Goal: Information Seeking & Learning: Learn about a topic

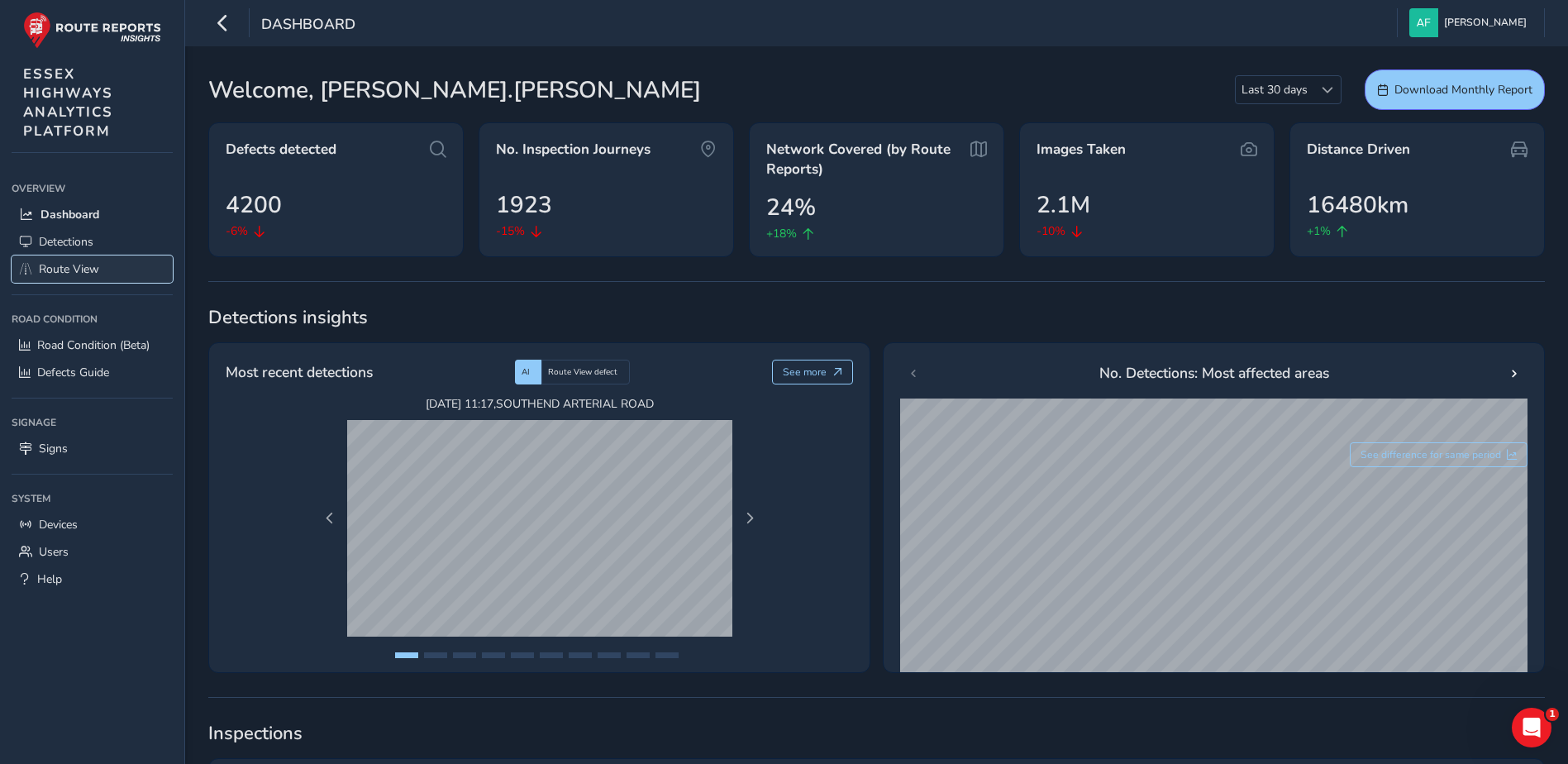
click at [34, 262] on link "Route View" at bounding box center [92, 269] width 161 height 27
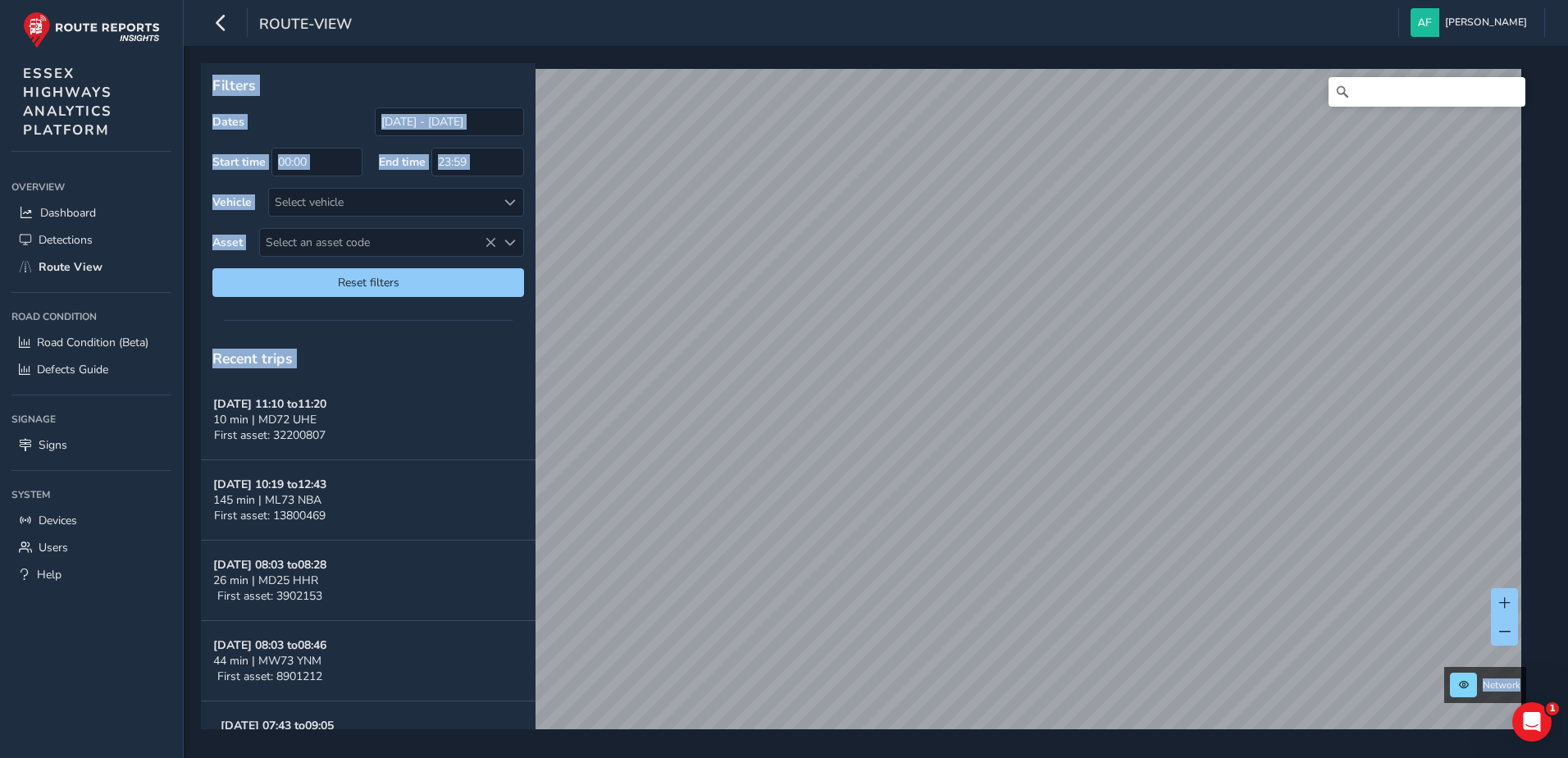
click at [433, 341] on div "Recent trips" at bounding box center [368, 358] width 335 height 43
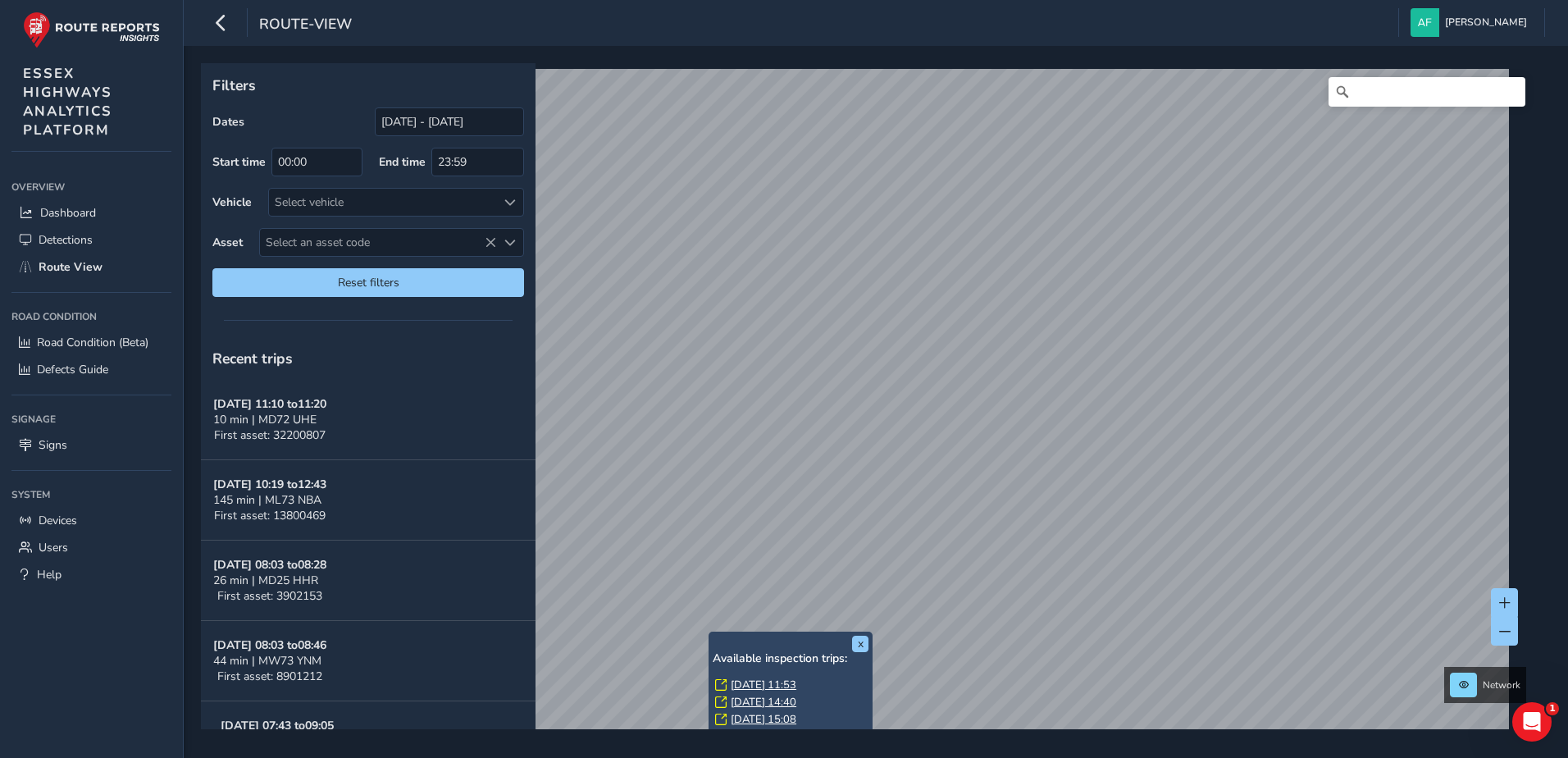
click at [750, 680] on link "[DATE] 11:53" at bounding box center [763, 685] width 65 height 15
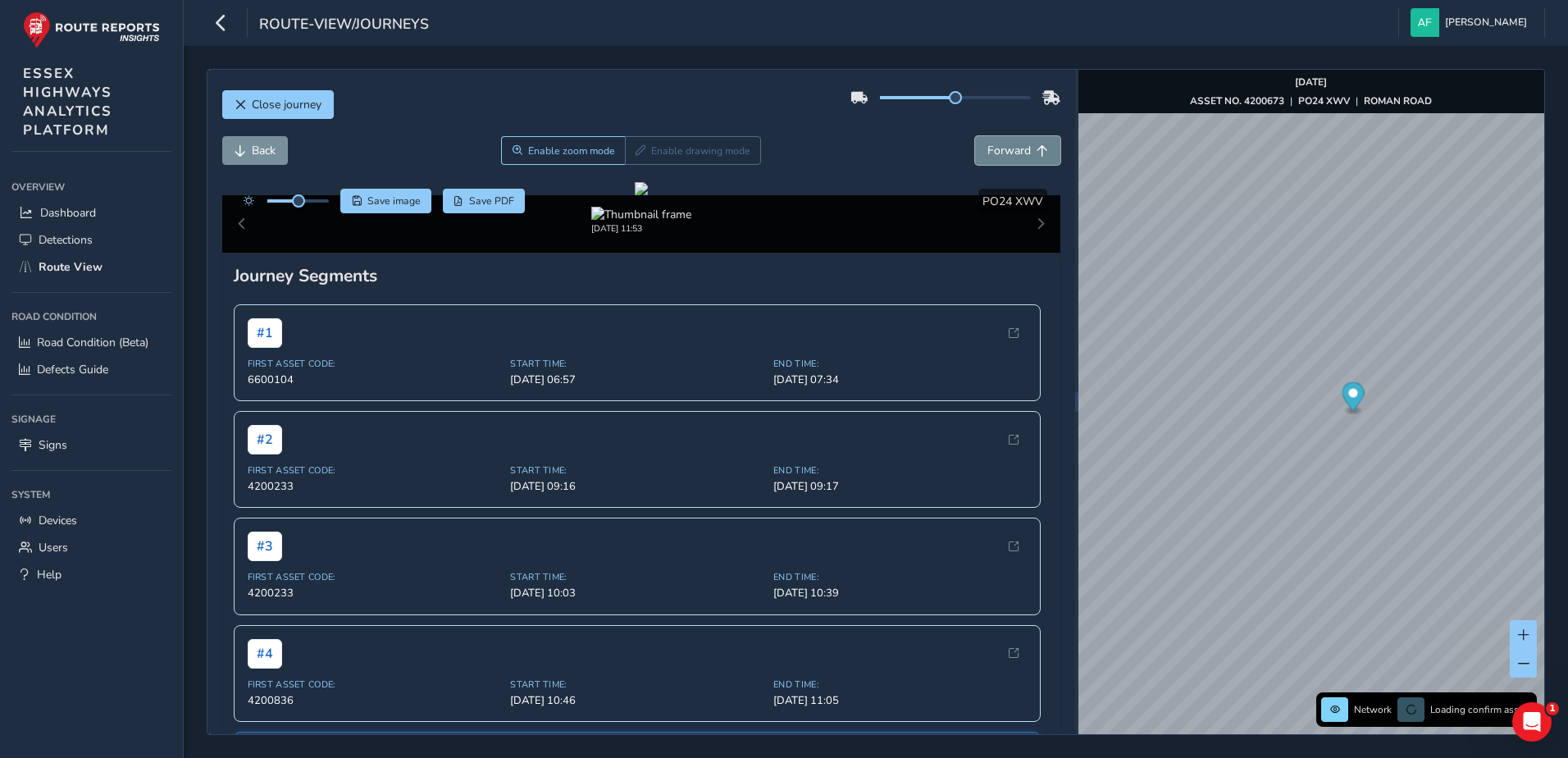
click at [987, 152] on span "Forward" at bounding box center [1009, 150] width 44 height 16
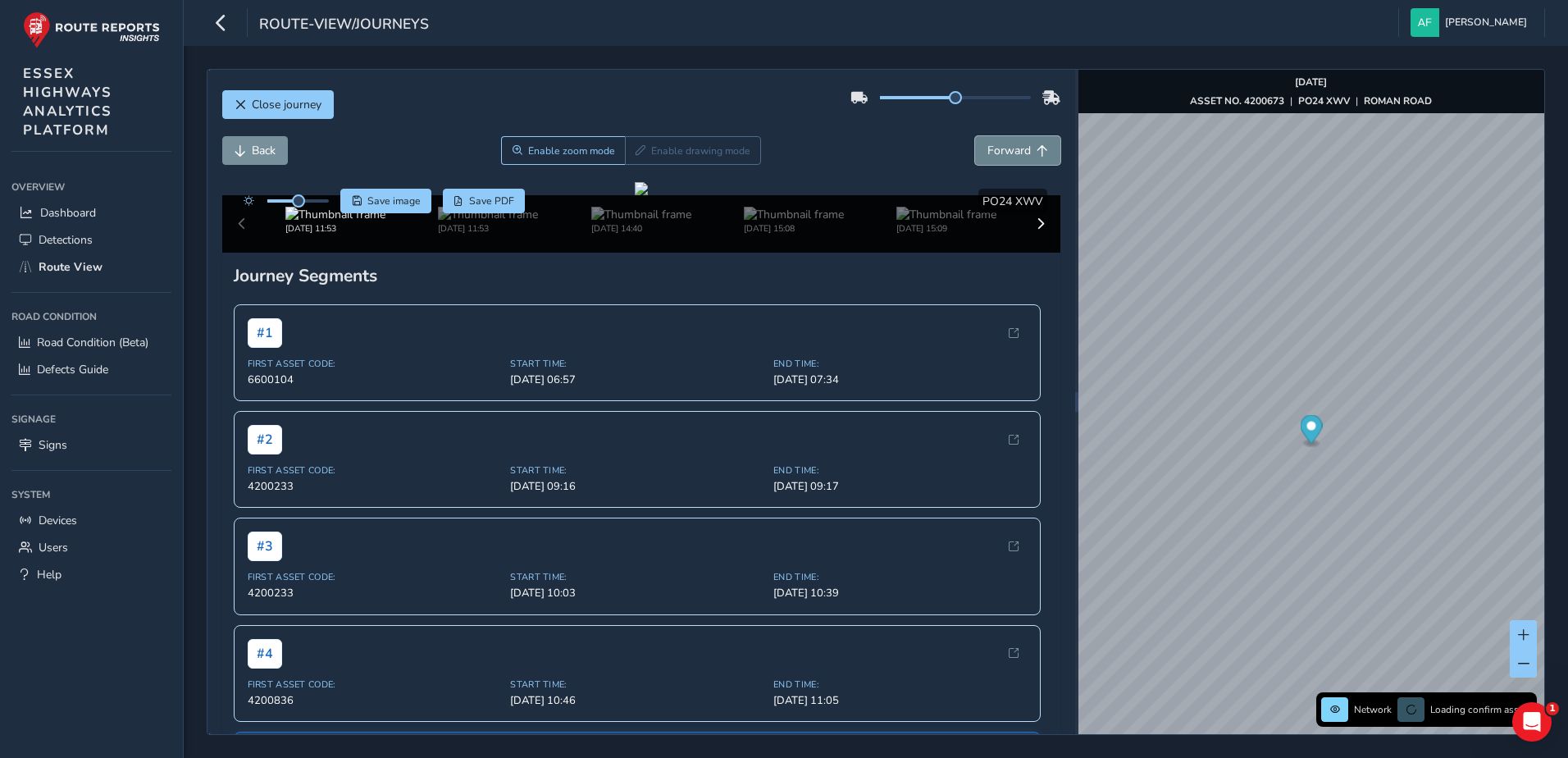
click at [987, 152] on span "Forward" at bounding box center [1009, 150] width 44 height 16
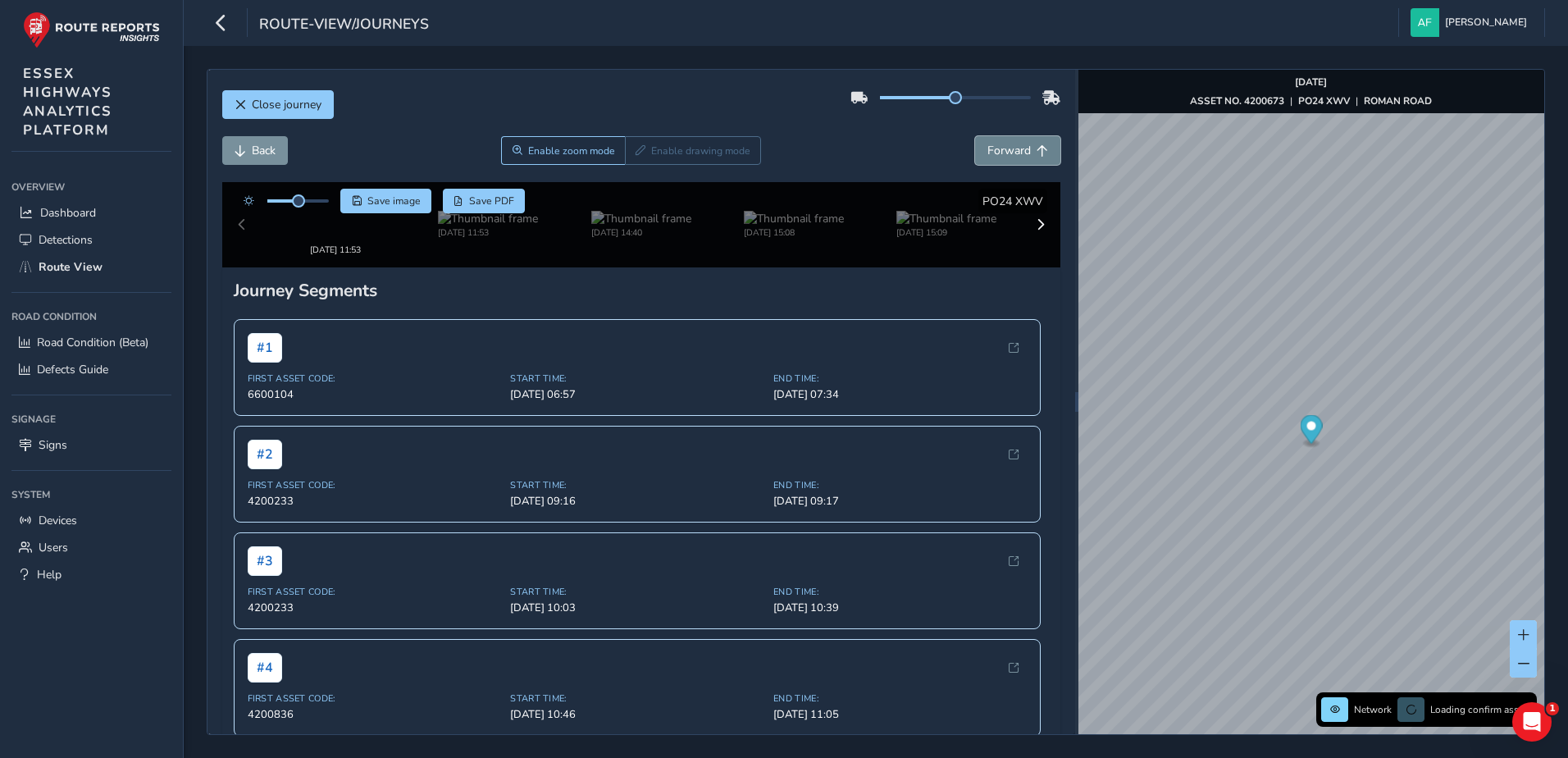
click at [987, 152] on span "Forward" at bounding box center [1009, 150] width 44 height 16
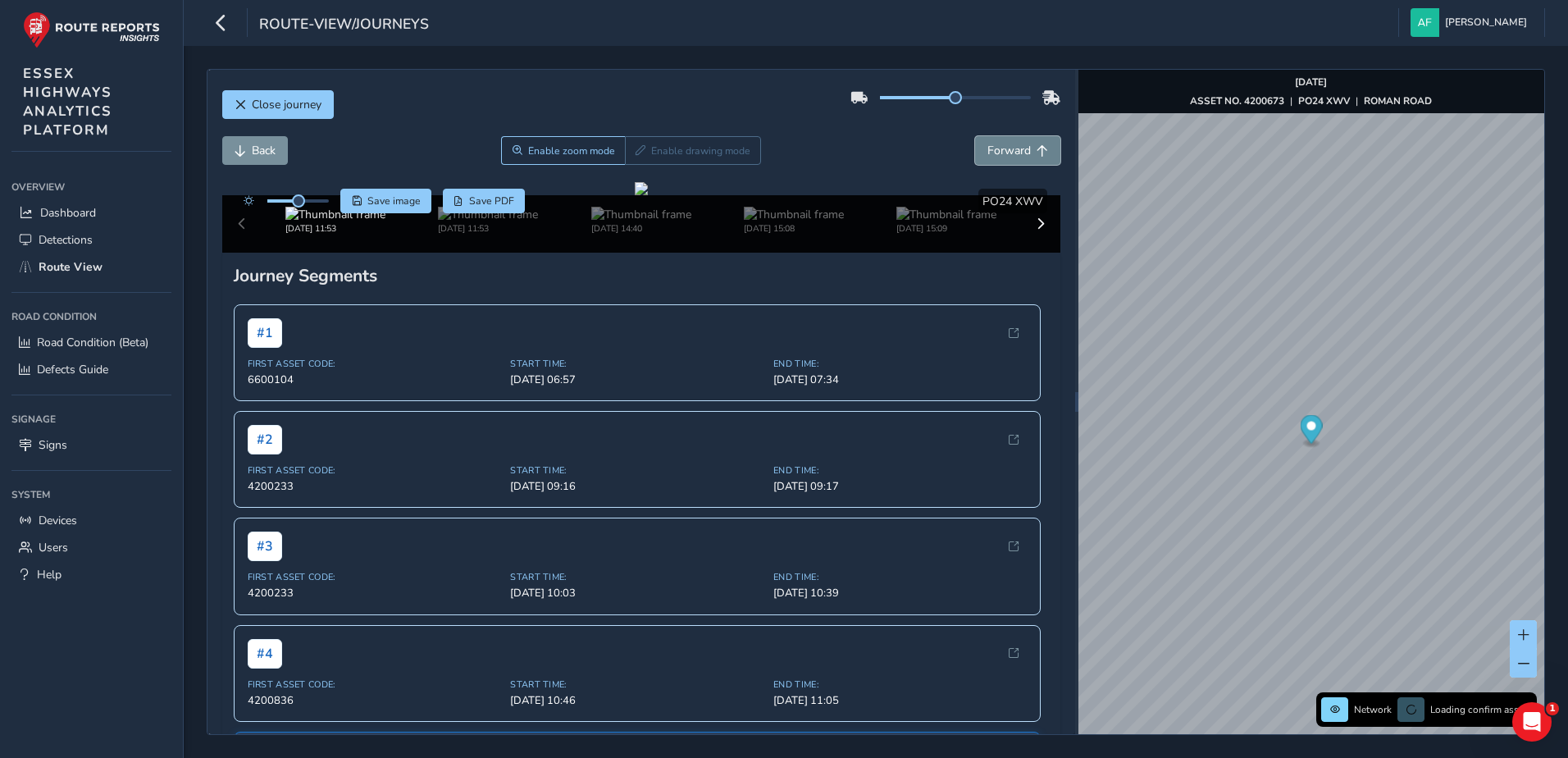
click at [987, 152] on span "Forward" at bounding box center [1009, 150] width 44 height 16
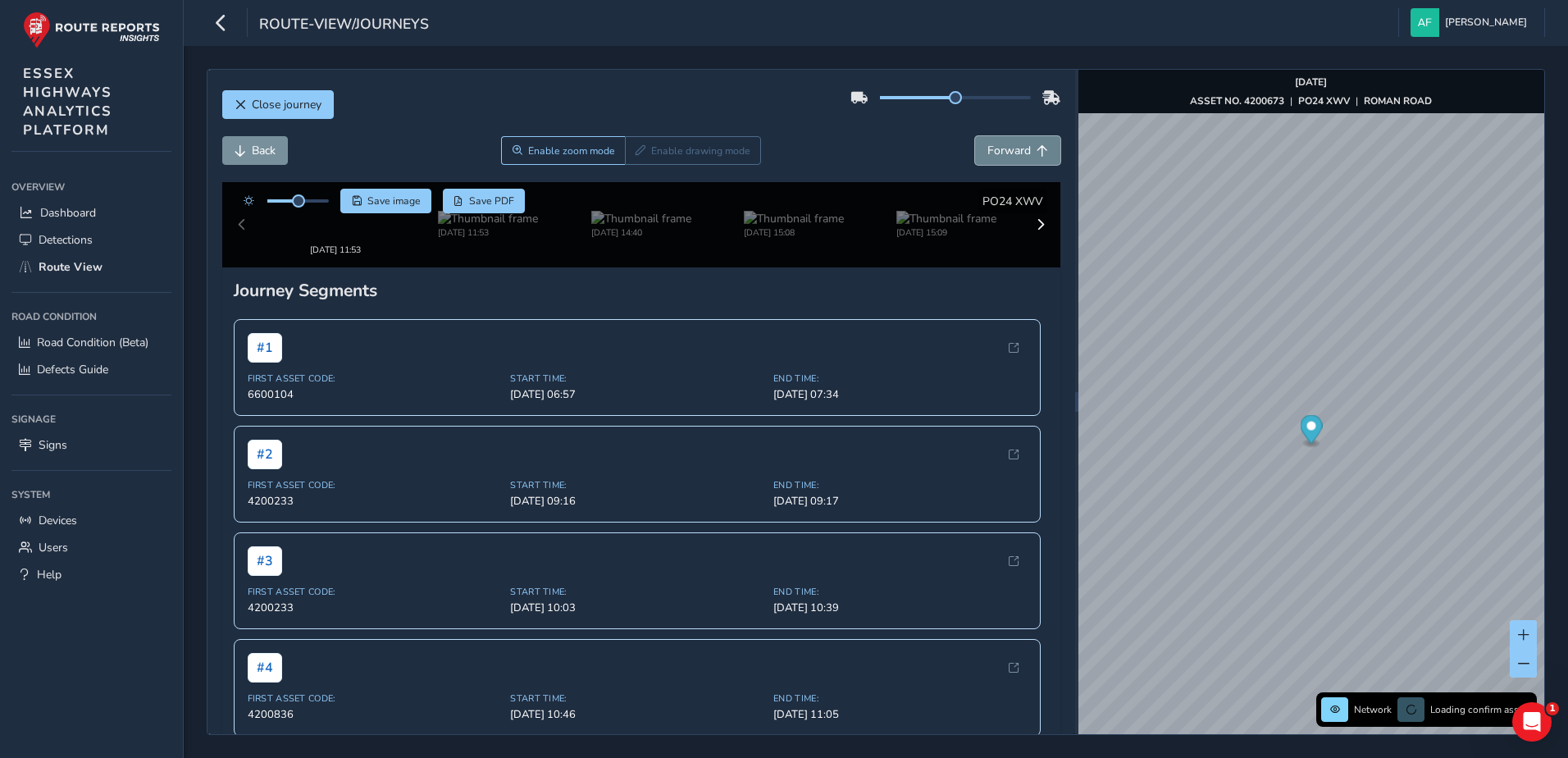
click at [987, 152] on span "Forward" at bounding box center [1009, 150] width 44 height 16
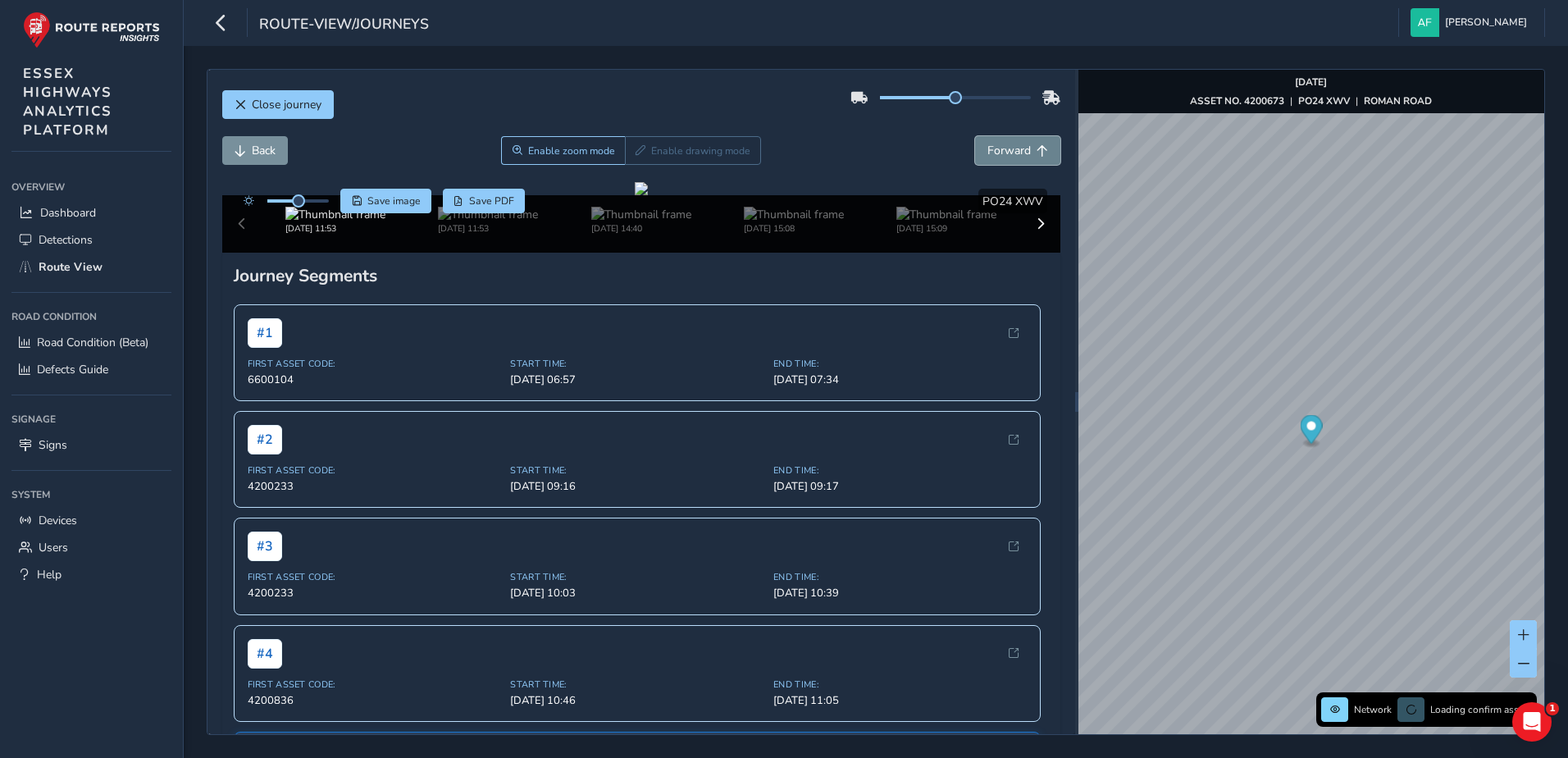
click at [987, 152] on span "Forward" at bounding box center [1009, 150] width 44 height 16
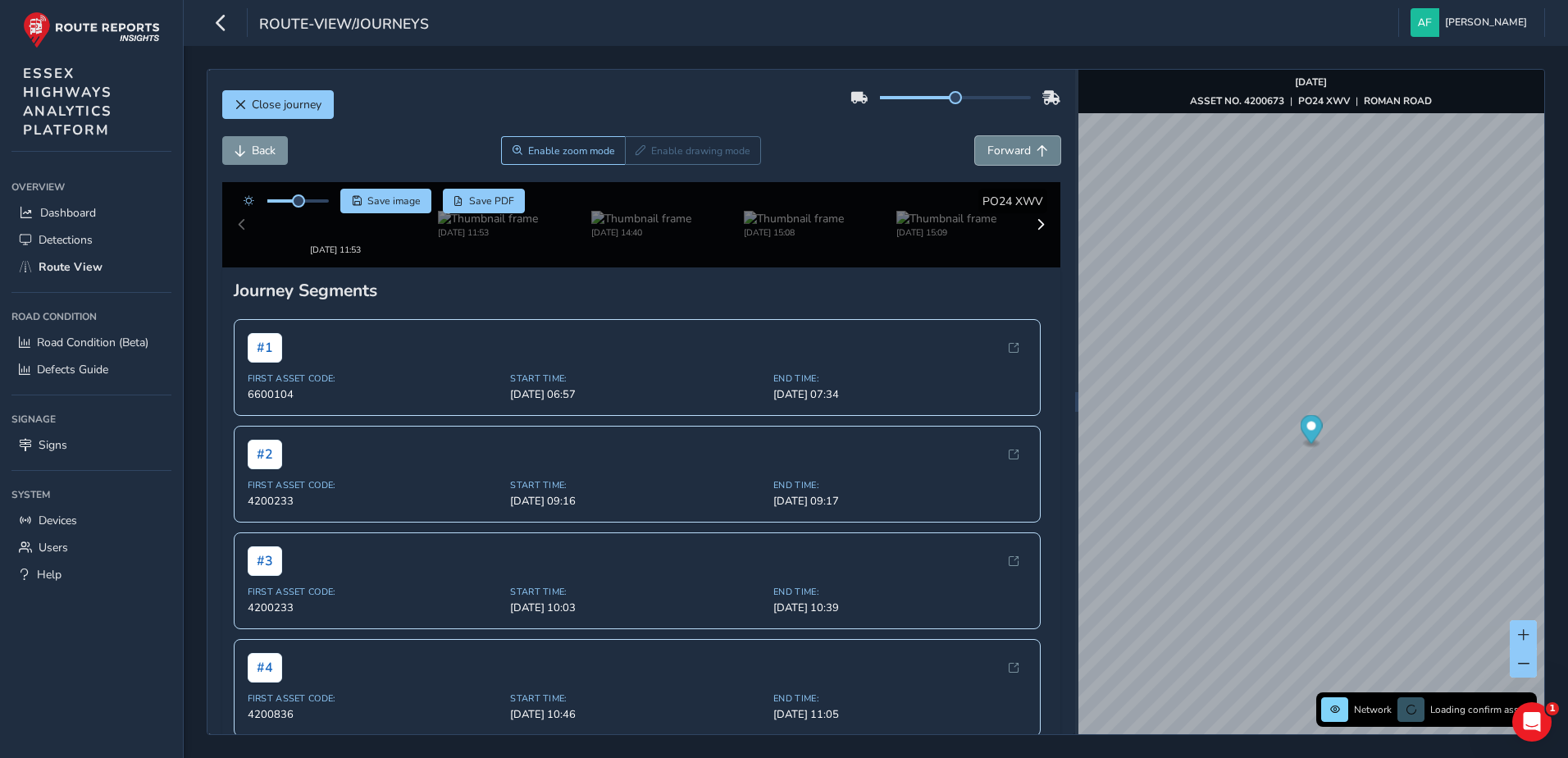
click at [987, 152] on span "Forward" at bounding box center [1009, 150] width 44 height 16
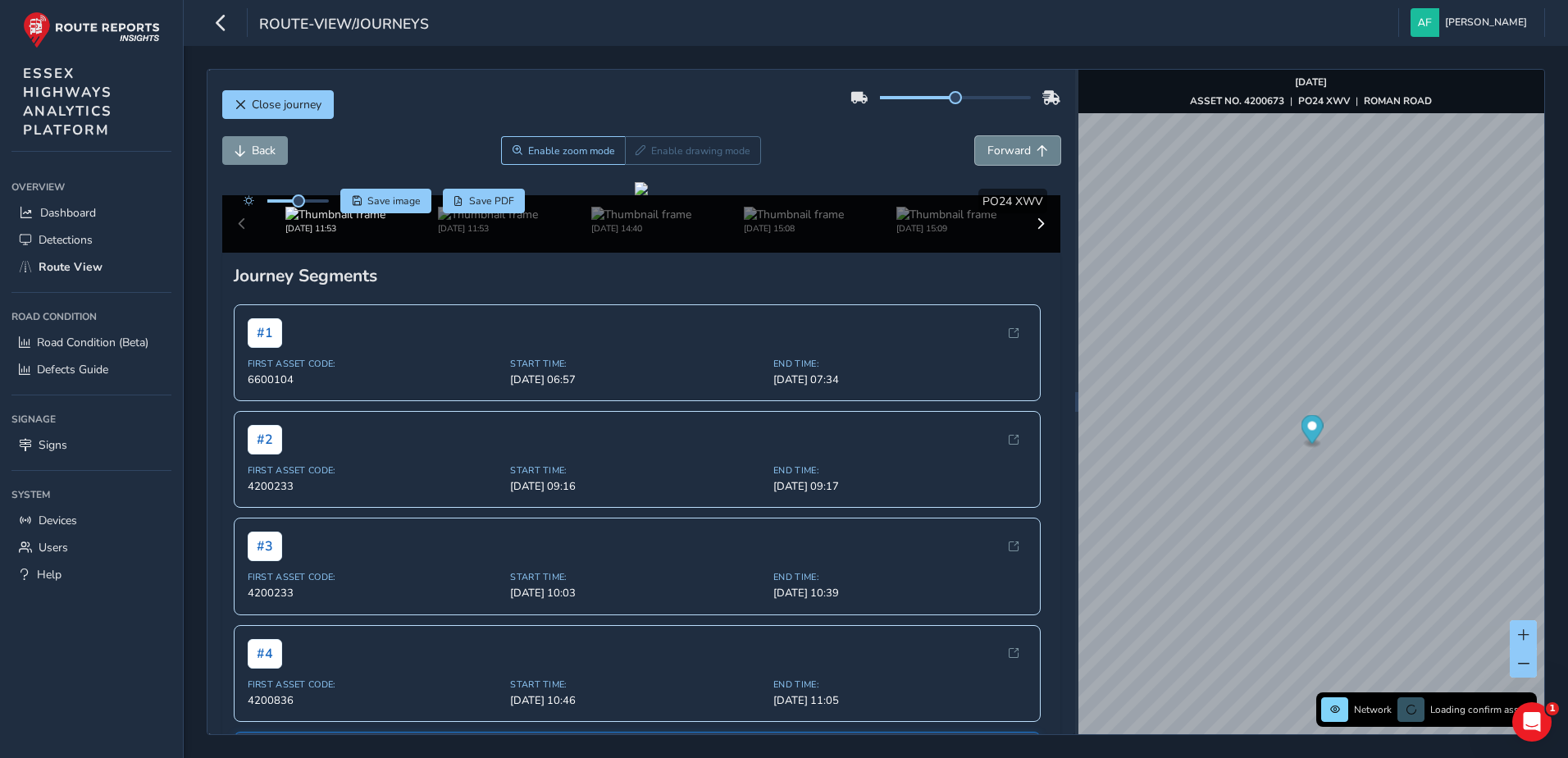
click at [987, 152] on span "Forward" at bounding box center [1009, 150] width 44 height 16
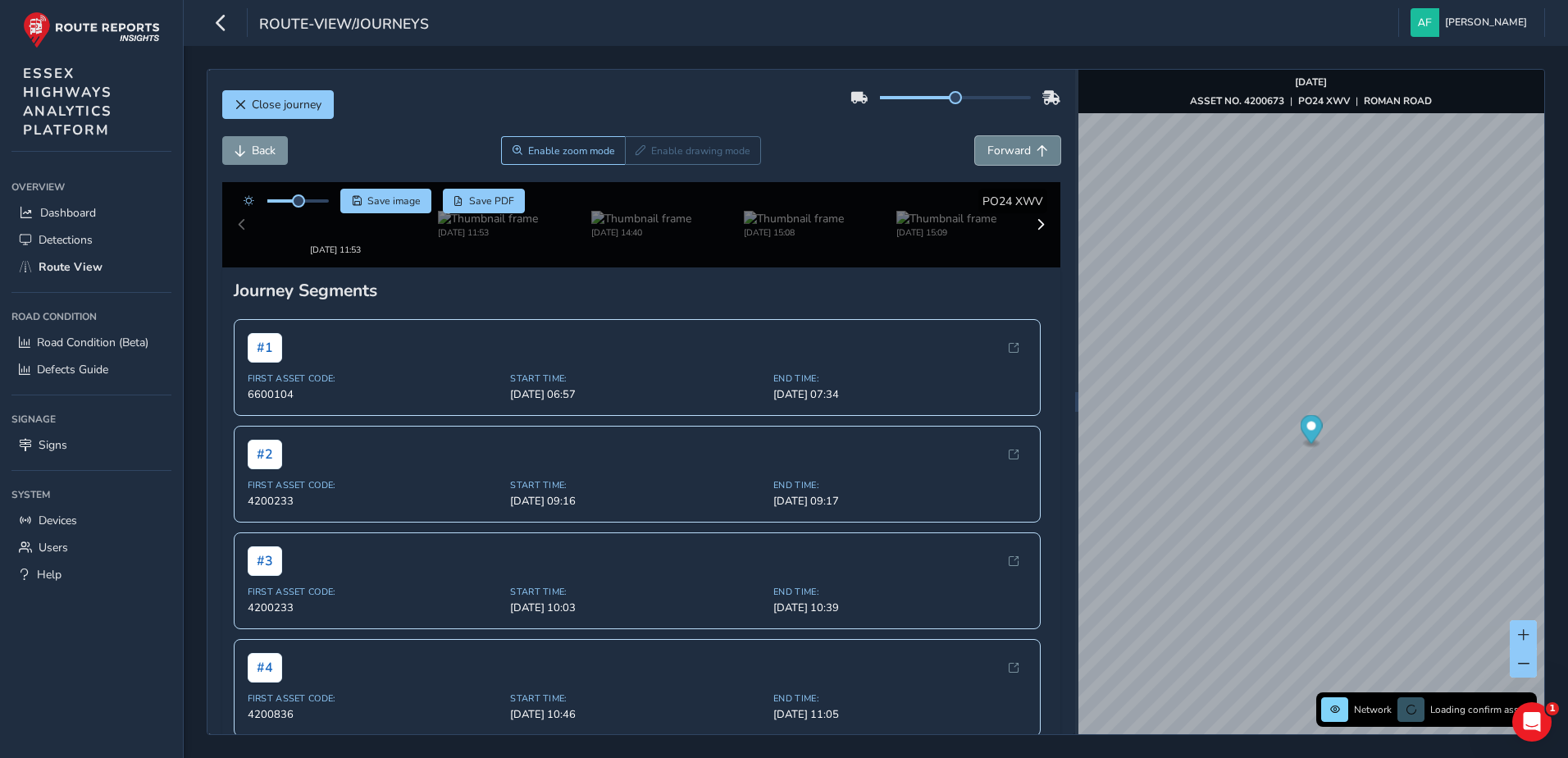
click at [987, 152] on span "Forward" at bounding box center [1009, 150] width 44 height 16
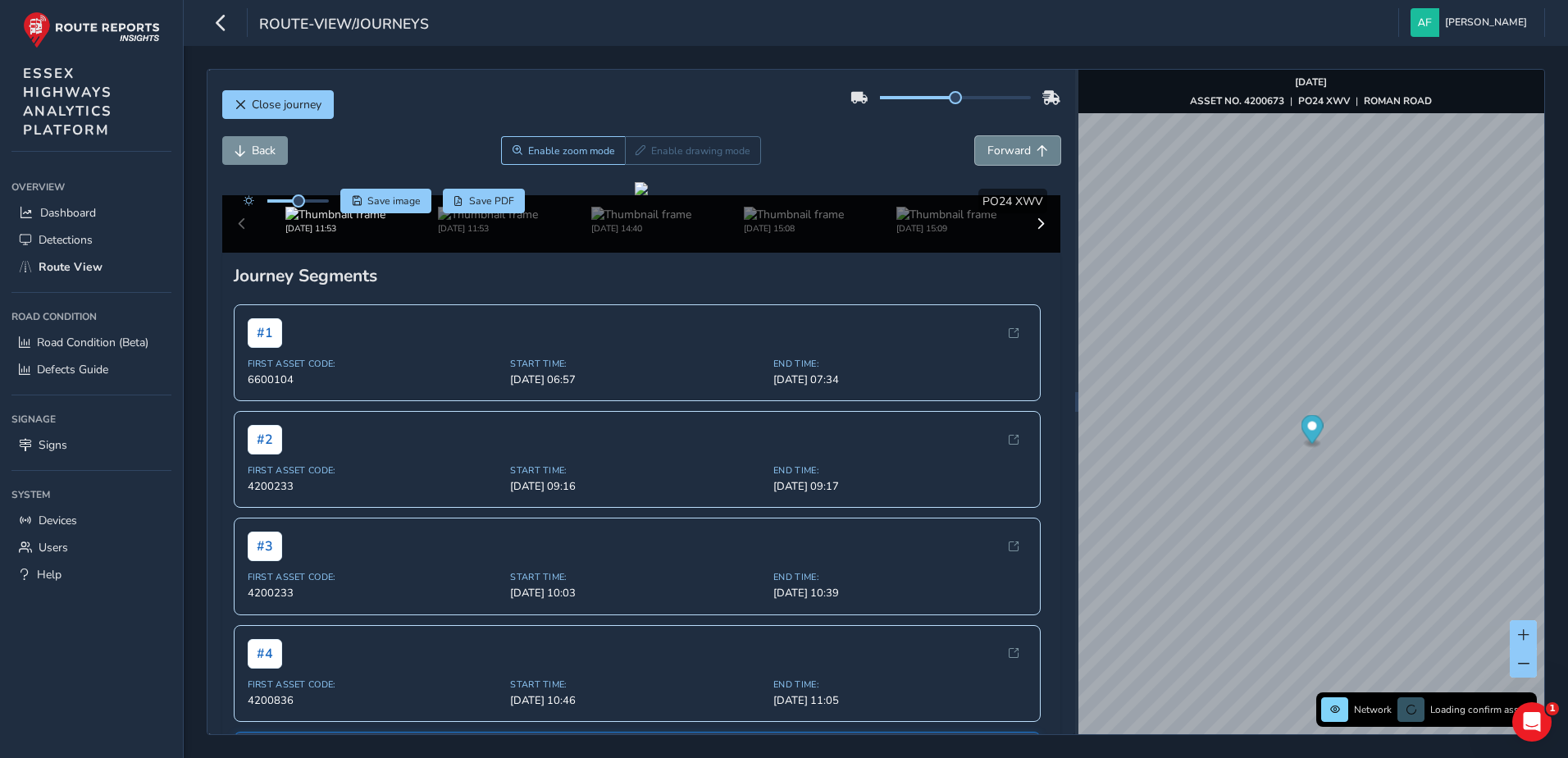
click at [987, 152] on span "Forward" at bounding box center [1009, 150] width 44 height 16
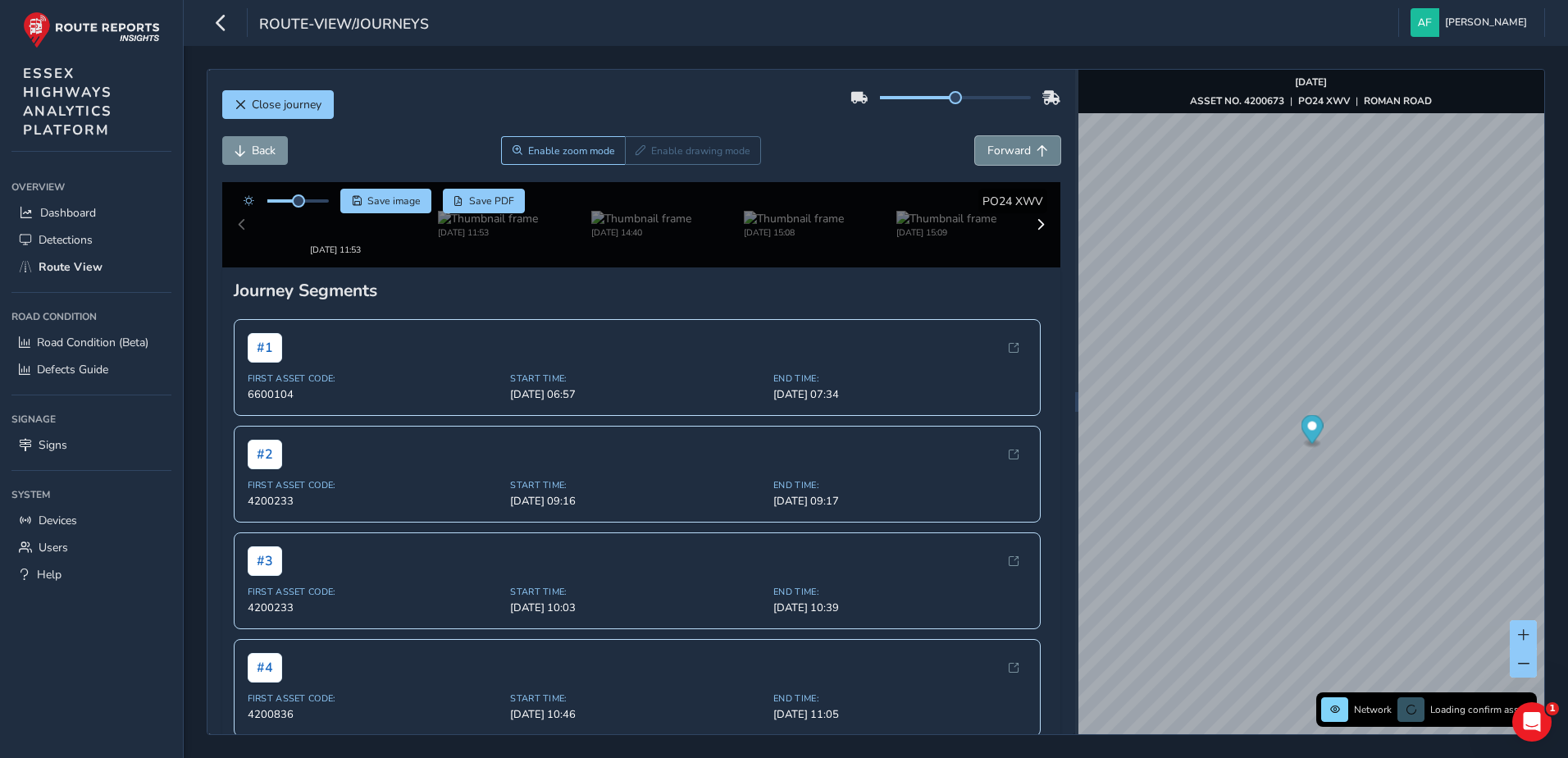
click at [987, 152] on span "Forward" at bounding box center [1009, 150] width 44 height 16
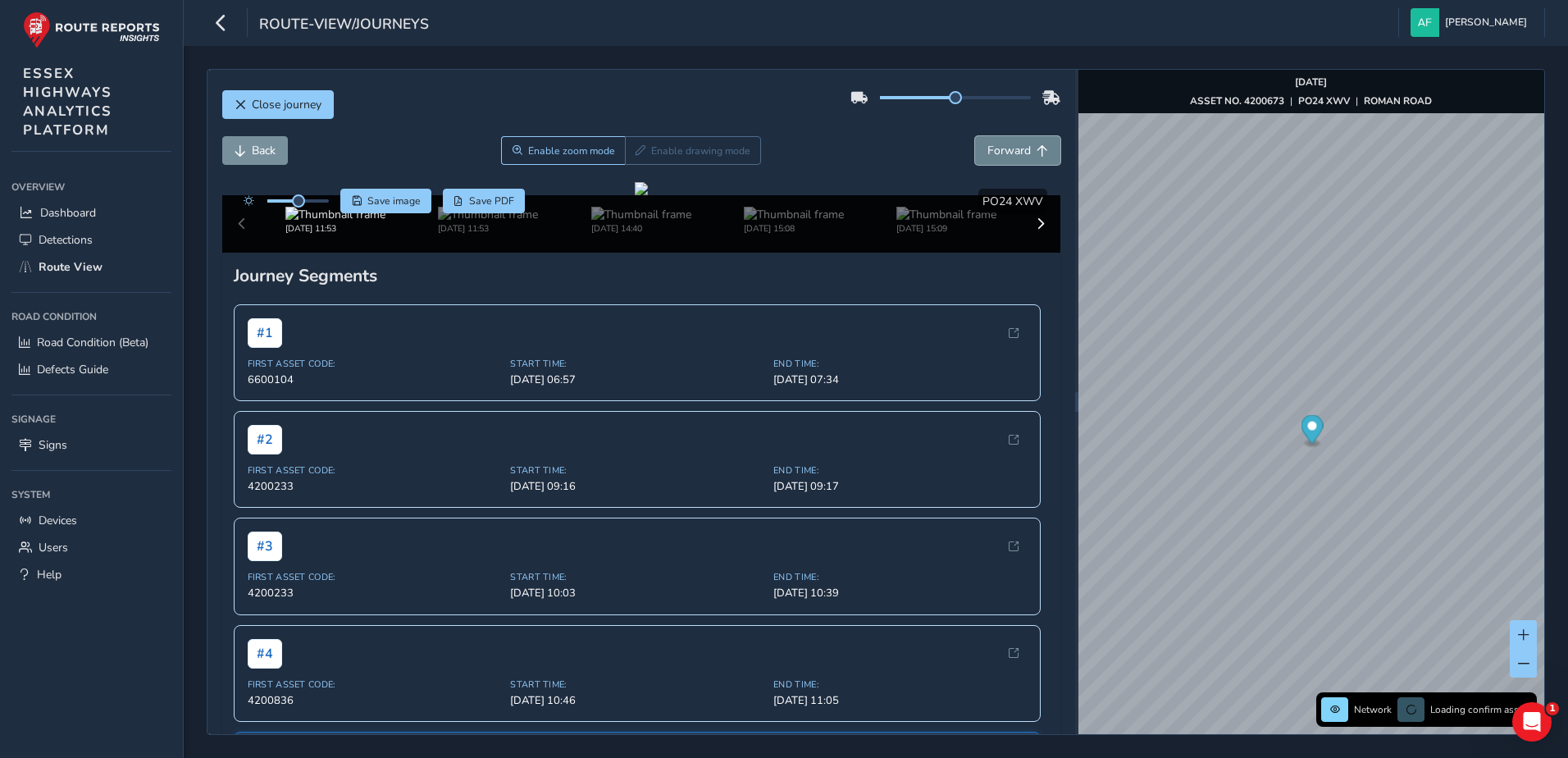
click at [987, 152] on span "Forward" at bounding box center [1009, 150] width 44 height 16
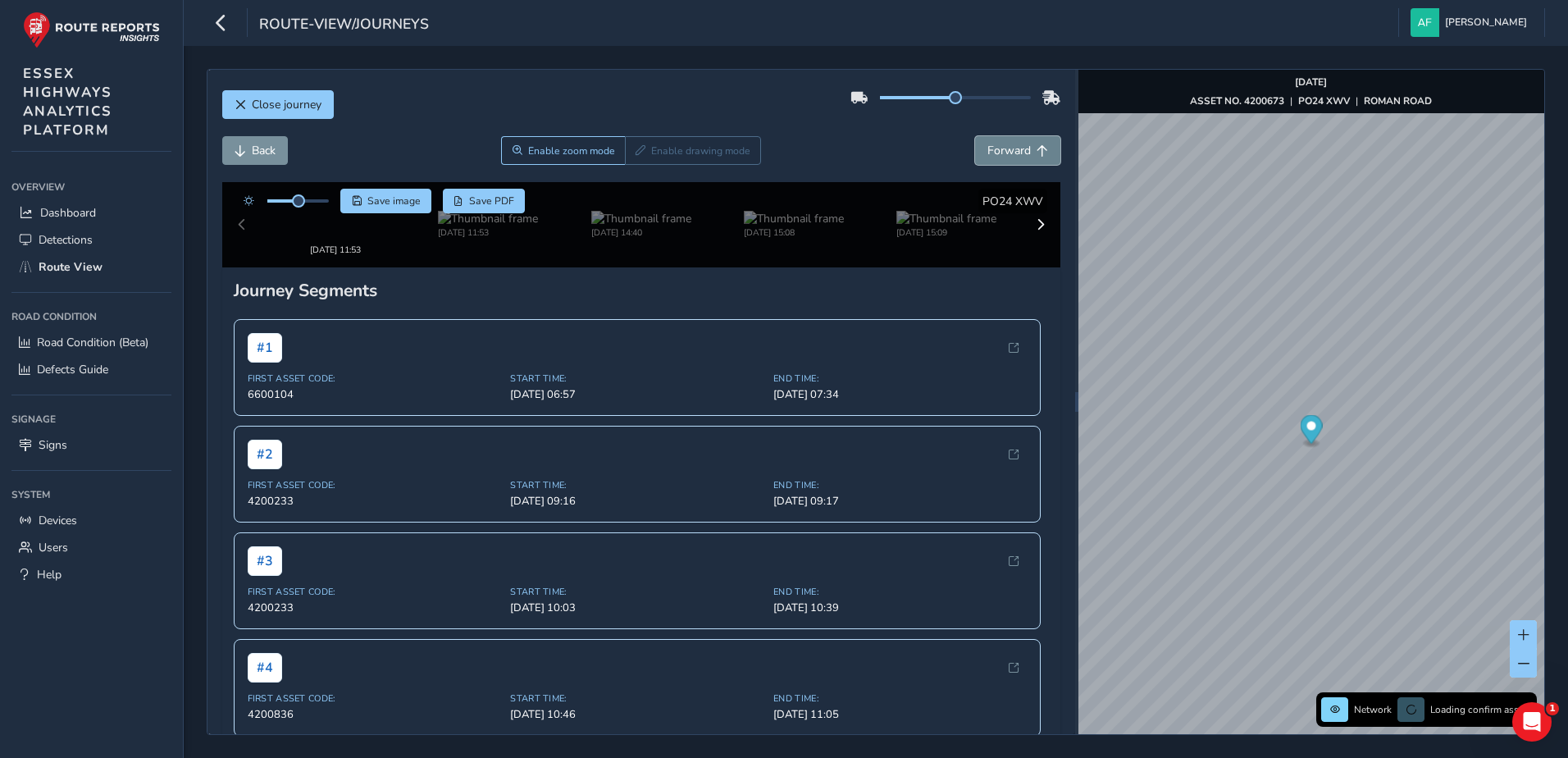
click at [987, 152] on span "Forward" at bounding box center [1009, 150] width 44 height 16
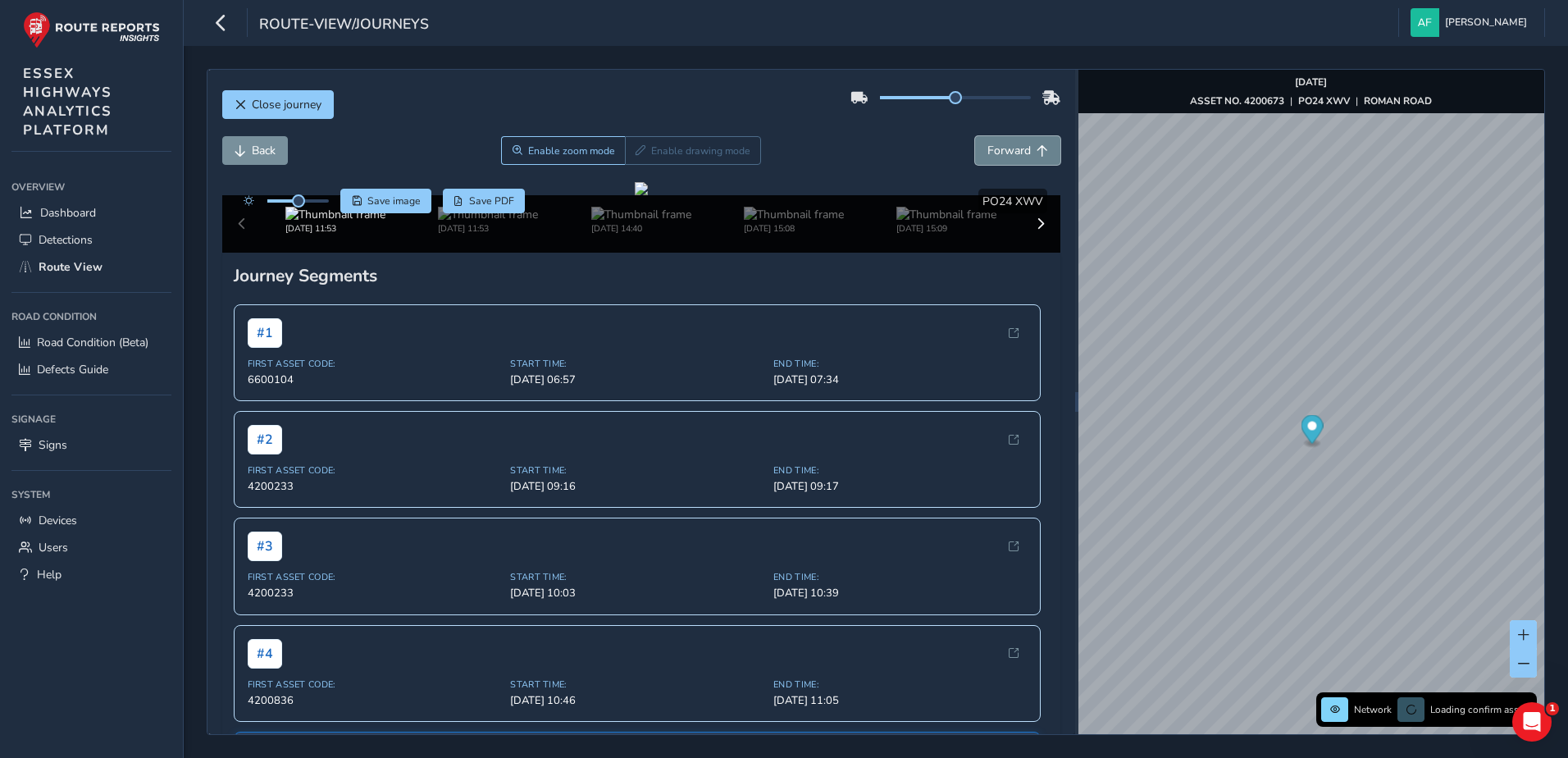
click at [987, 152] on span "Forward" at bounding box center [1009, 150] width 44 height 16
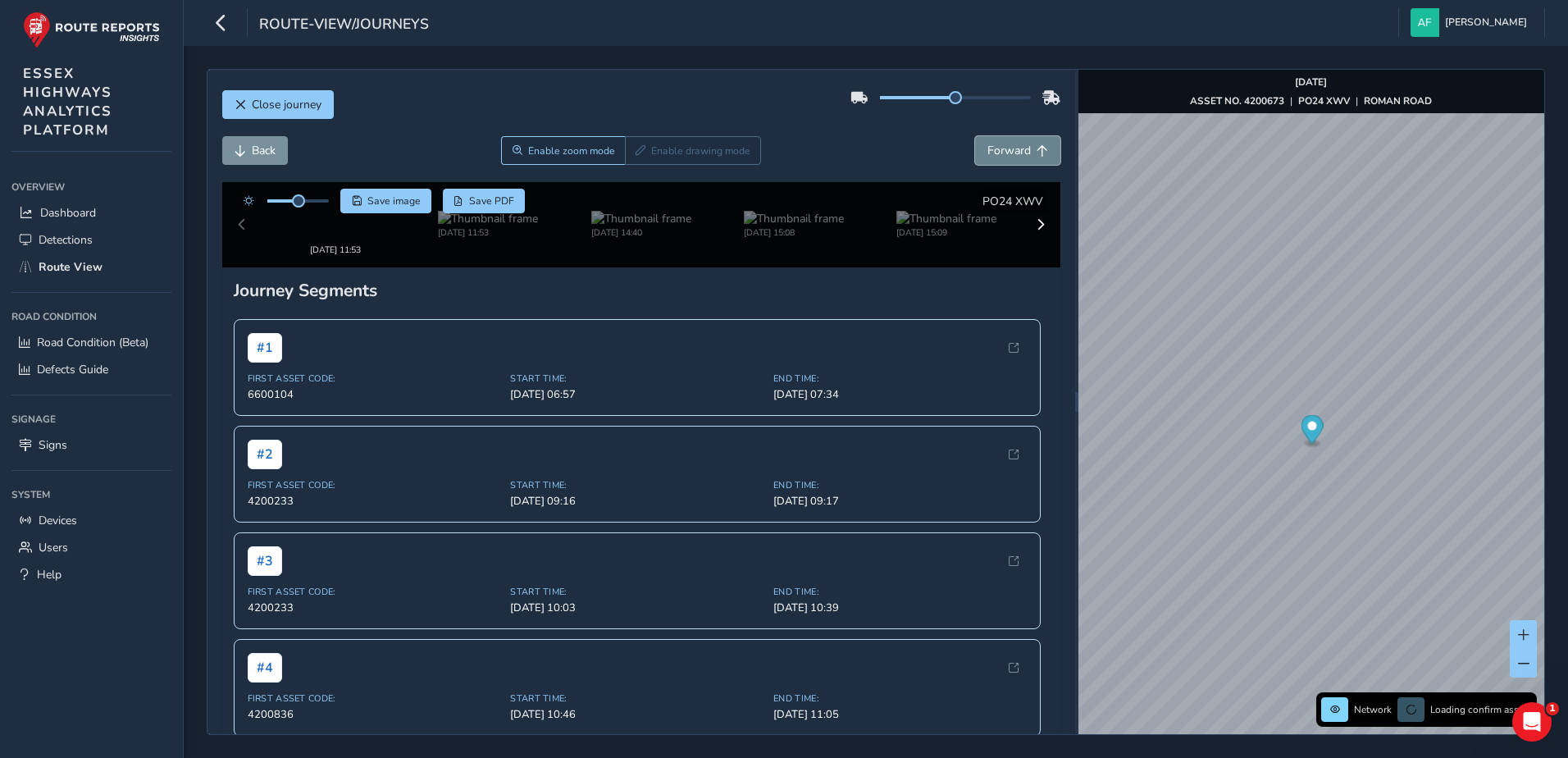
click at [987, 152] on span "Forward" at bounding box center [1009, 150] width 44 height 16
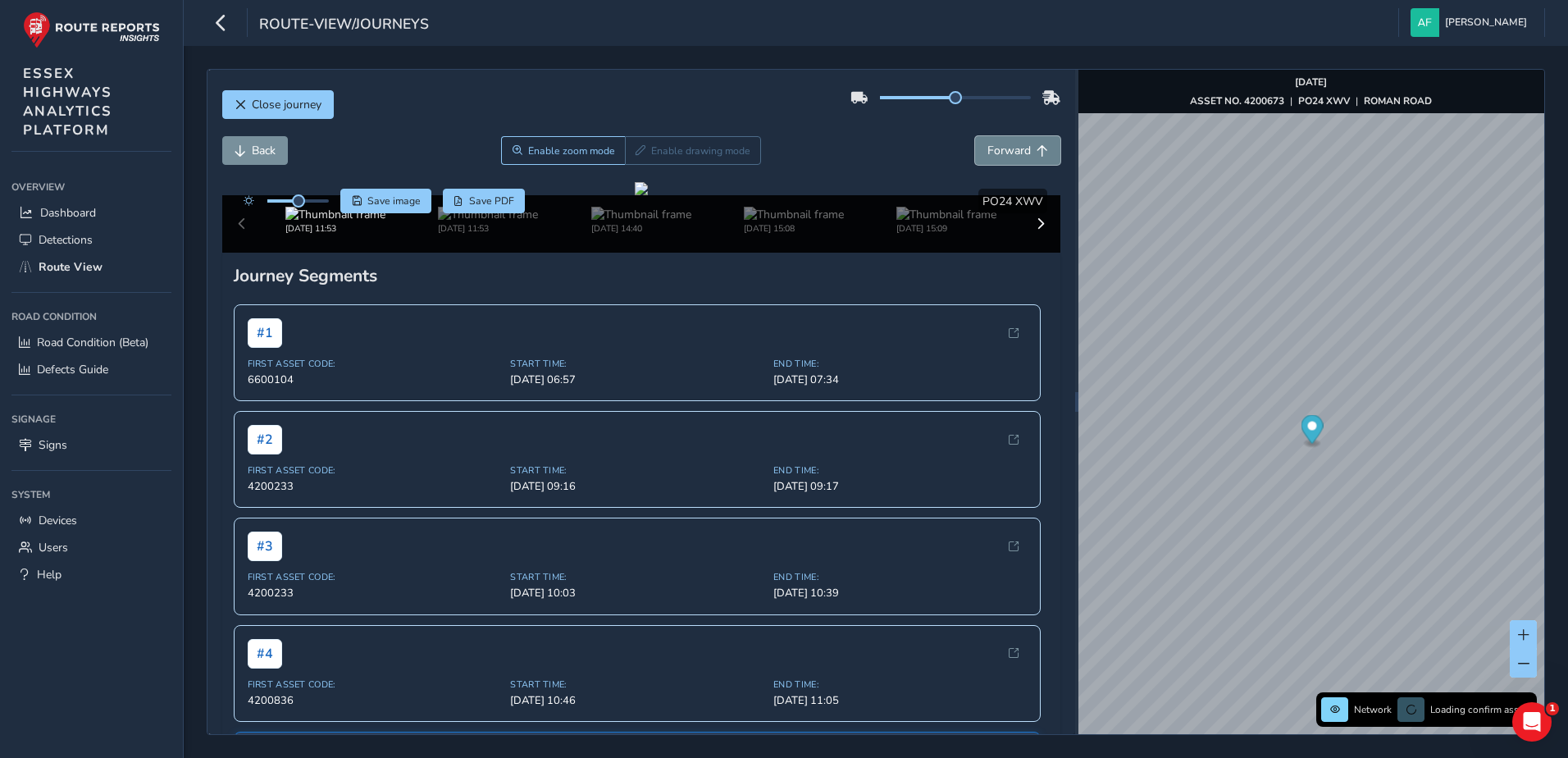
click at [987, 152] on span "Forward" at bounding box center [1009, 150] width 44 height 16
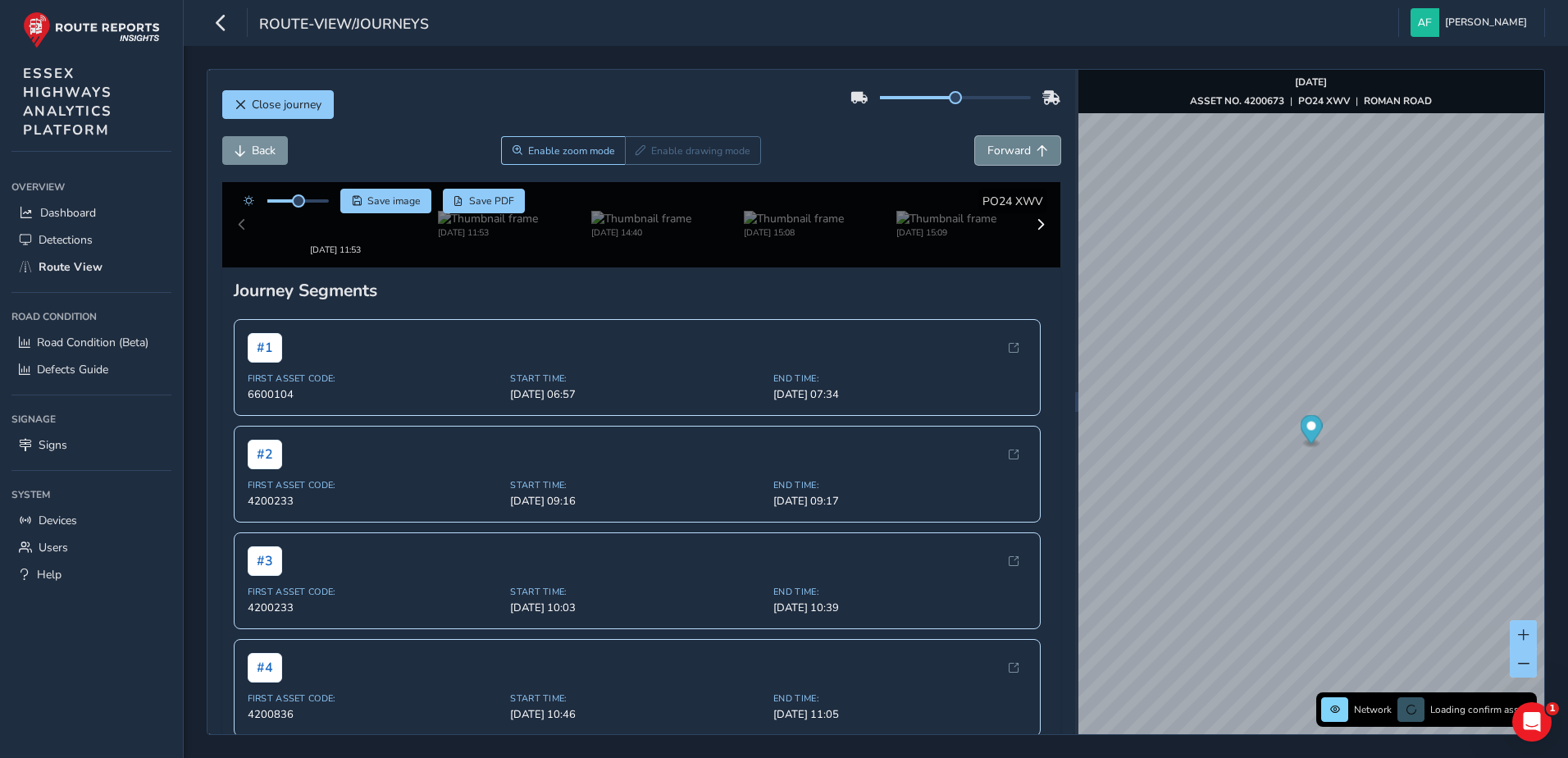
click at [987, 152] on span "Forward" at bounding box center [1009, 150] width 44 height 16
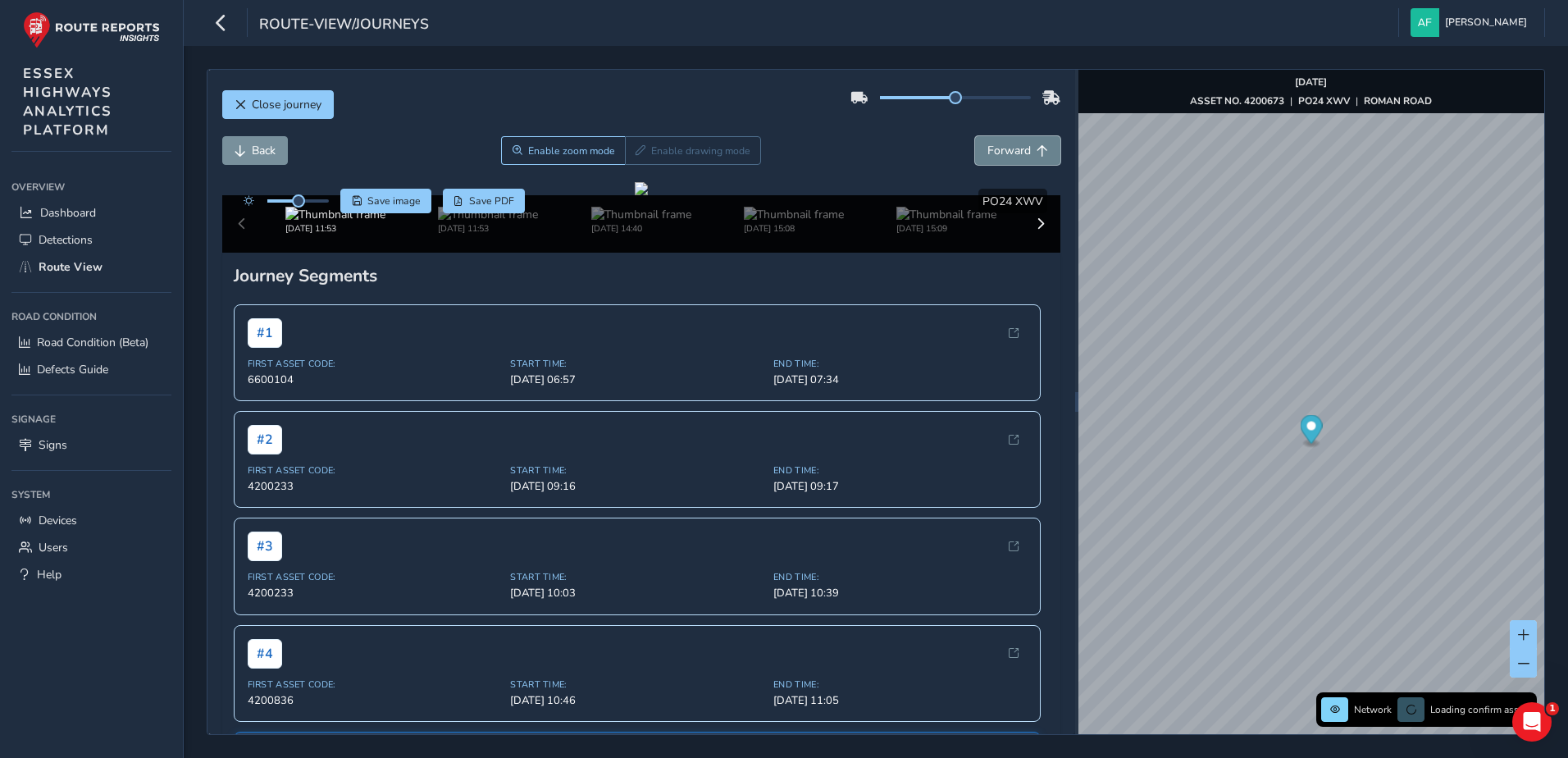
click at [987, 152] on span "Forward" at bounding box center [1009, 150] width 44 height 16
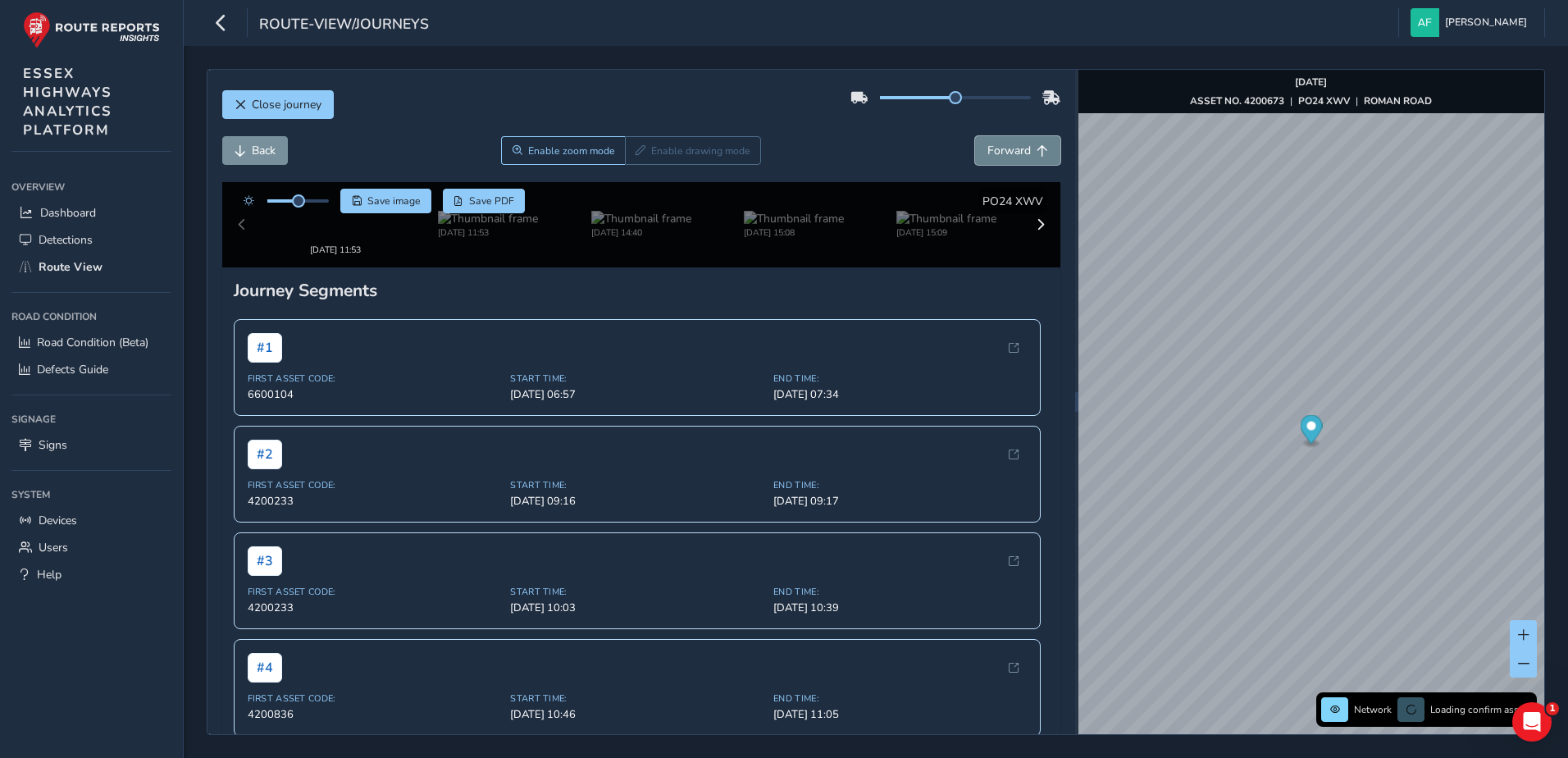
click at [987, 152] on span "Forward" at bounding box center [1009, 150] width 44 height 16
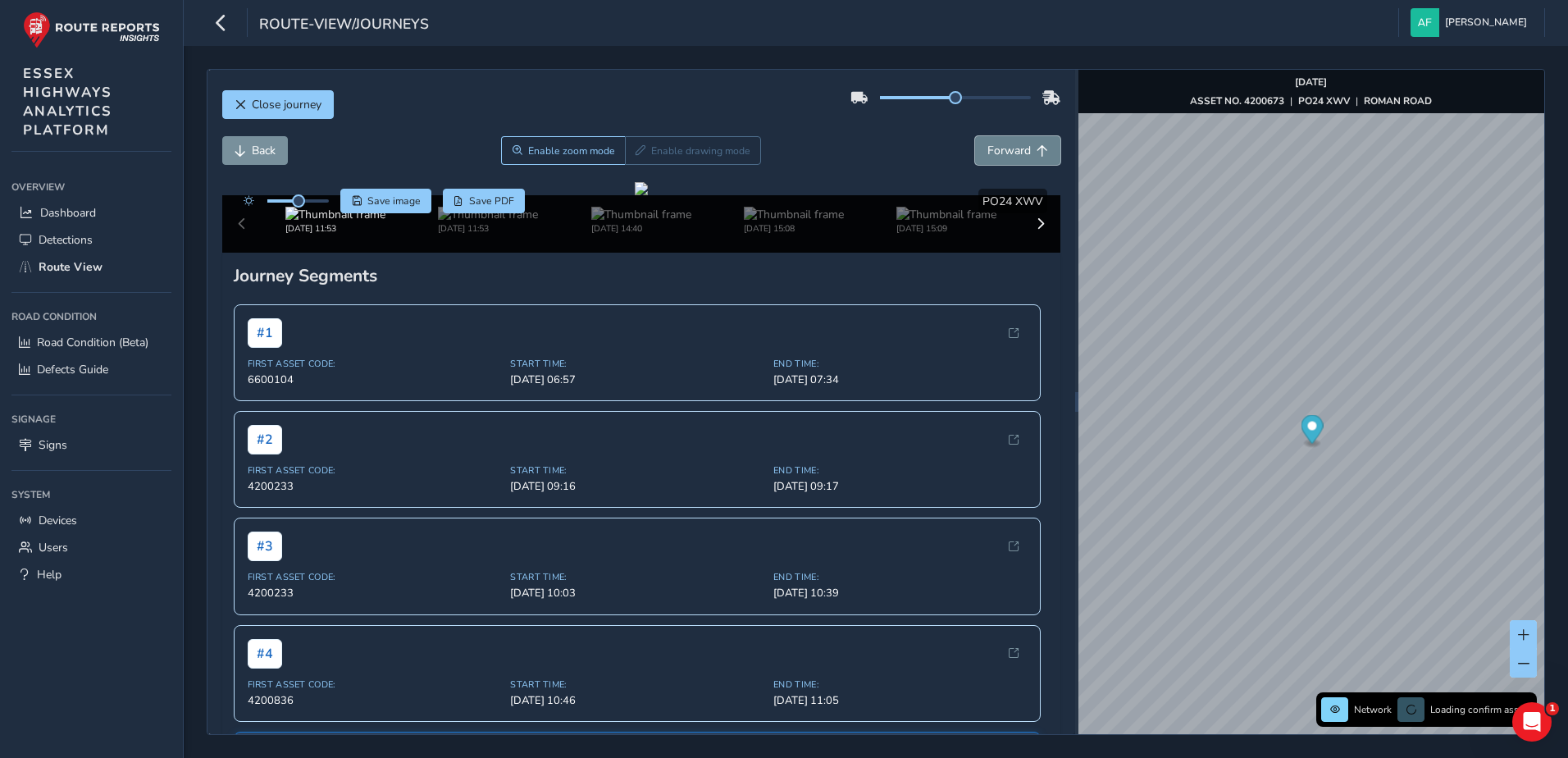
click at [987, 152] on span "Forward" at bounding box center [1009, 150] width 44 height 16
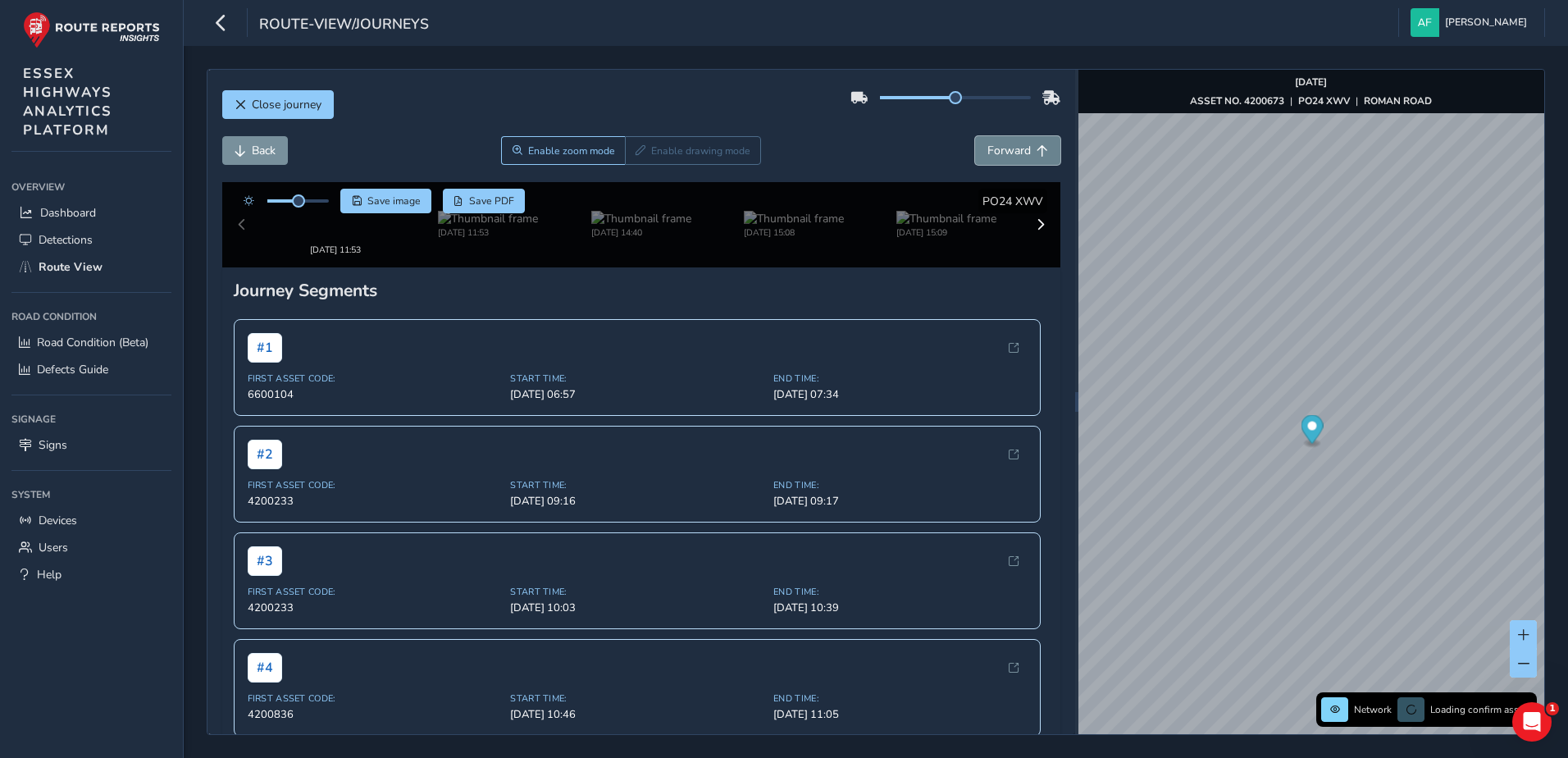
click at [987, 152] on span "Forward" at bounding box center [1009, 150] width 44 height 16
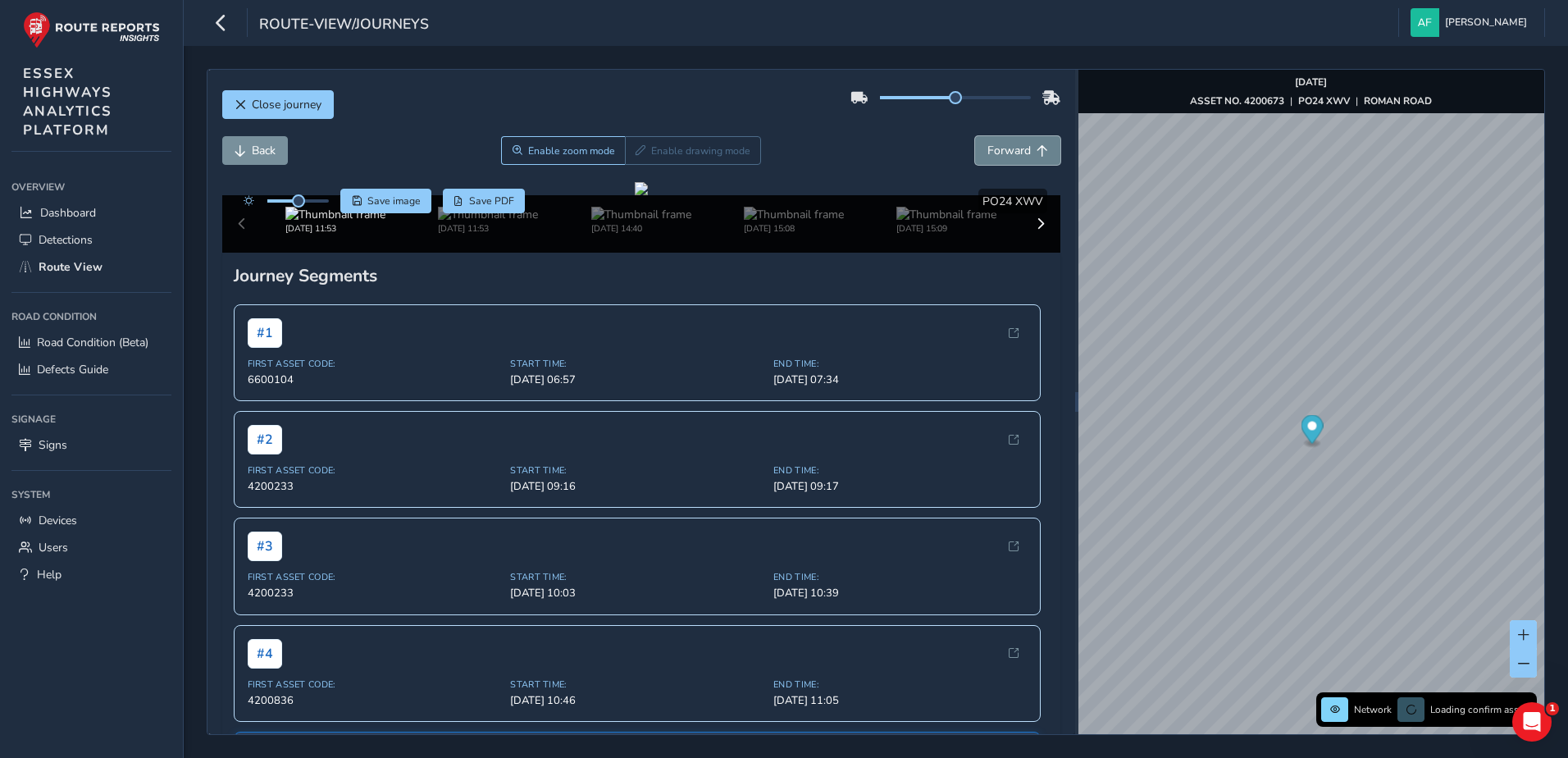
click at [987, 152] on span "Forward" at bounding box center [1009, 150] width 44 height 16
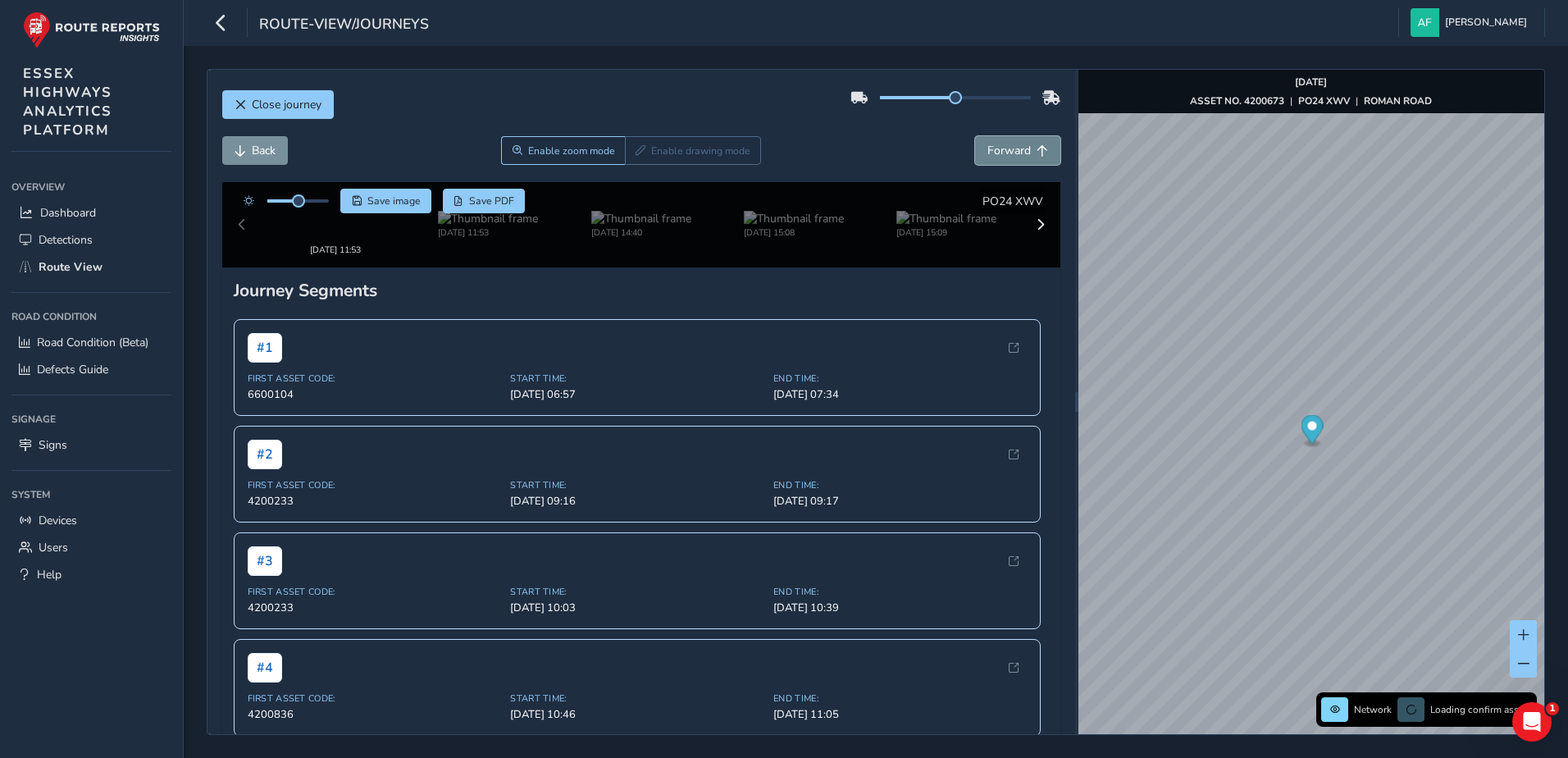
click at [987, 152] on span "Forward" at bounding box center [1009, 150] width 44 height 16
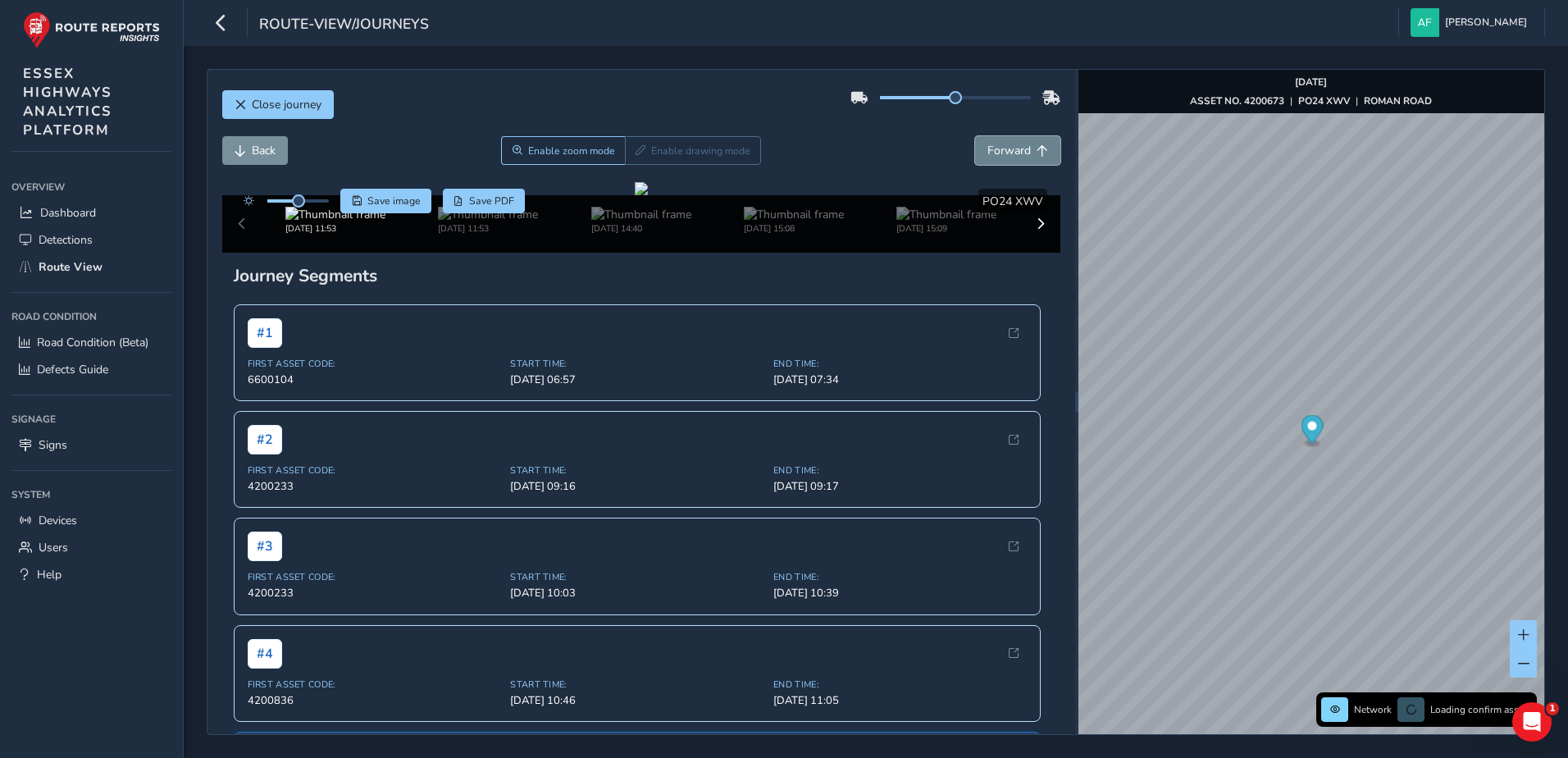
click at [987, 152] on span "Forward" at bounding box center [1009, 150] width 44 height 16
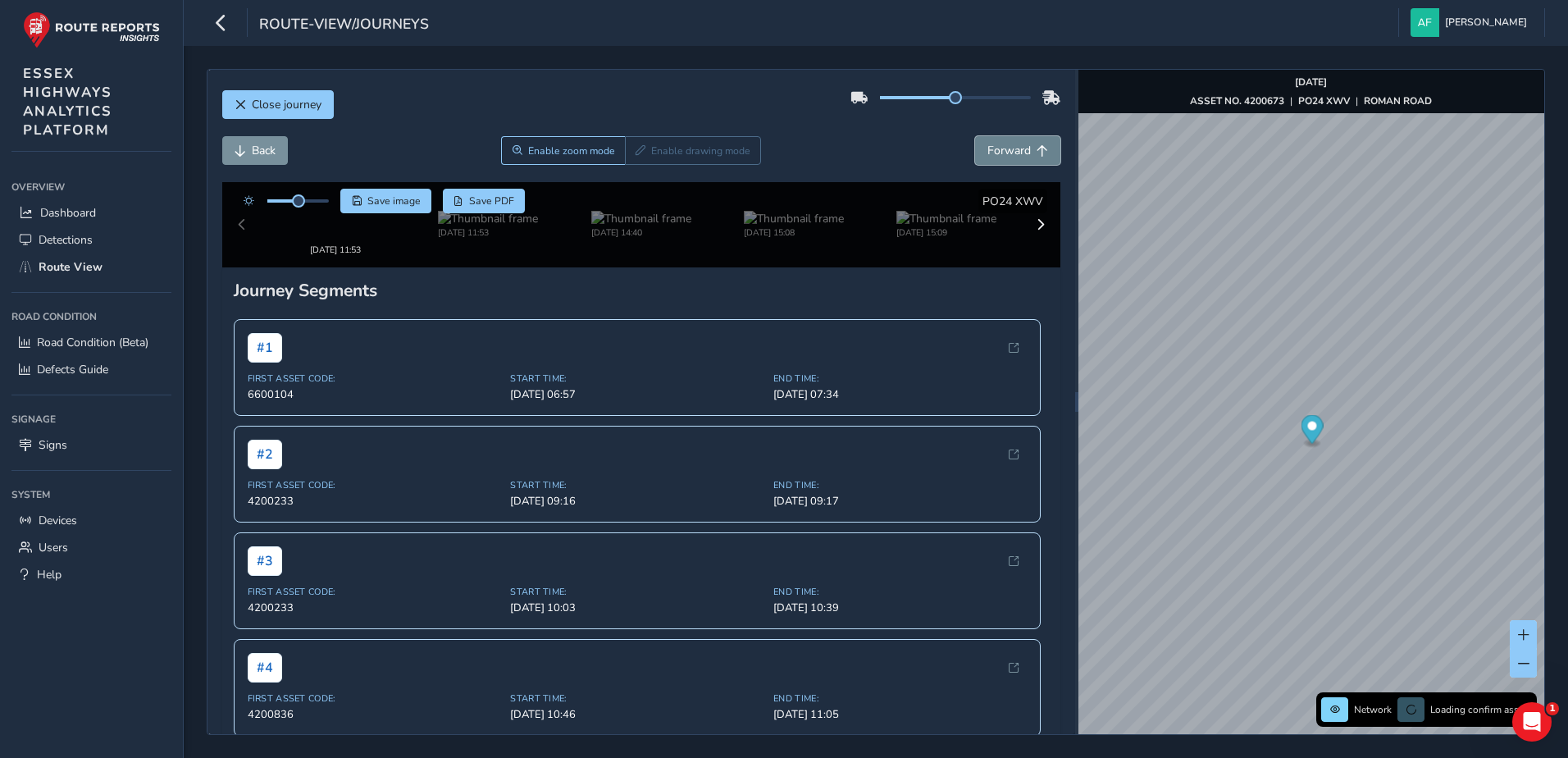
click at [987, 152] on span "Forward" at bounding box center [1009, 150] width 44 height 16
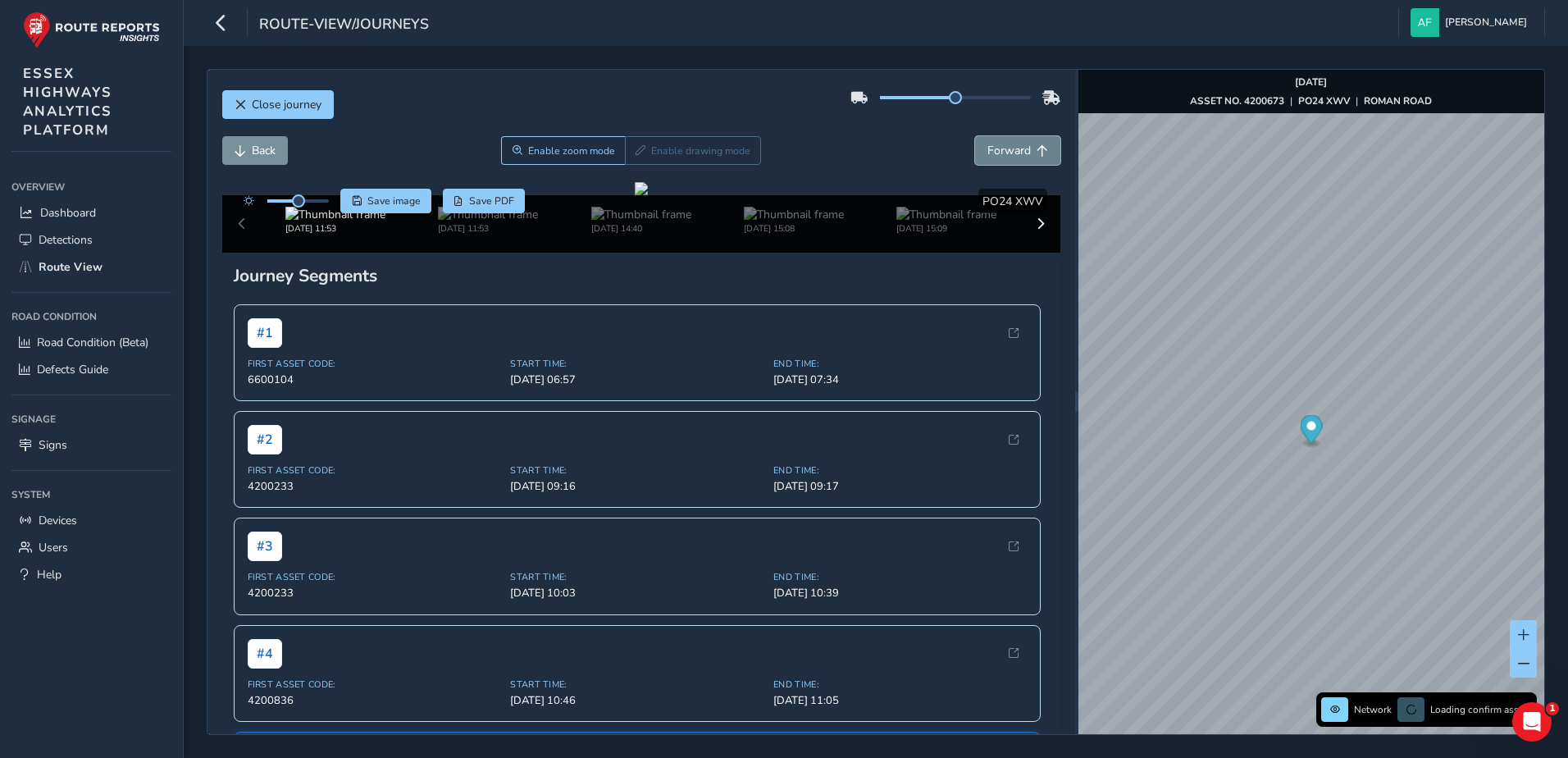
click at [987, 152] on span "Forward" at bounding box center [1009, 150] width 44 height 16
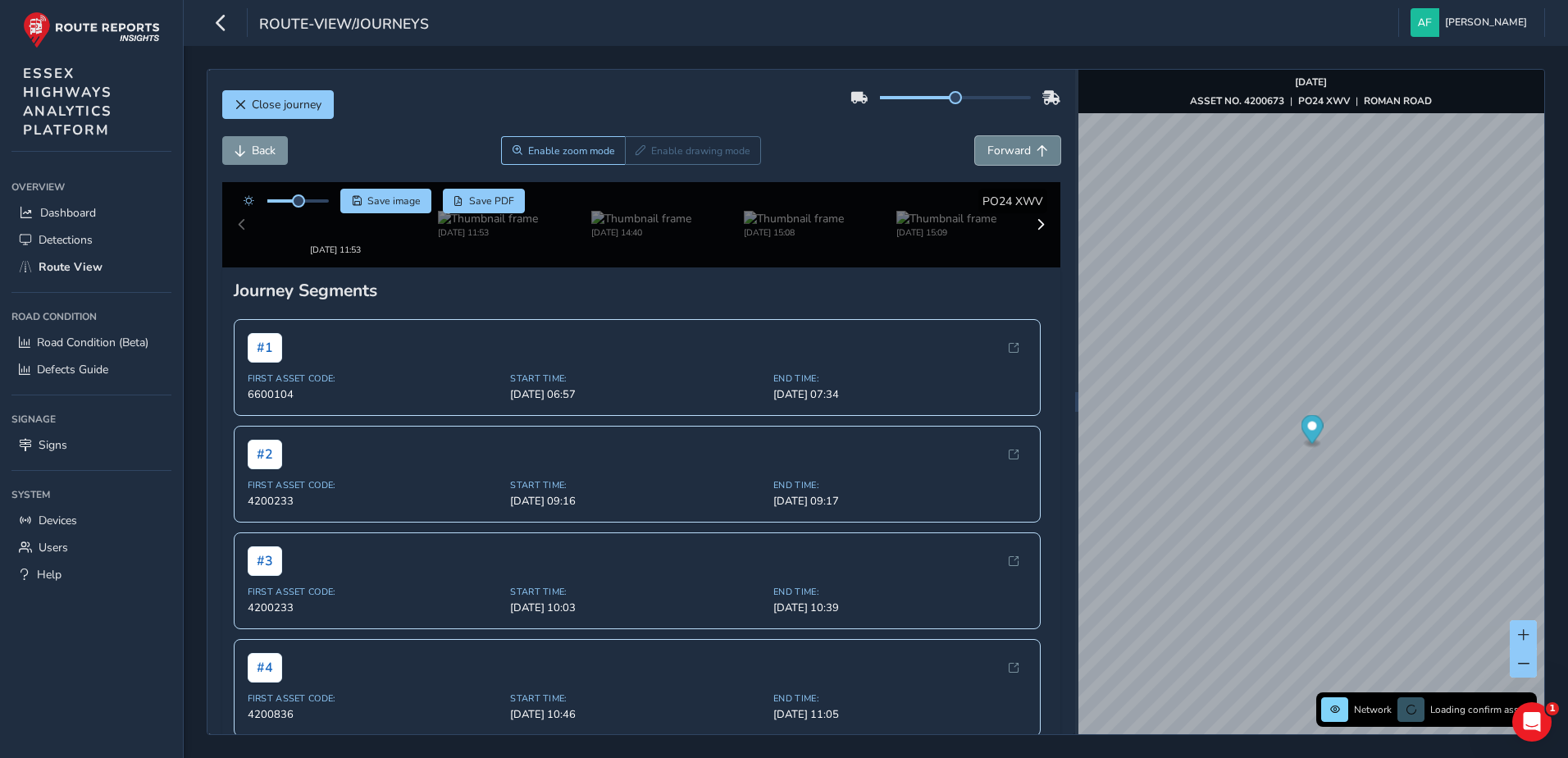
click at [987, 152] on span "Forward" at bounding box center [1009, 150] width 44 height 16
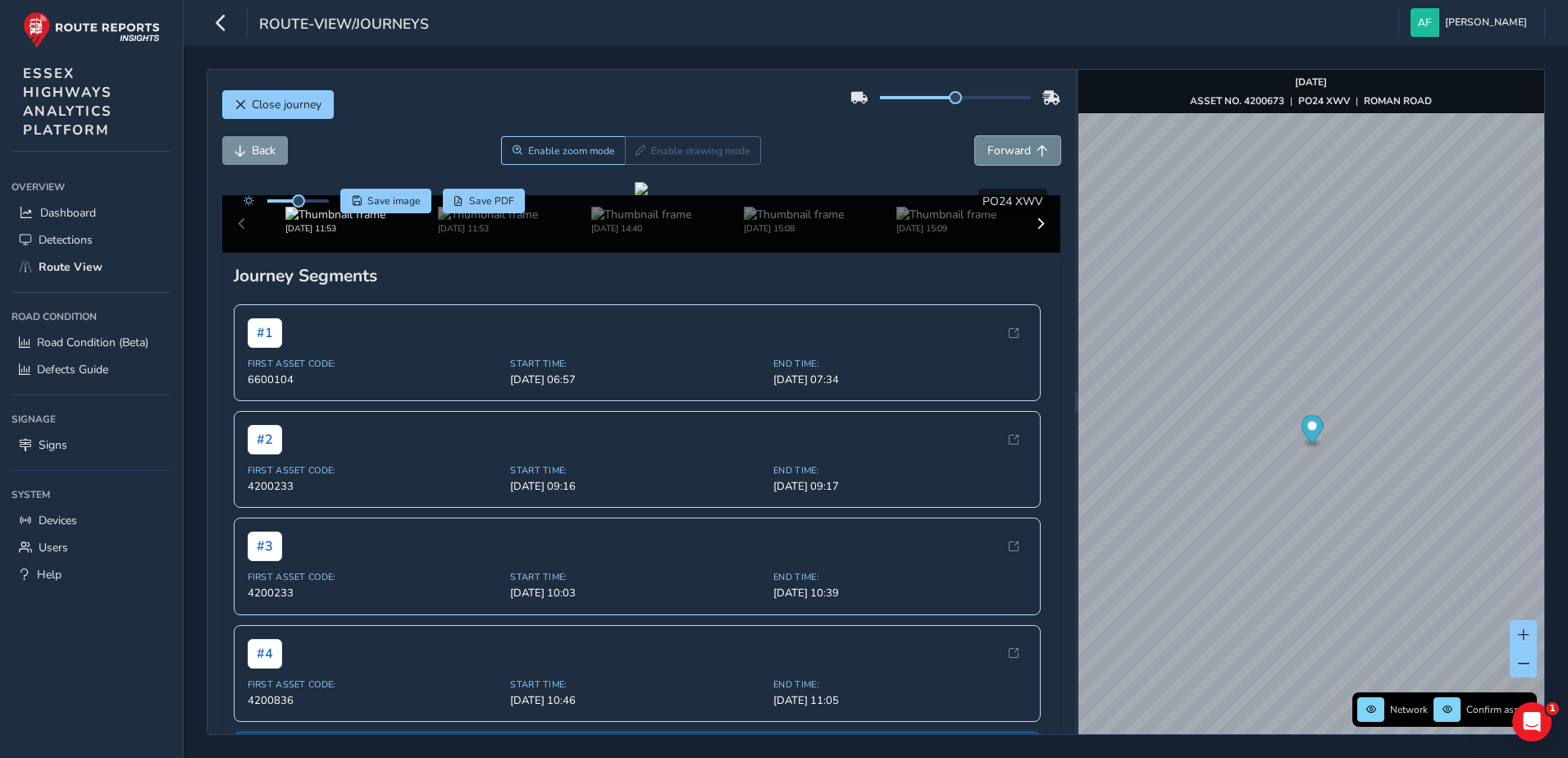
click at [987, 152] on span "Forward" at bounding box center [1009, 150] width 44 height 16
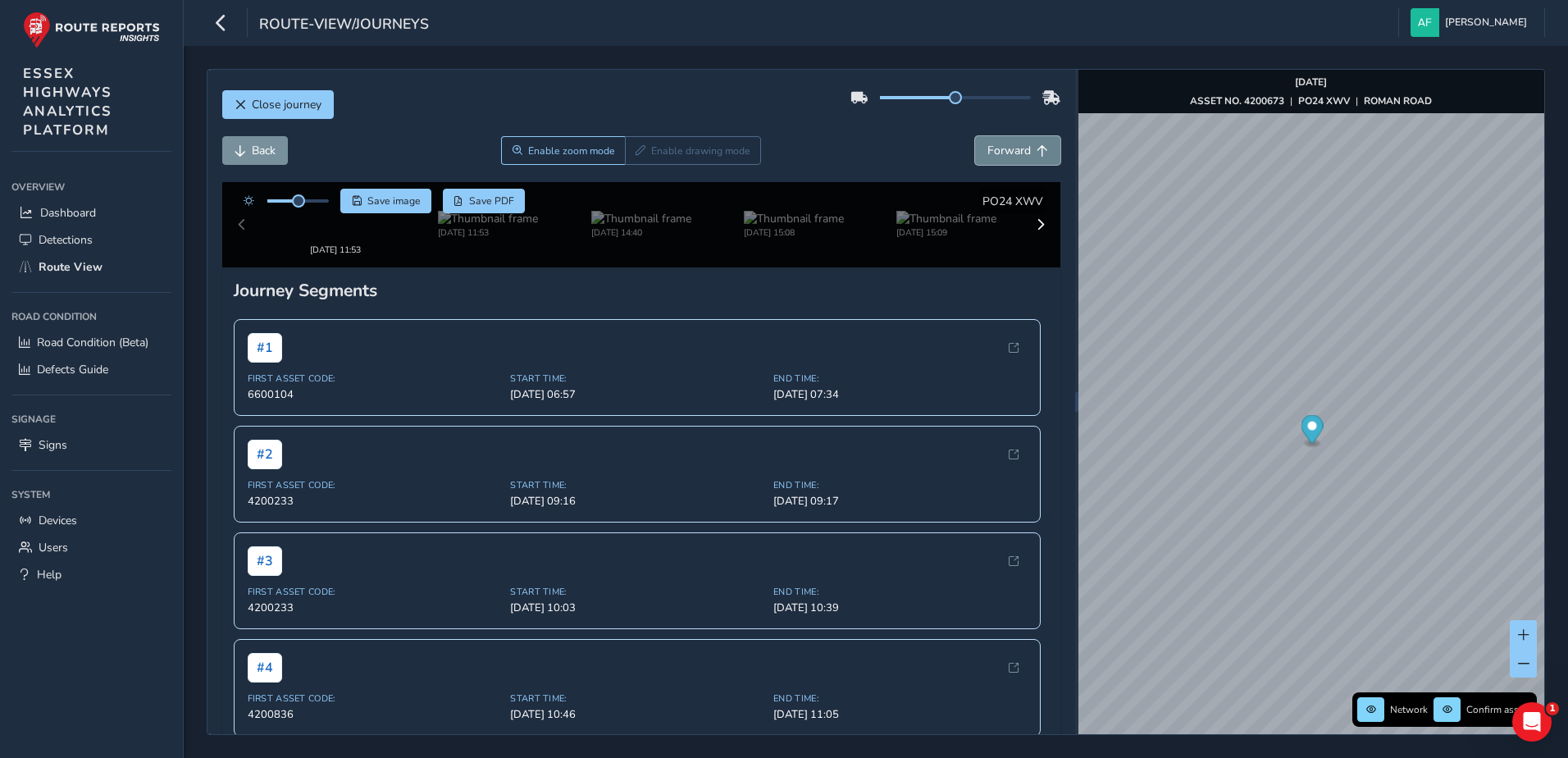
click at [987, 152] on span "Forward" at bounding box center [1009, 150] width 44 height 16
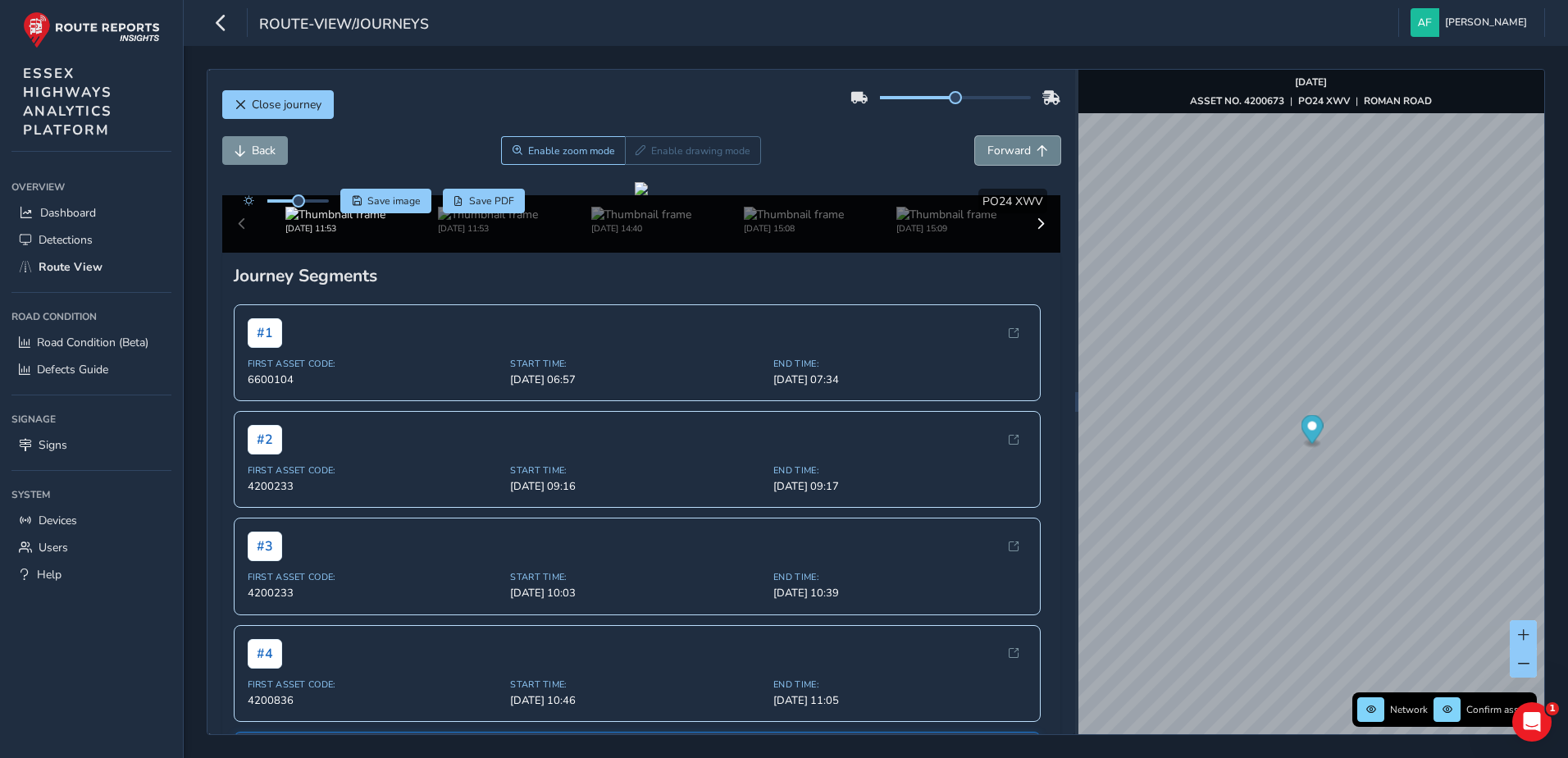
click at [987, 152] on span "Forward" at bounding box center [1009, 150] width 44 height 16
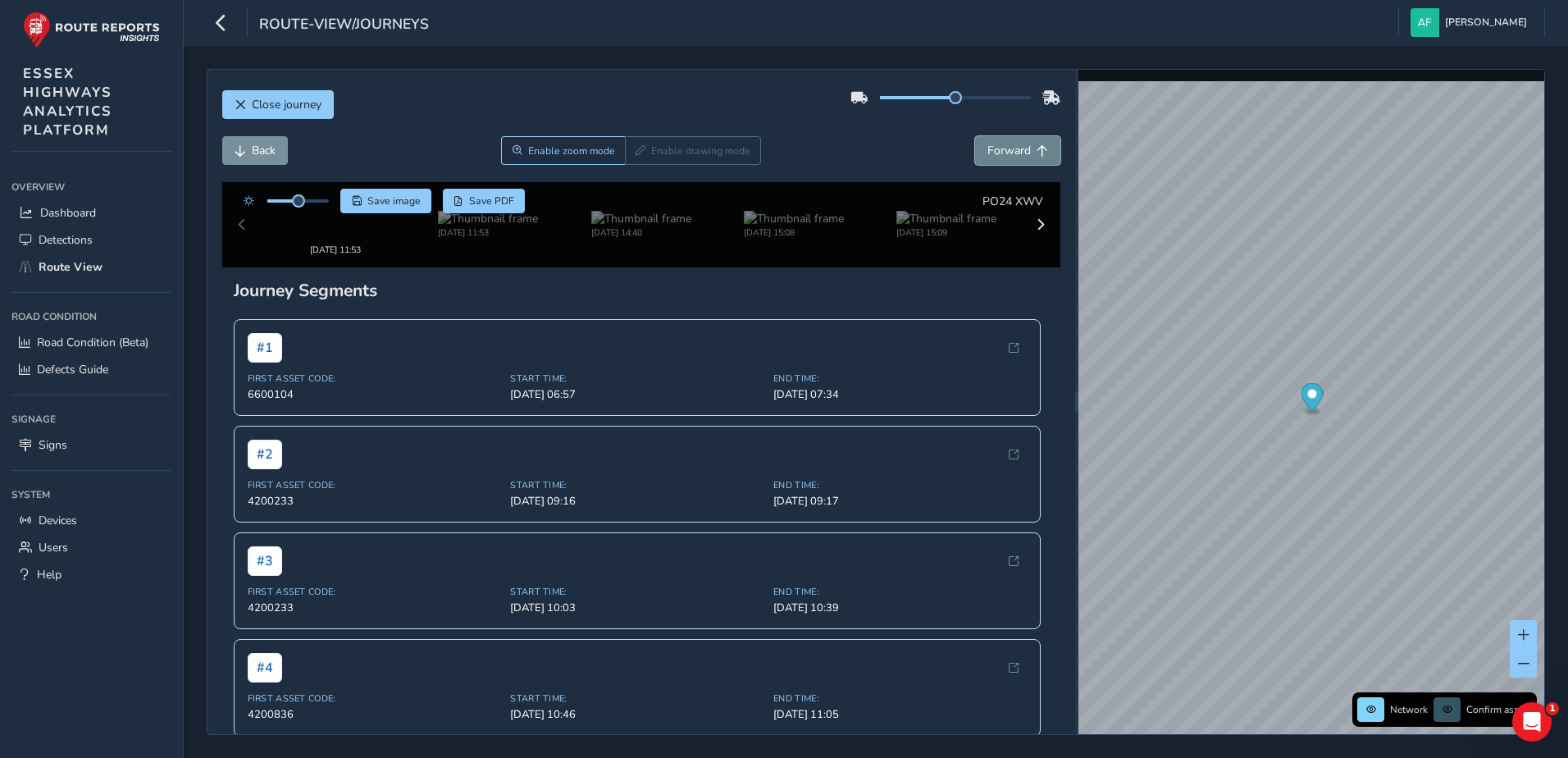
click at [987, 152] on span "Forward" at bounding box center [1009, 150] width 44 height 16
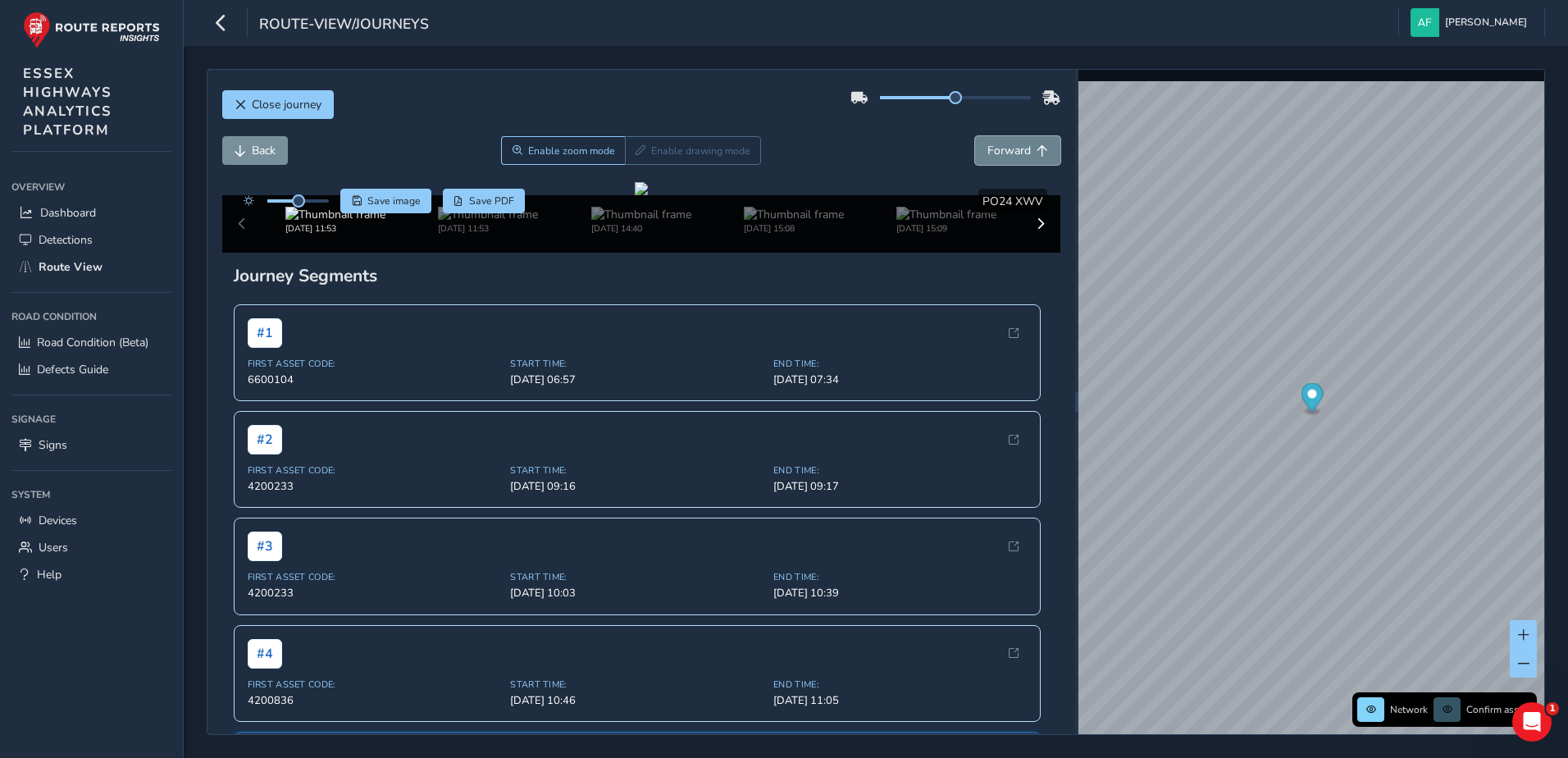
click at [987, 152] on span "Forward" at bounding box center [1009, 150] width 44 height 16
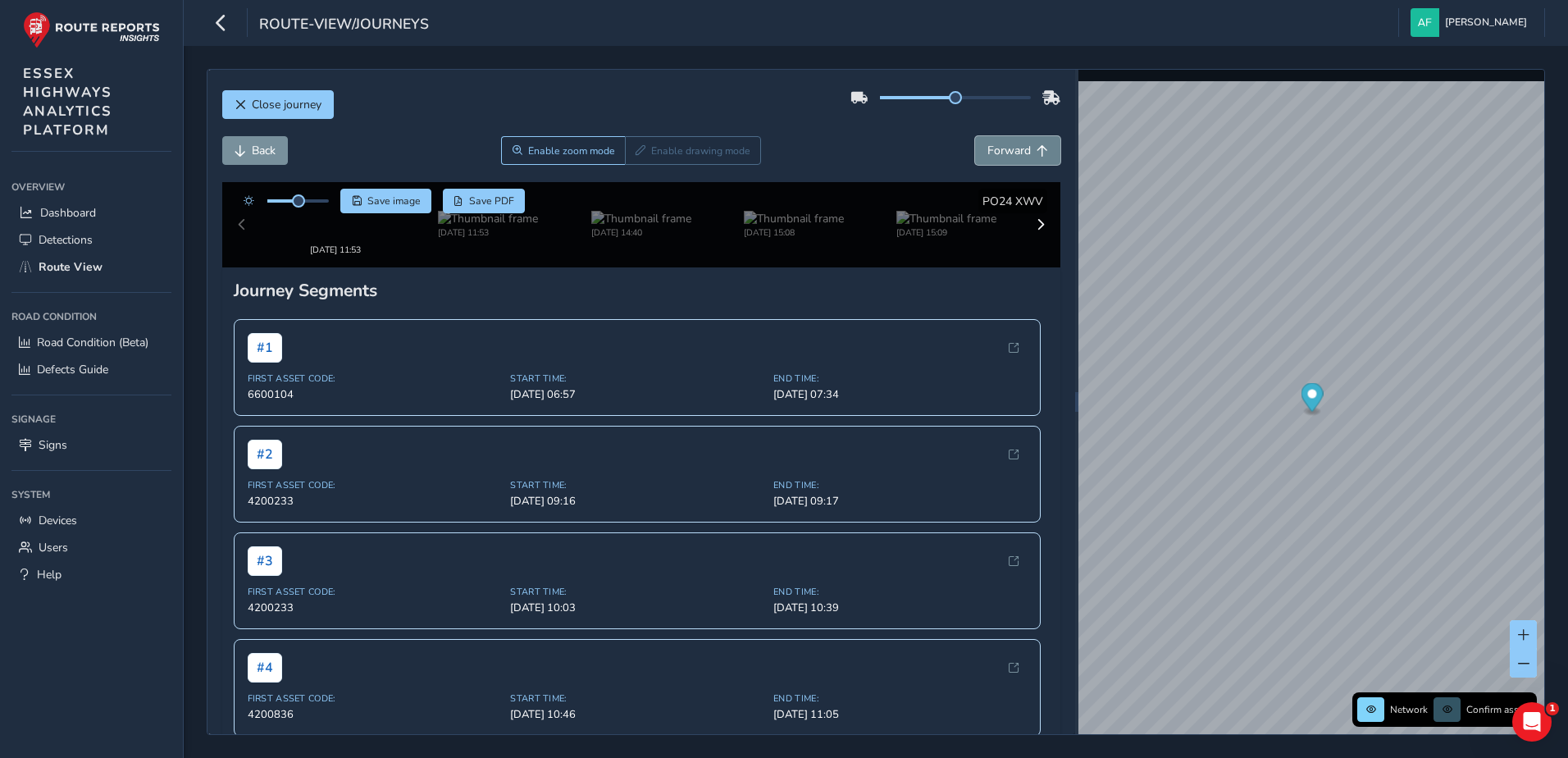
click at [987, 152] on span "Forward" at bounding box center [1009, 150] width 44 height 16
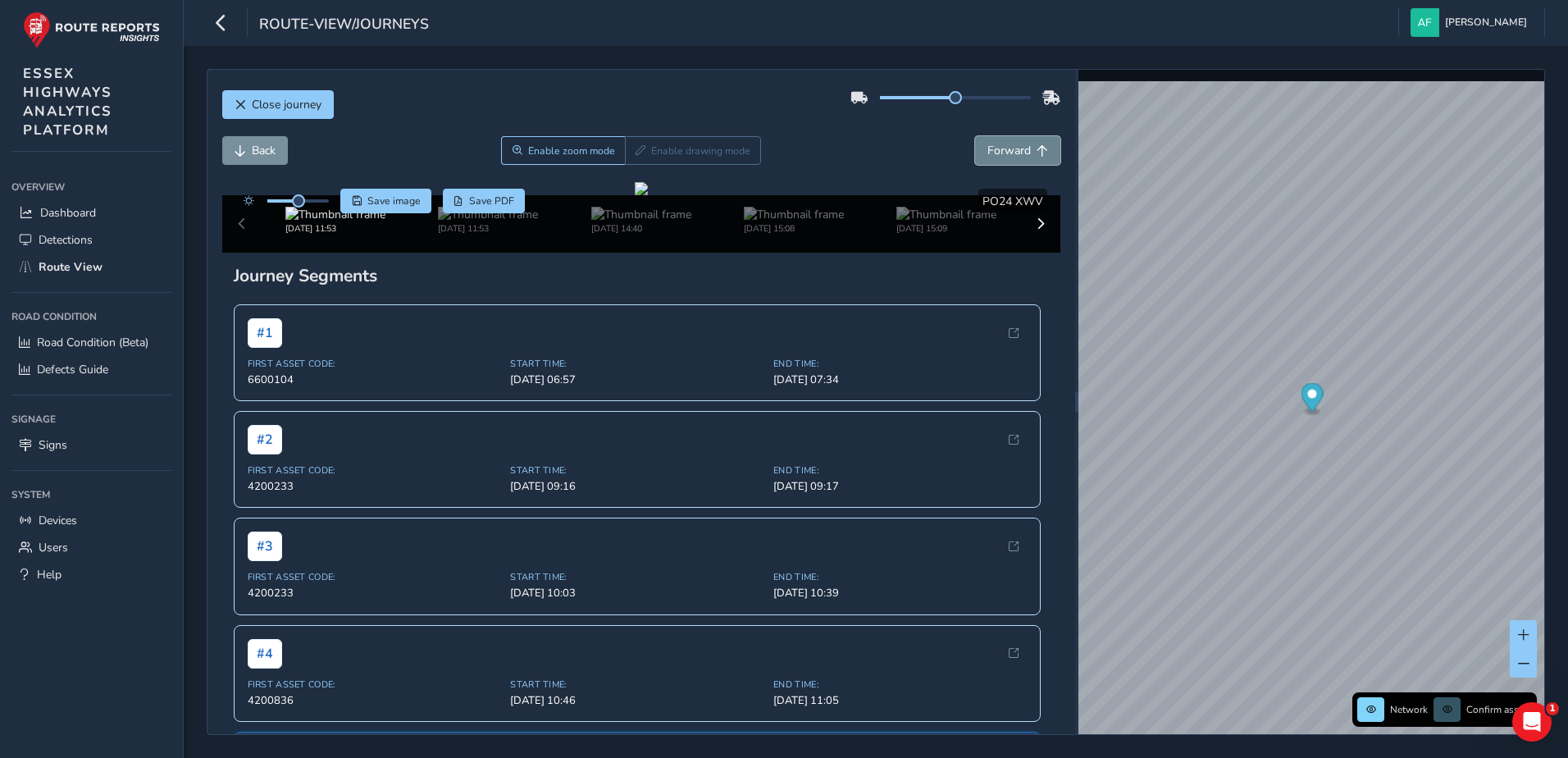
click at [987, 152] on span "Forward" at bounding box center [1009, 150] width 44 height 16
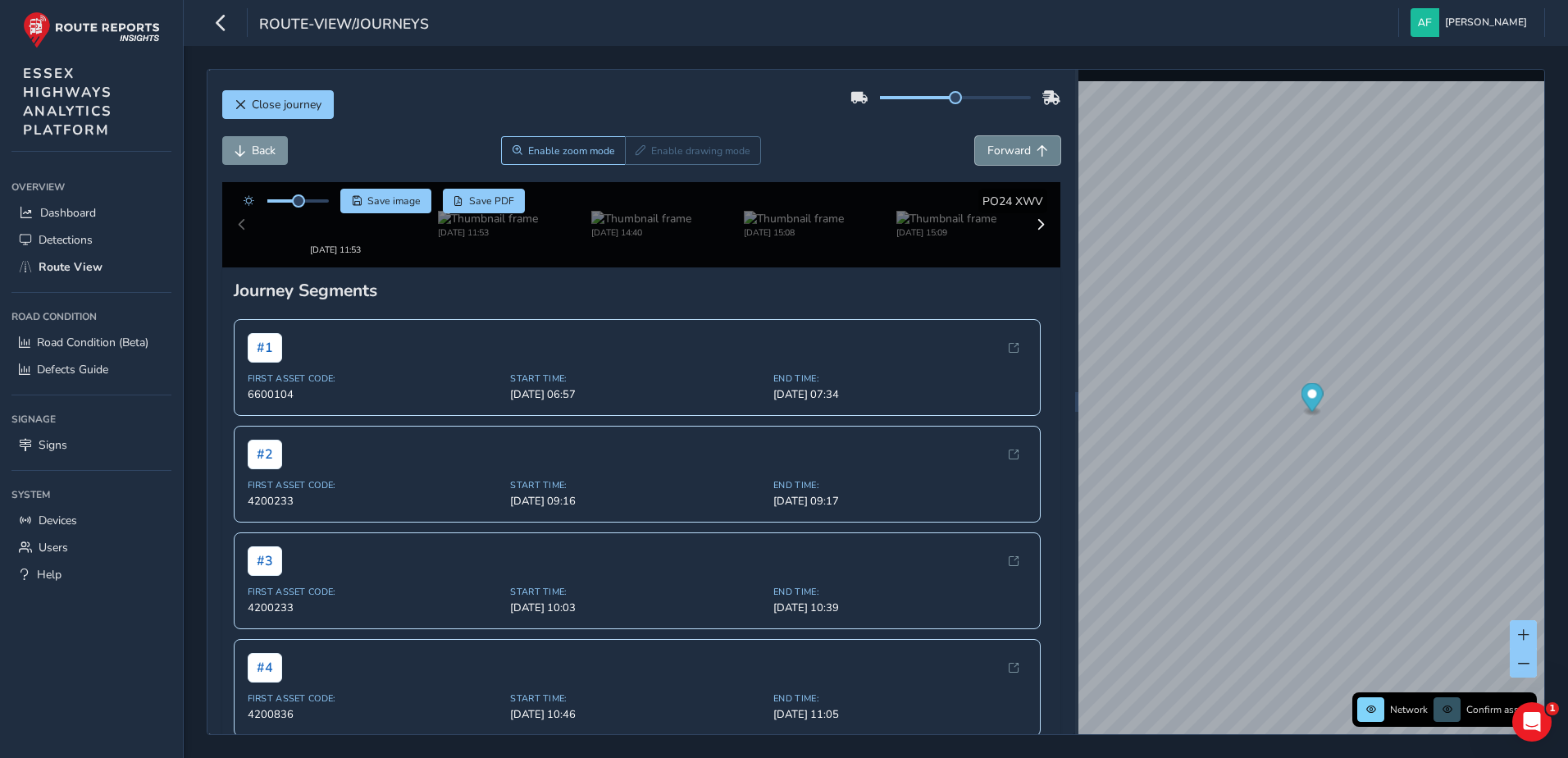
click at [987, 152] on span "Forward" at bounding box center [1009, 150] width 44 height 16
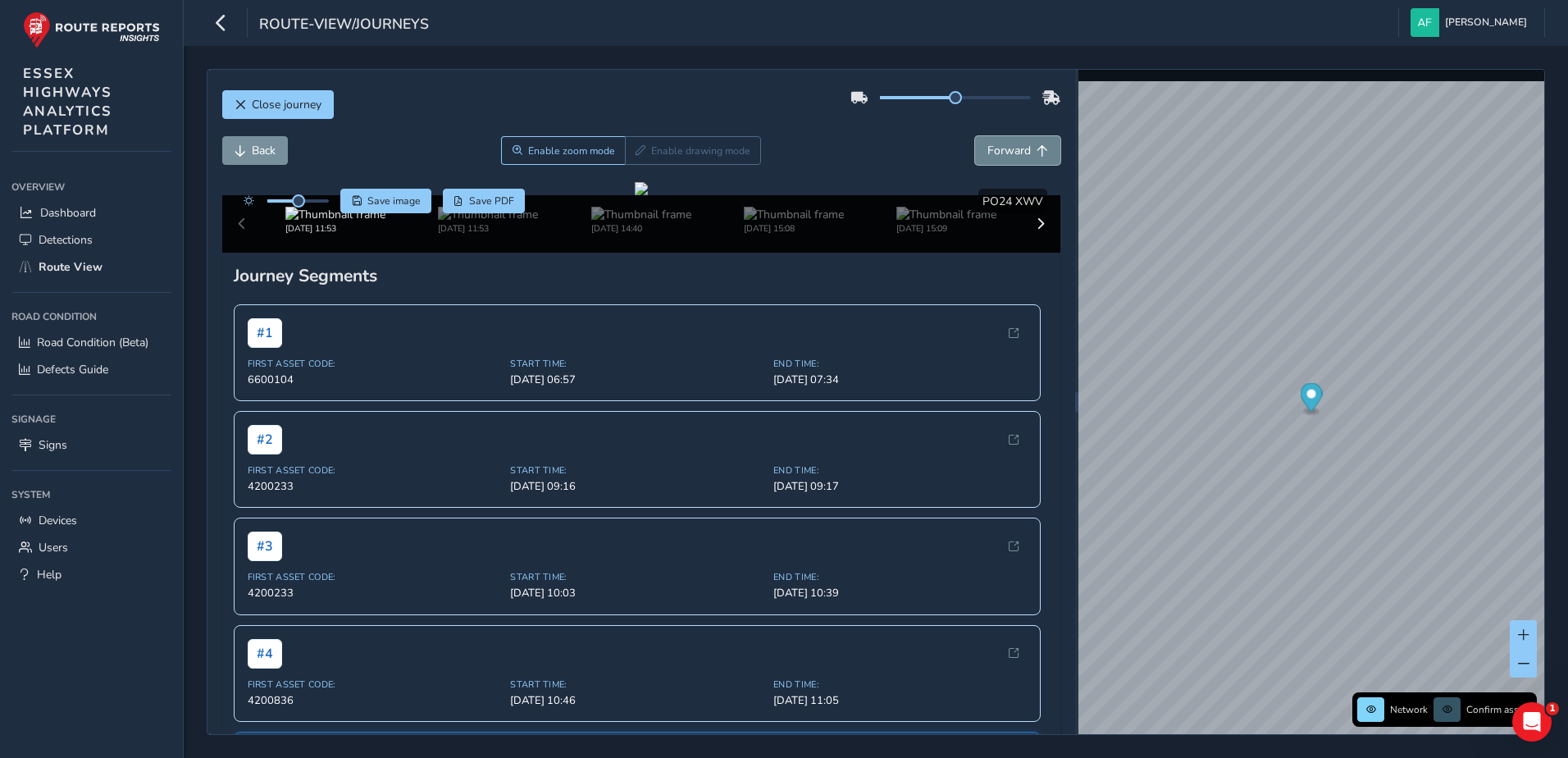
click at [987, 152] on span "Forward" at bounding box center [1009, 150] width 44 height 16
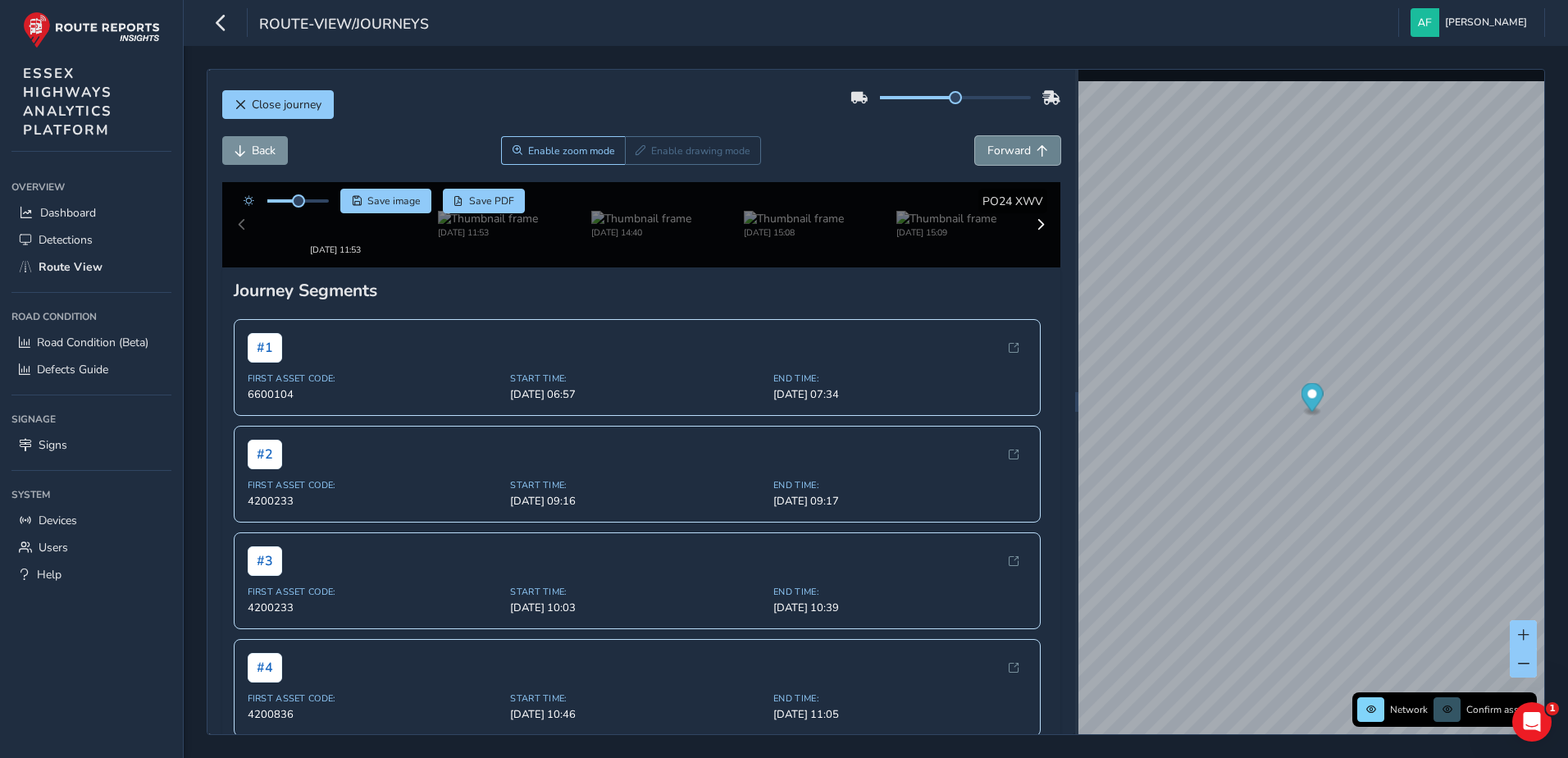
click at [987, 152] on span "Forward" at bounding box center [1009, 150] width 44 height 16
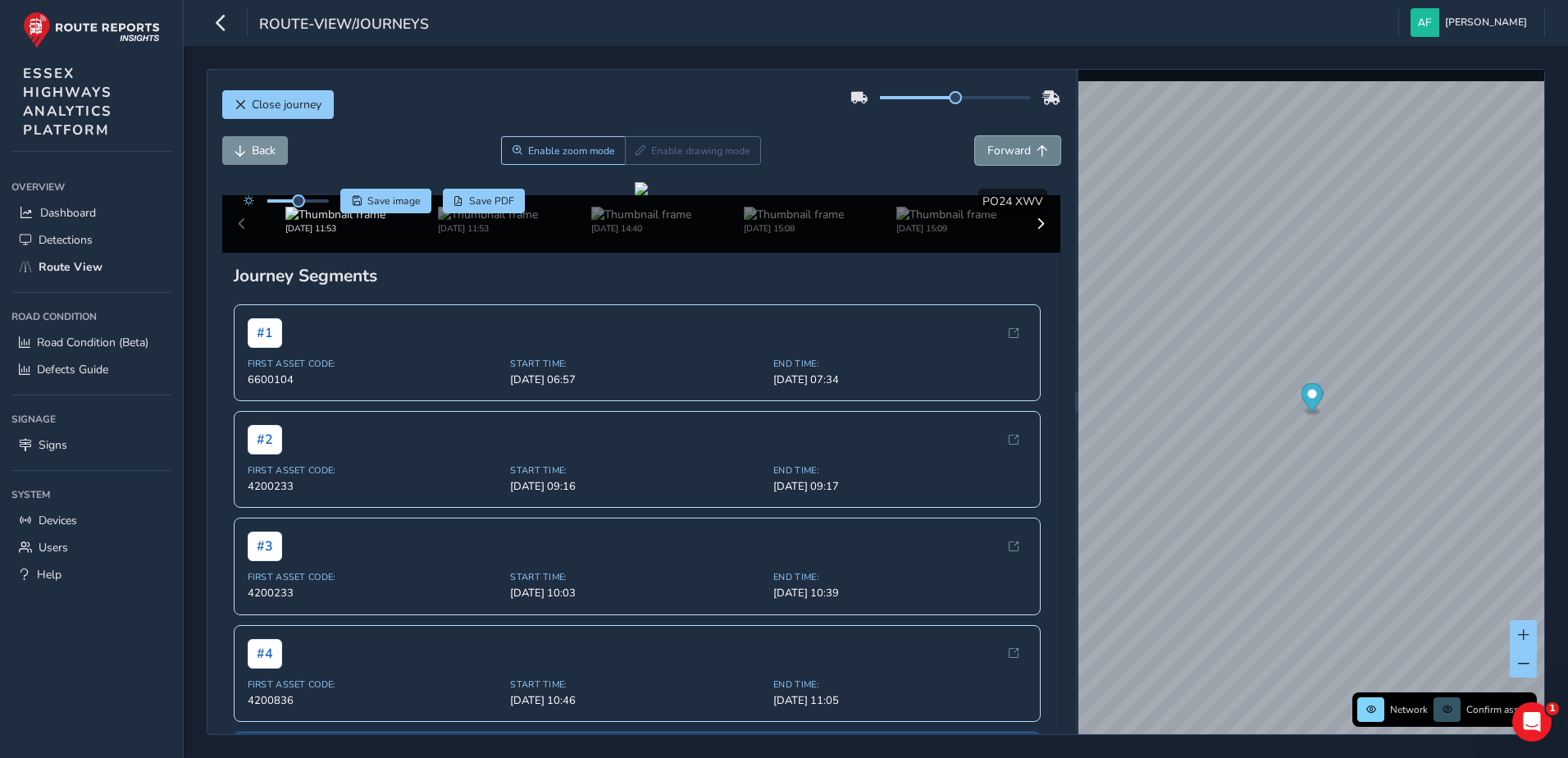
click at [987, 152] on span "Forward" at bounding box center [1009, 150] width 44 height 16
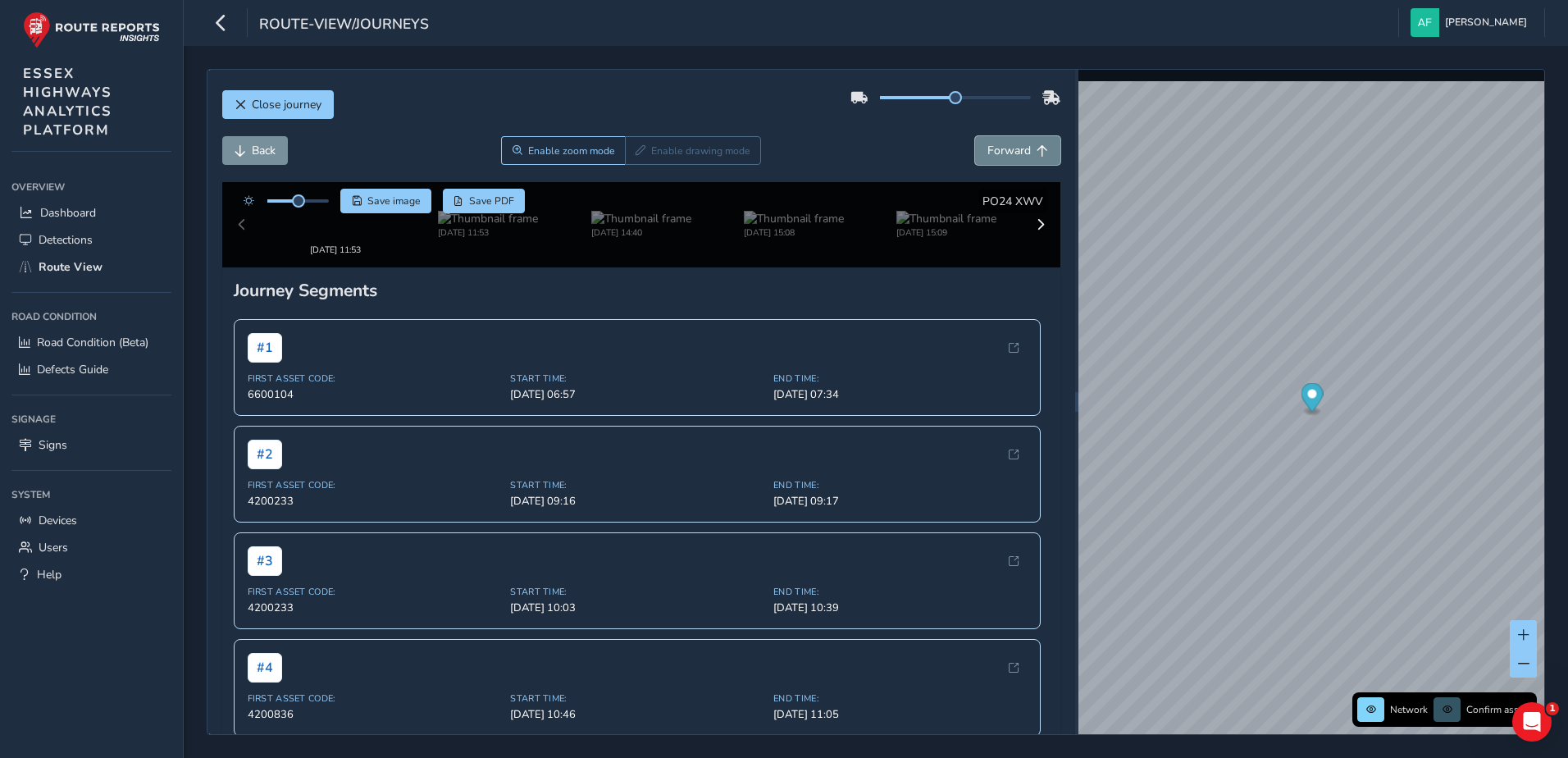
click at [987, 152] on span "Forward" at bounding box center [1009, 150] width 44 height 16
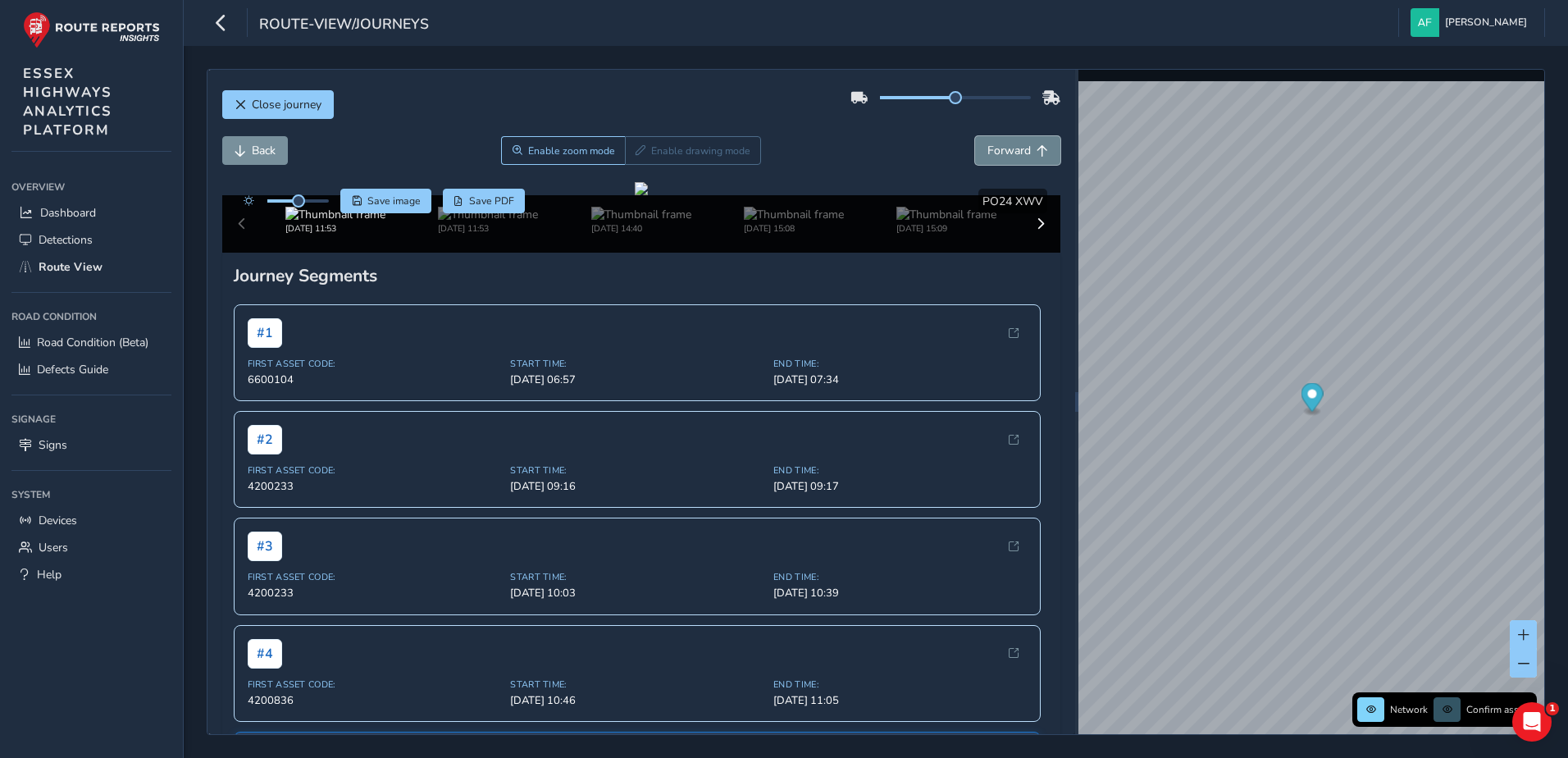
click at [987, 152] on span "Forward" at bounding box center [1009, 150] width 44 height 16
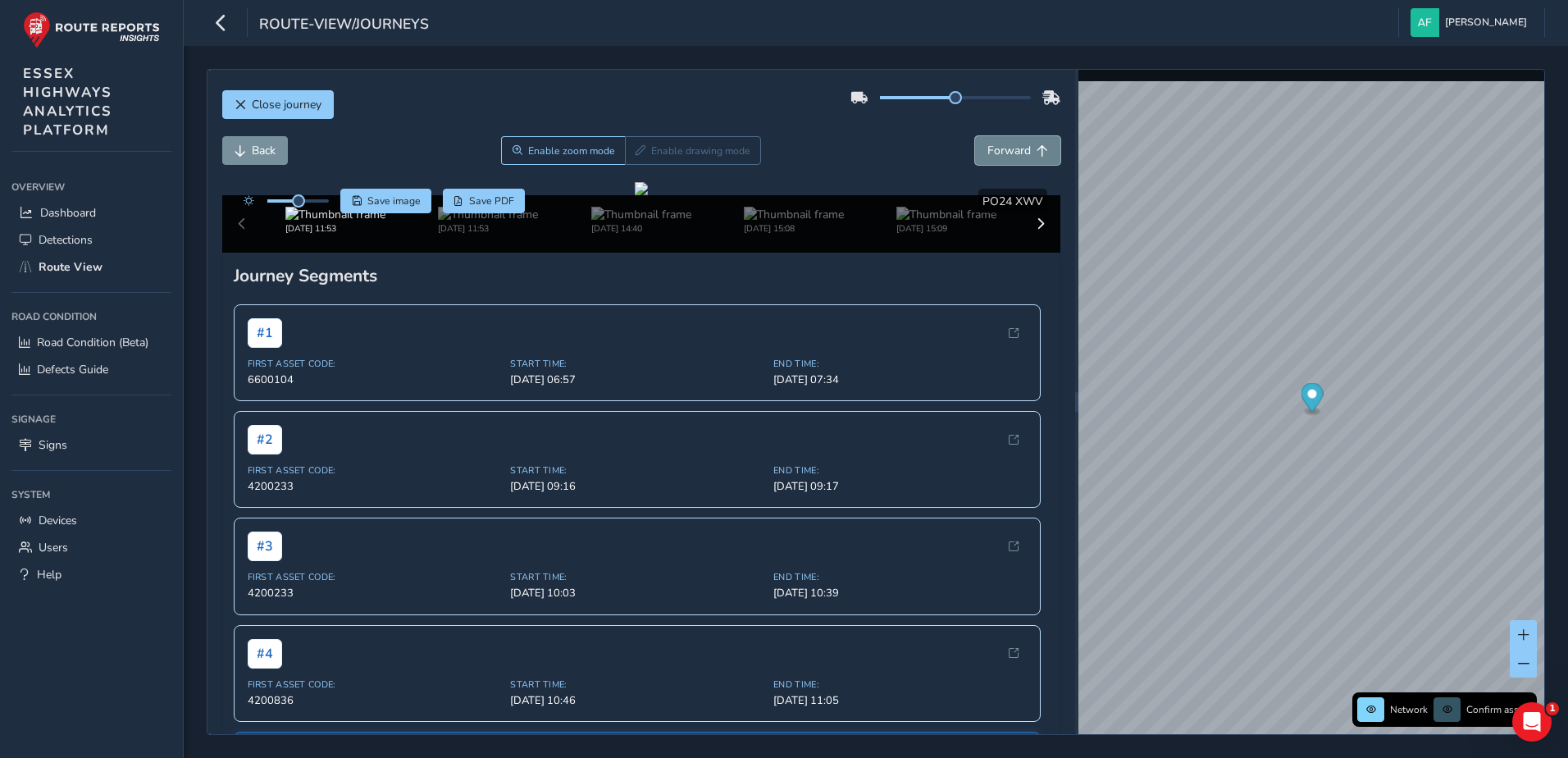
click at [987, 152] on span "Forward" at bounding box center [1009, 150] width 44 height 16
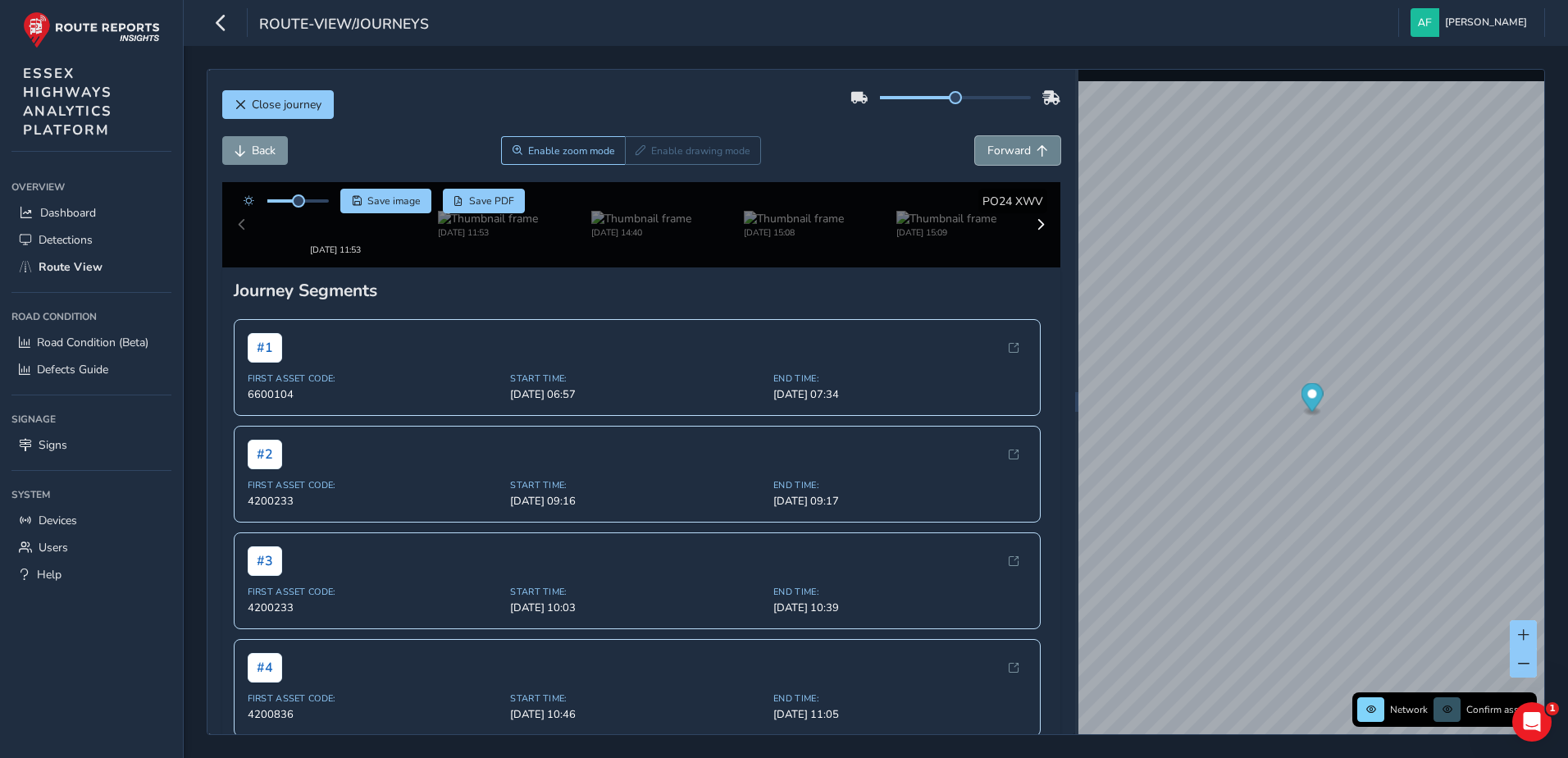
click at [987, 152] on span "Forward" at bounding box center [1009, 150] width 44 height 16
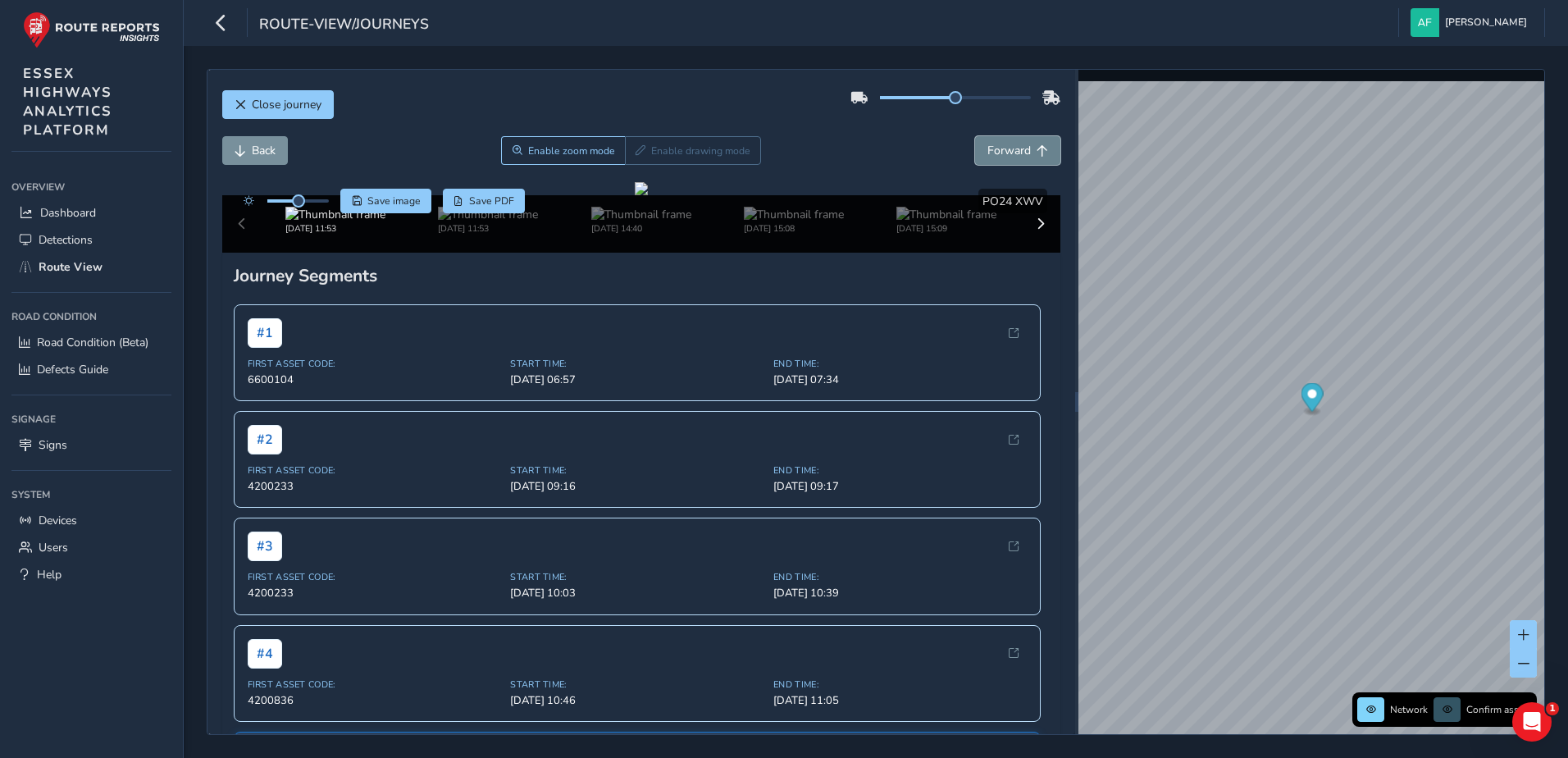
click at [987, 152] on span "Forward" at bounding box center [1009, 150] width 44 height 16
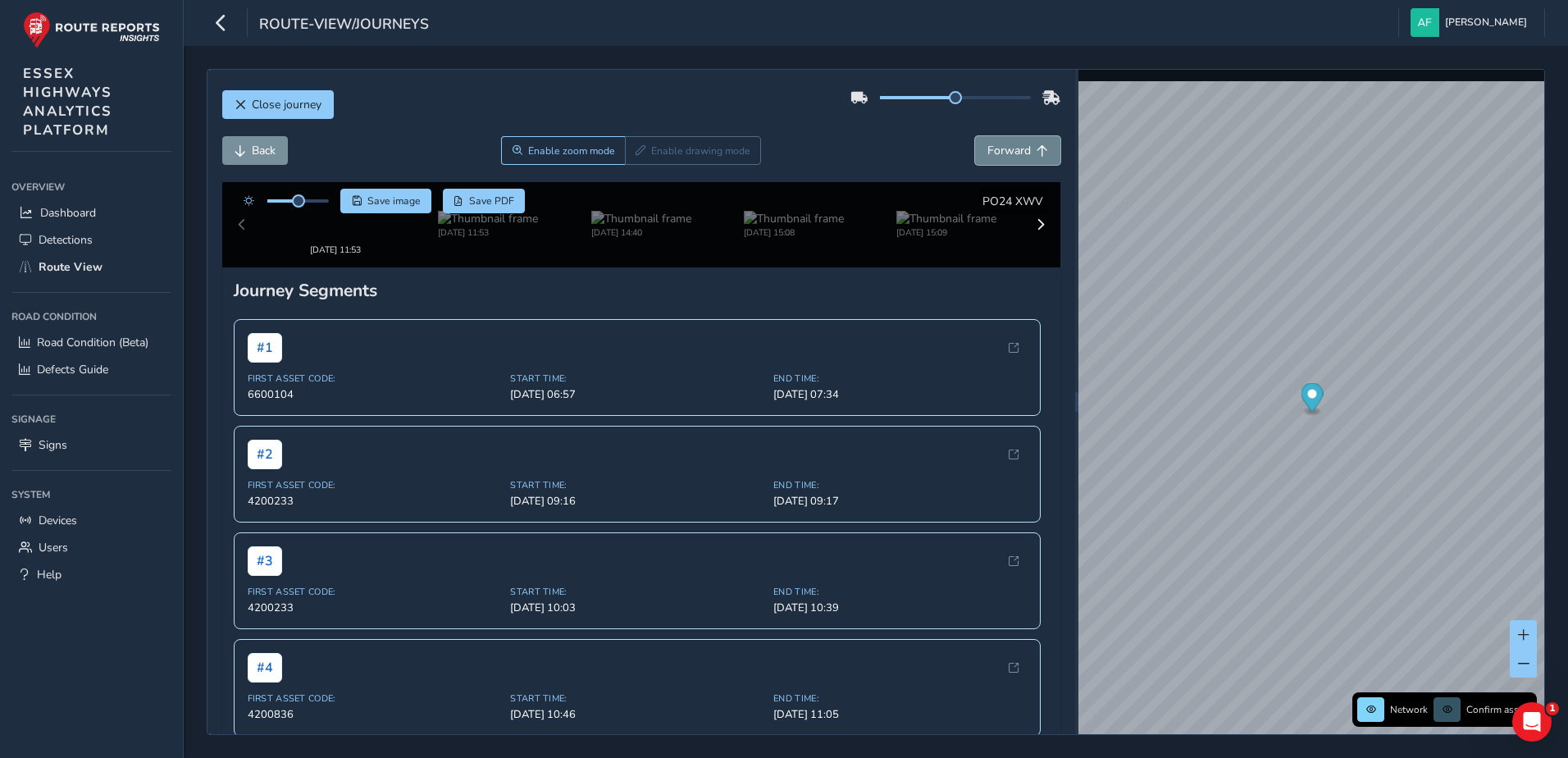
click at [987, 152] on span "Forward" at bounding box center [1009, 150] width 44 height 16
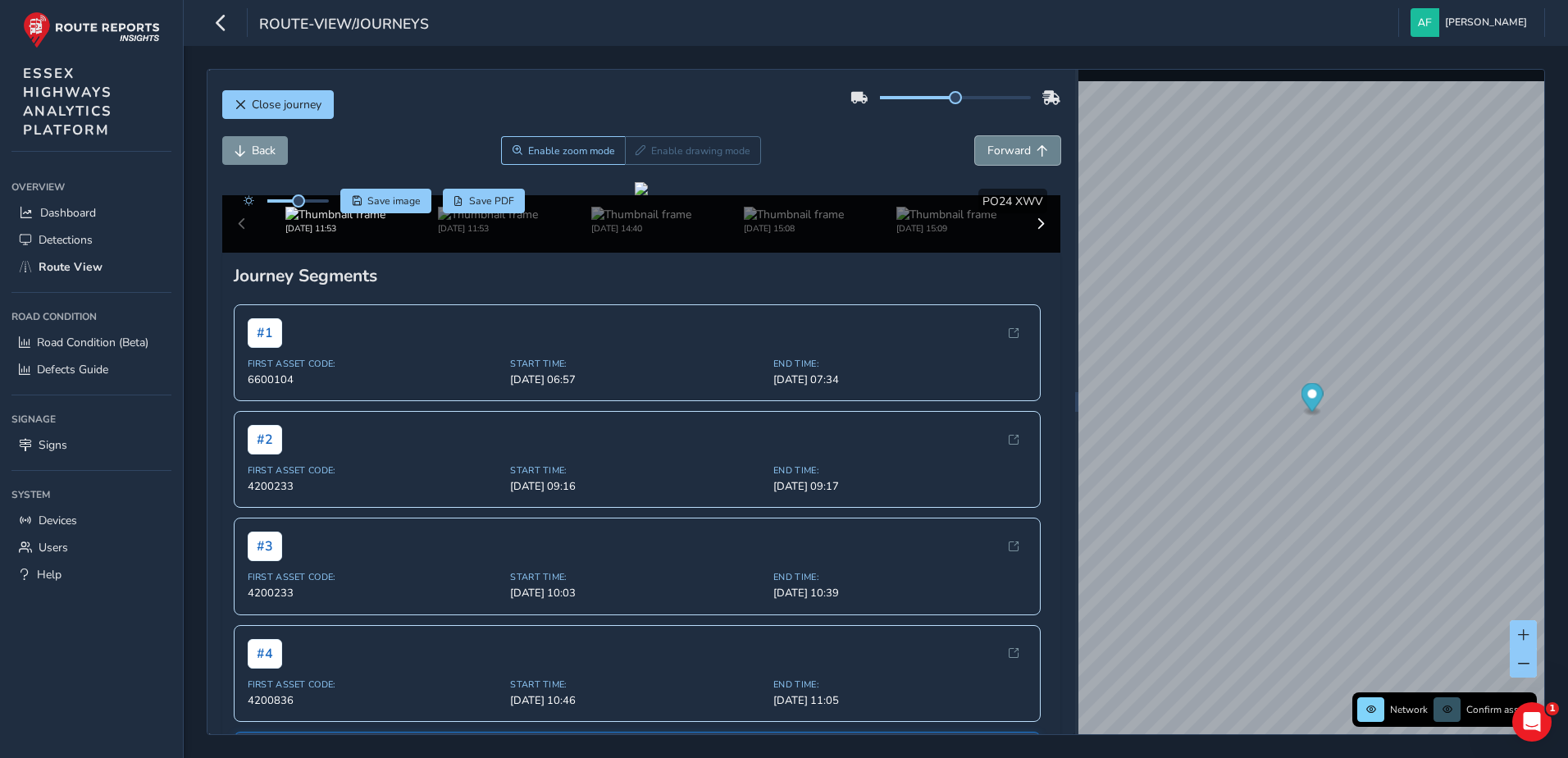
click at [987, 152] on span "Forward" at bounding box center [1009, 150] width 44 height 16
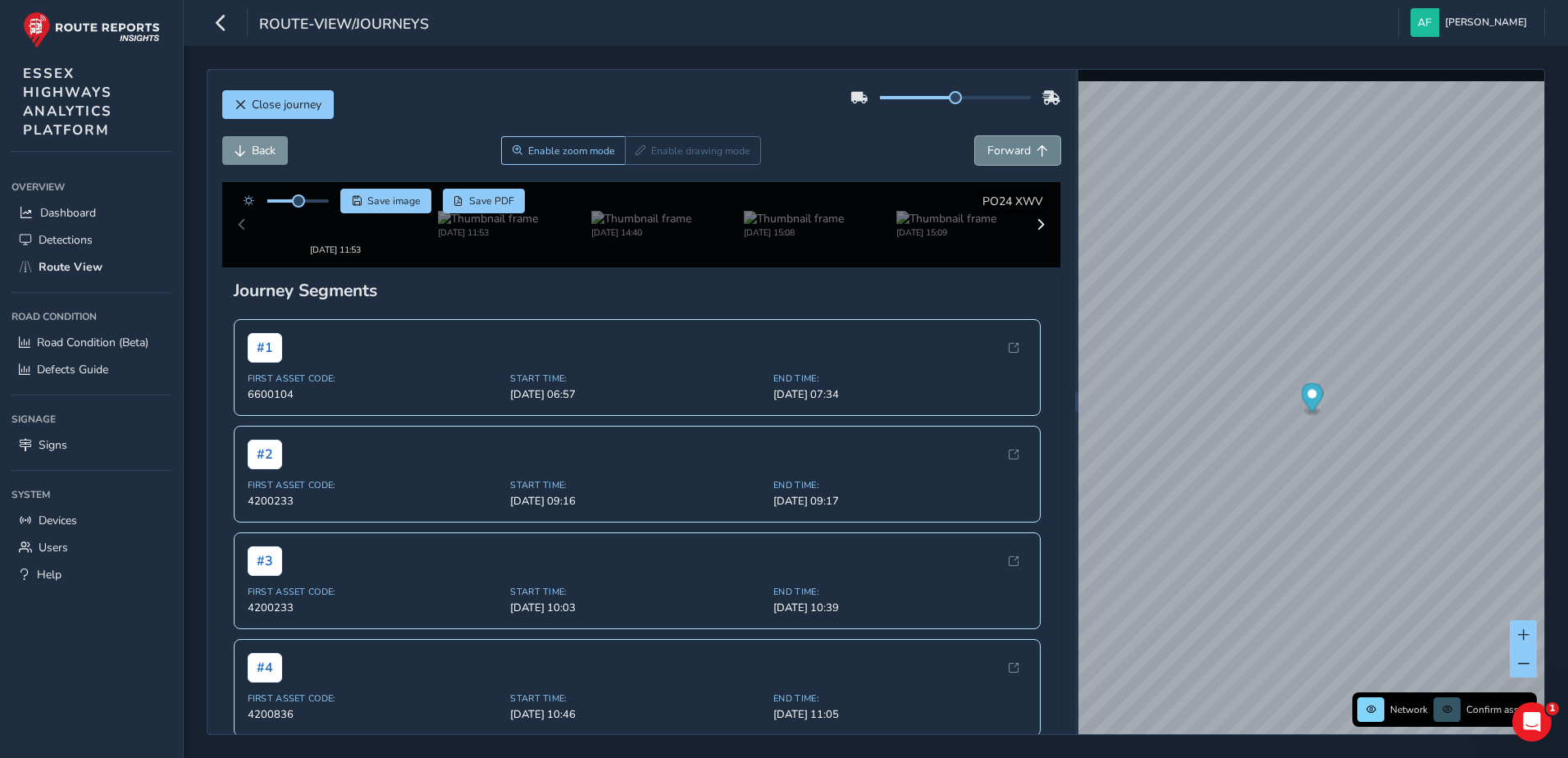
click at [987, 152] on span "Forward" at bounding box center [1009, 150] width 44 height 16
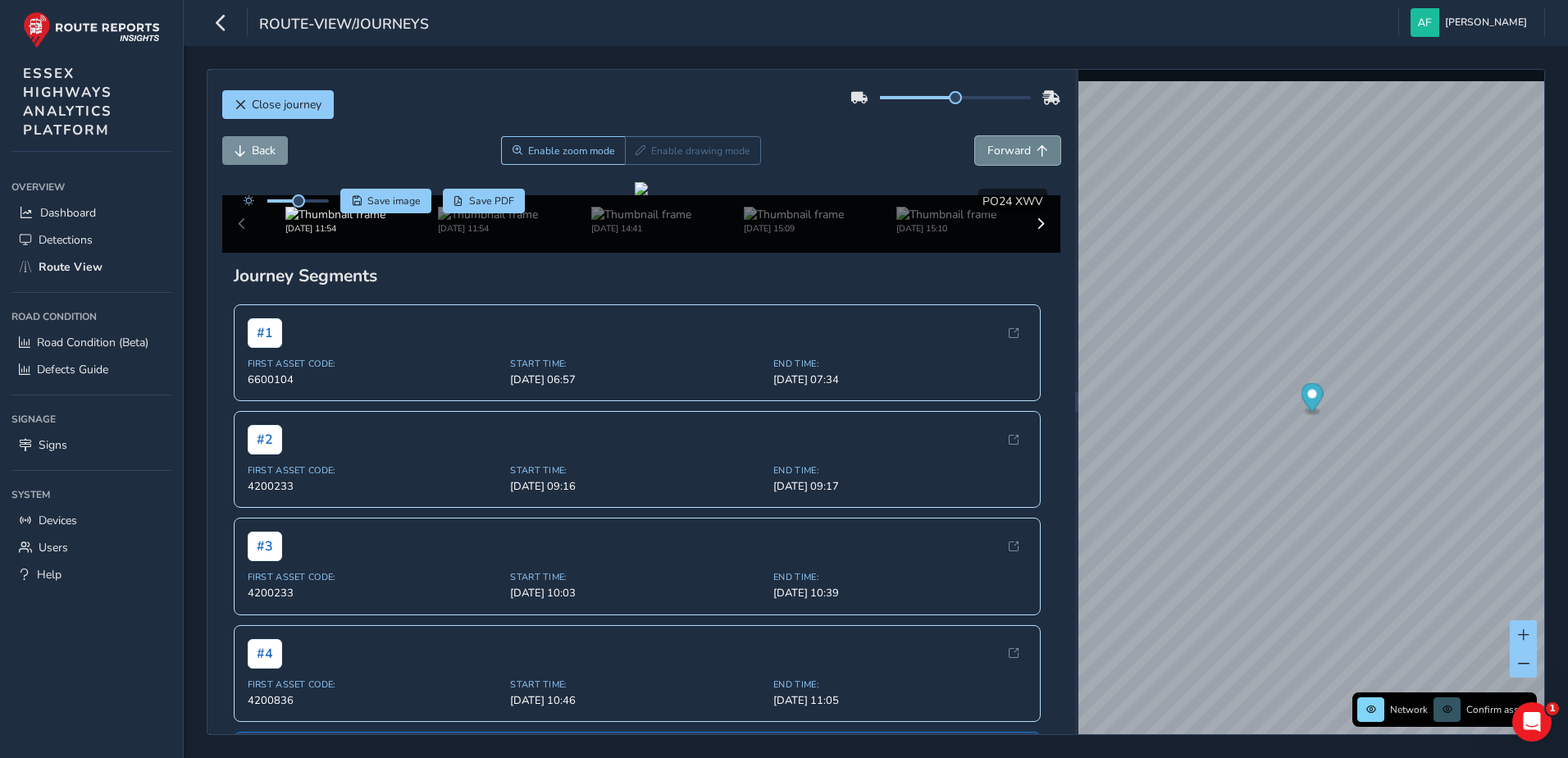
click at [987, 152] on span "Forward" at bounding box center [1009, 150] width 44 height 16
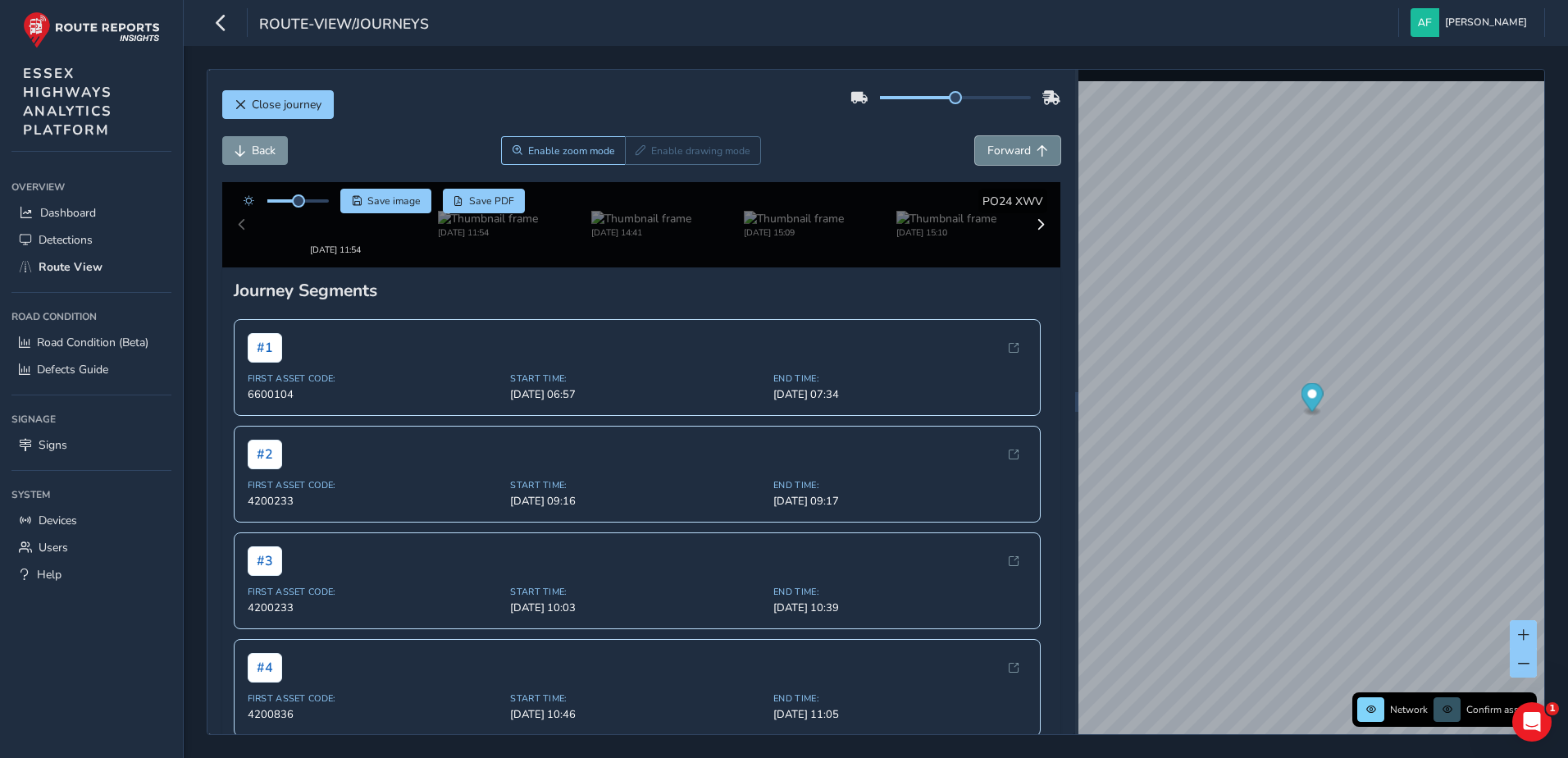
click at [987, 152] on span "Forward" at bounding box center [1009, 150] width 44 height 16
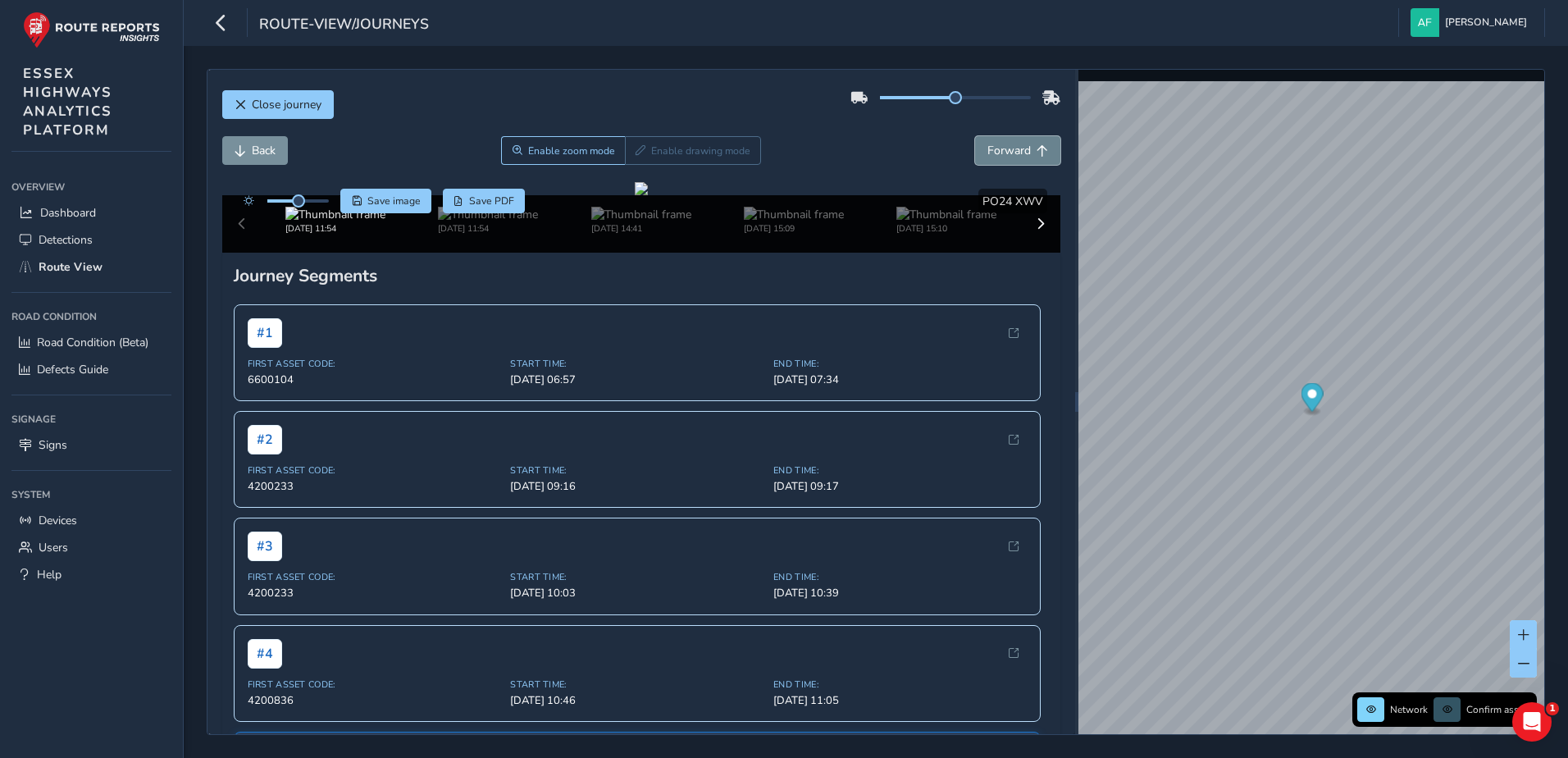
click at [987, 152] on span "Forward" at bounding box center [1009, 150] width 44 height 16
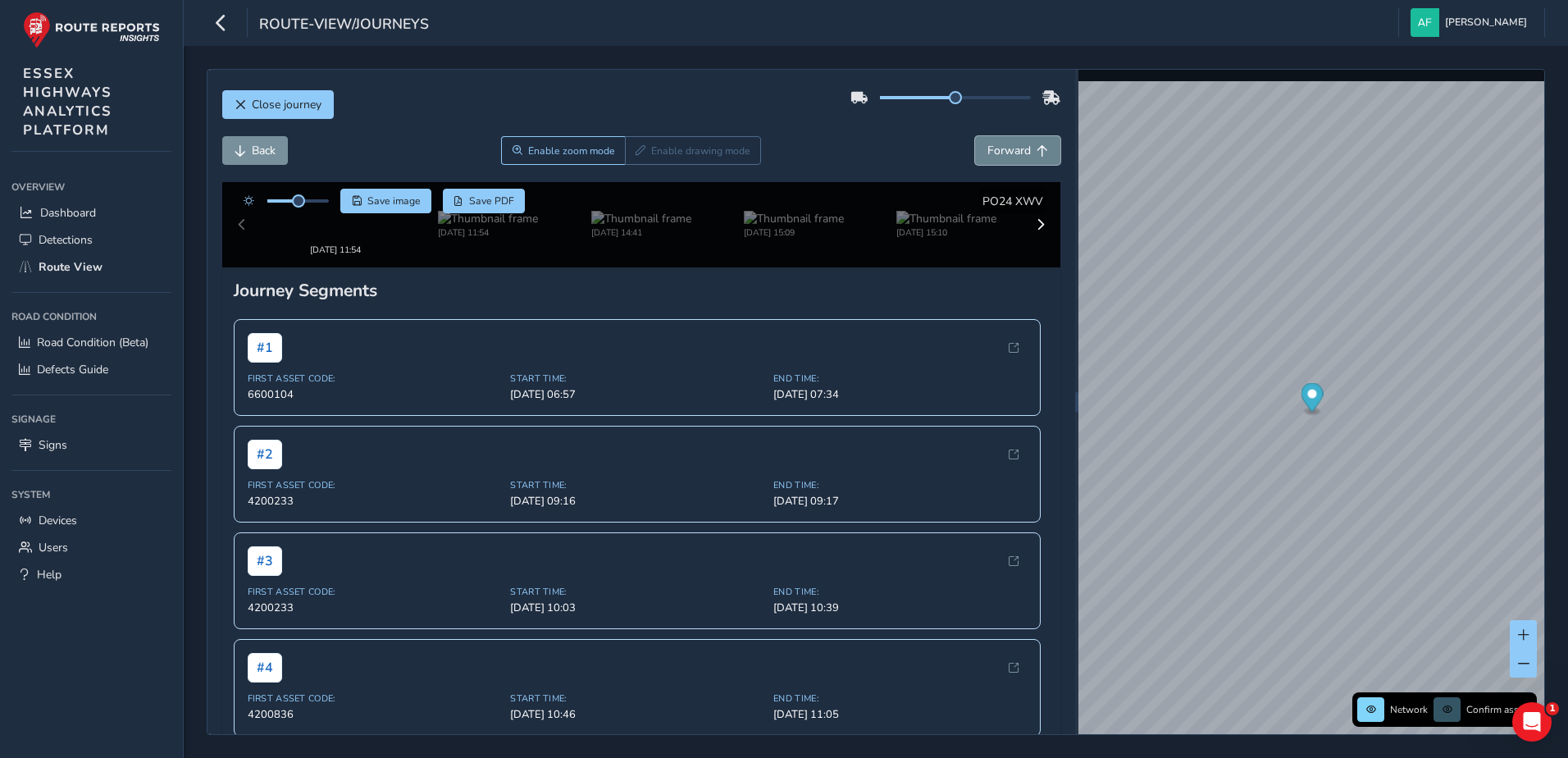
click at [987, 152] on span "Forward" at bounding box center [1009, 150] width 44 height 16
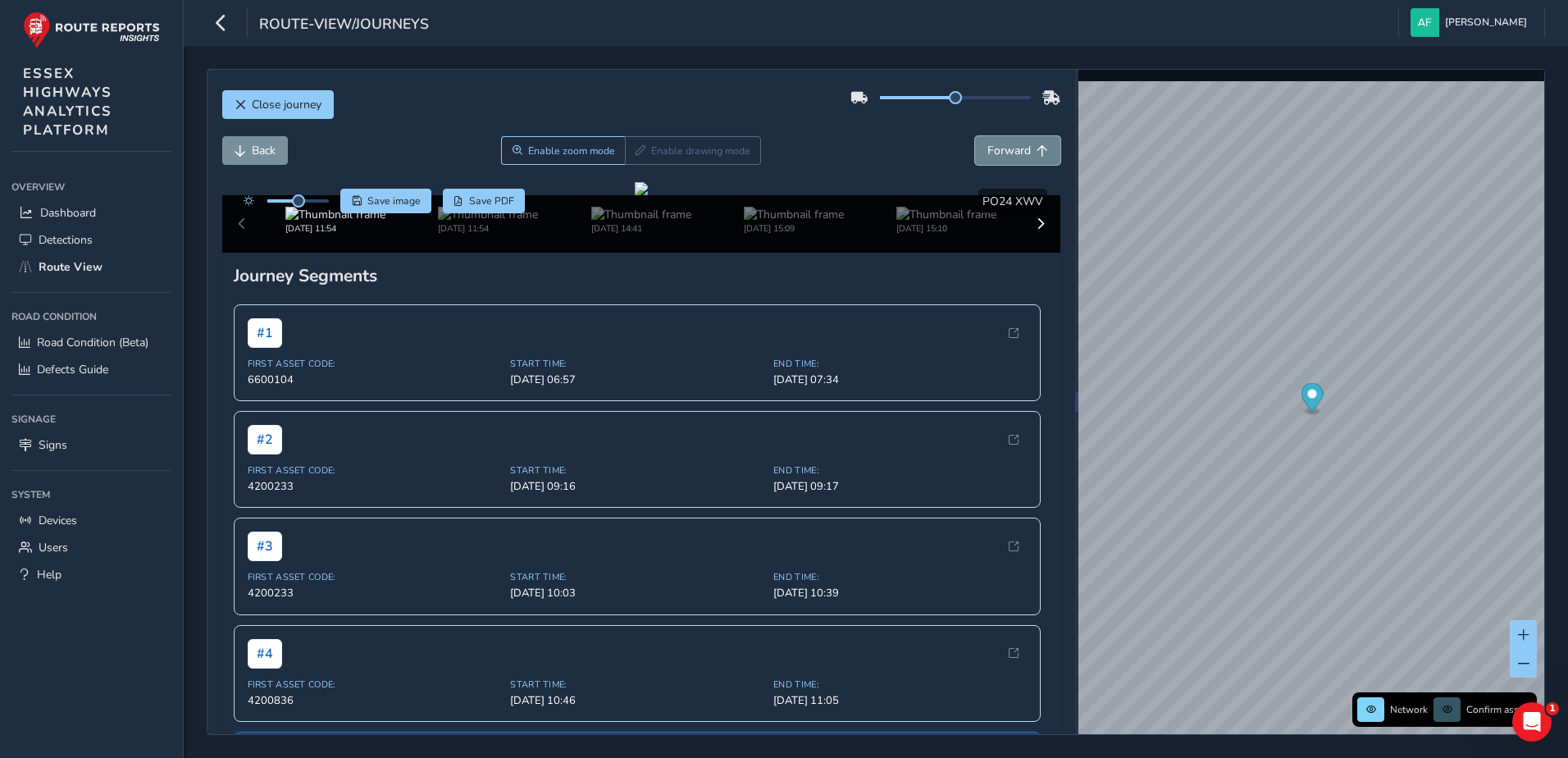
click at [987, 152] on span "Forward" at bounding box center [1009, 150] width 44 height 16
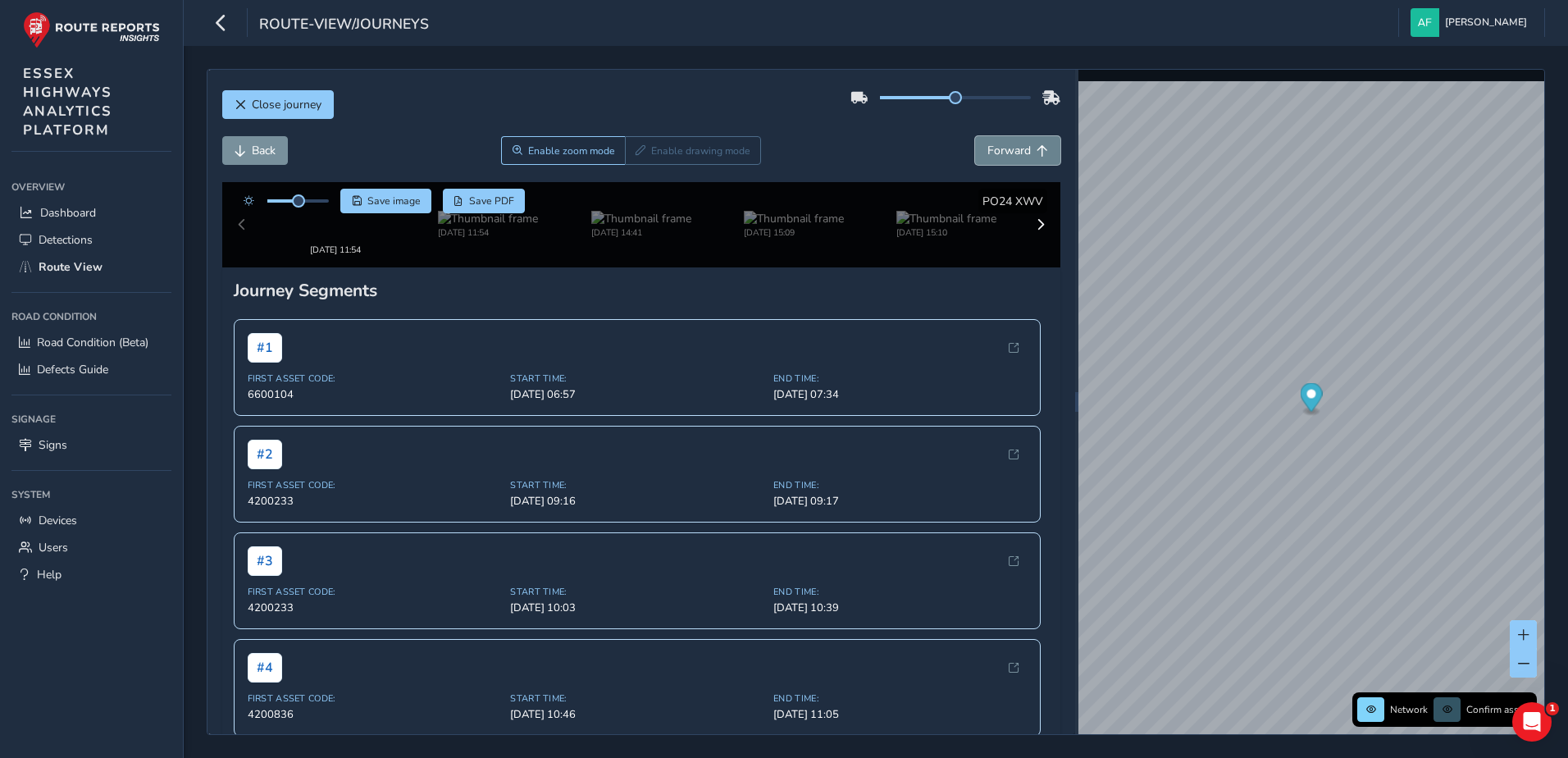
click at [987, 152] on span "Forward" at bounding box center [1009, 150] width 44 height 16
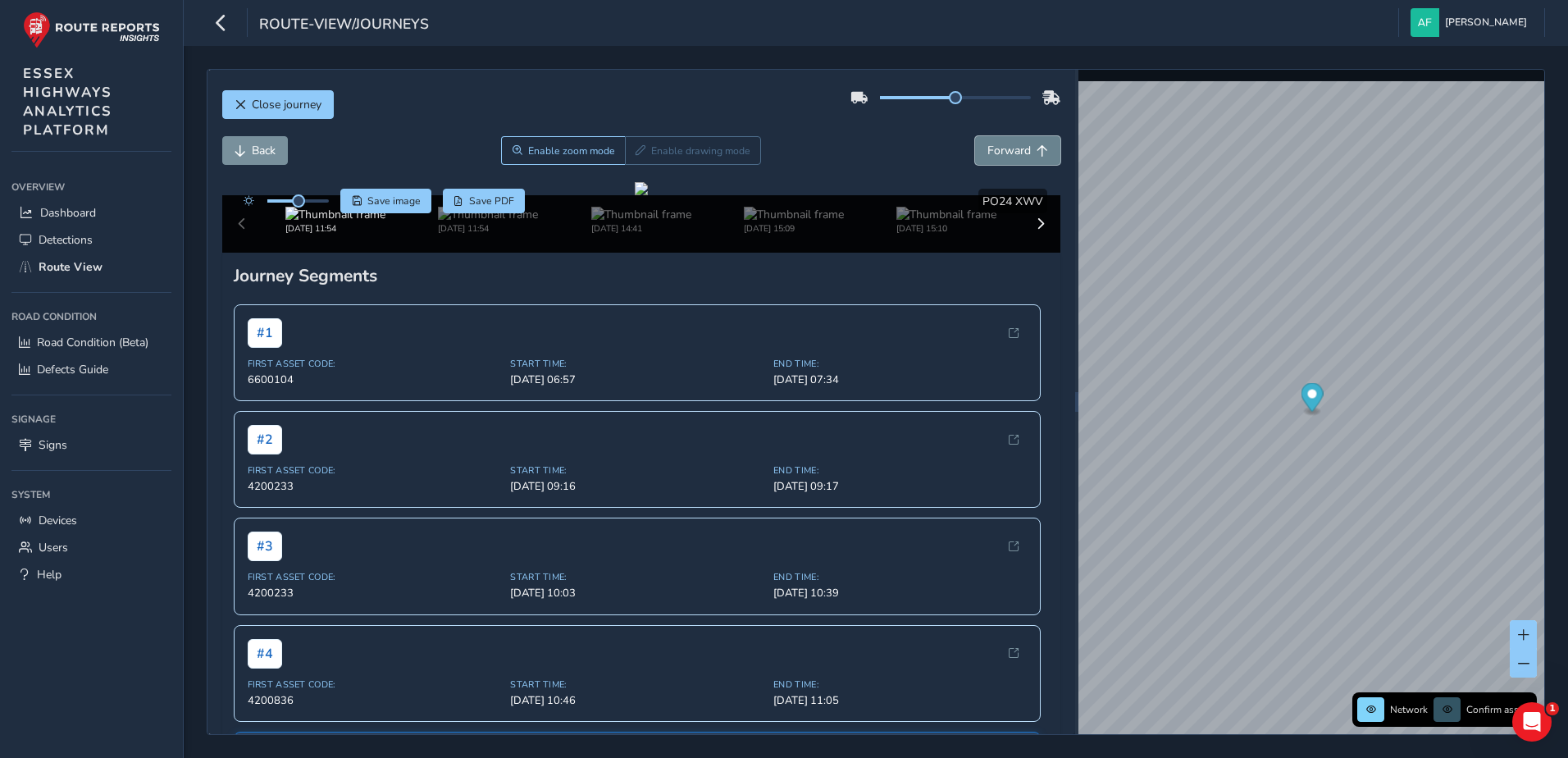
click at [987, 152] on span "Forward" at bounding box center [1009, 150] width 44 height 16
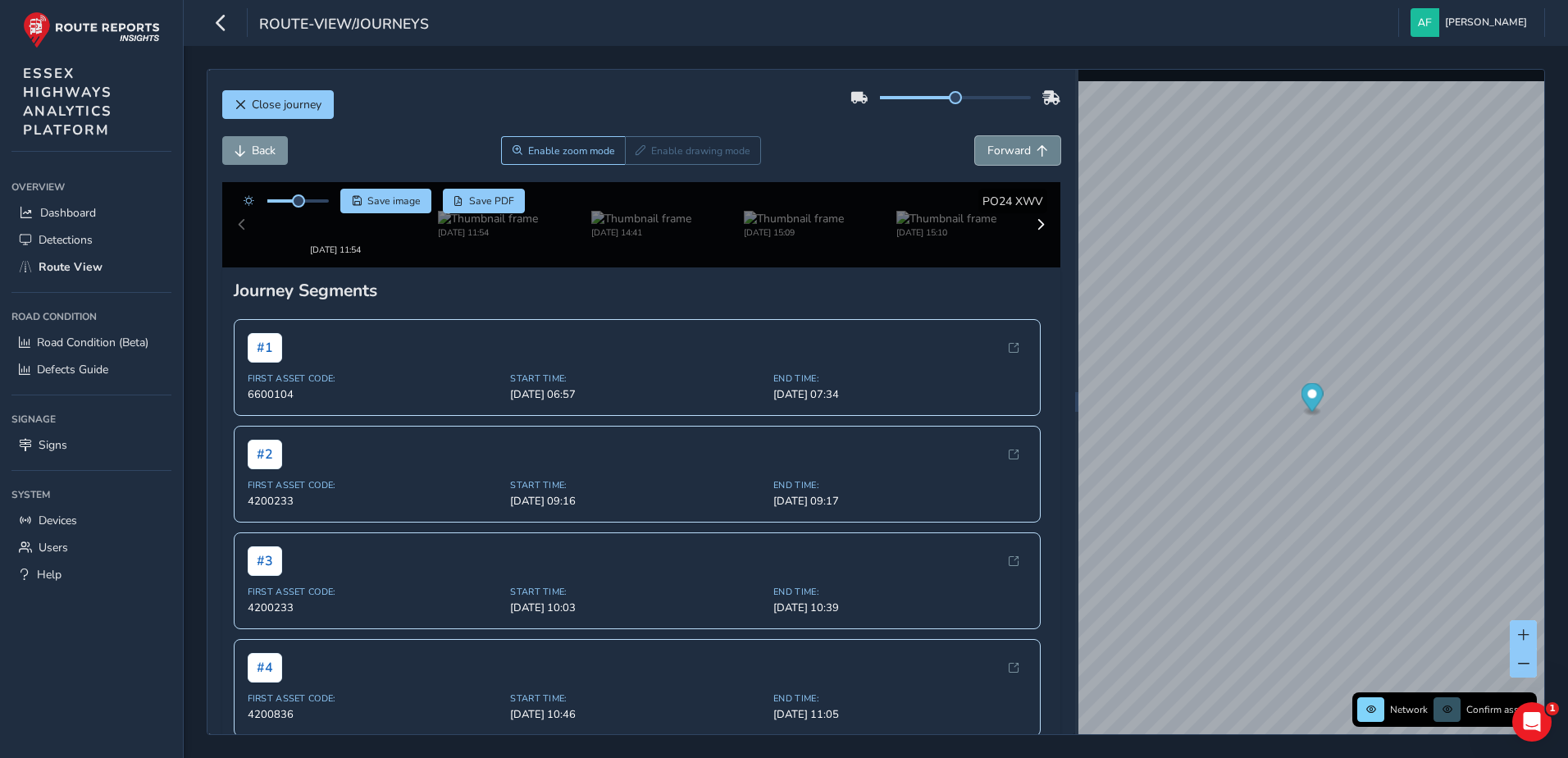
click at [987, 152] on span "Forward" at bounding box center [1009, 150] width 44 height 16
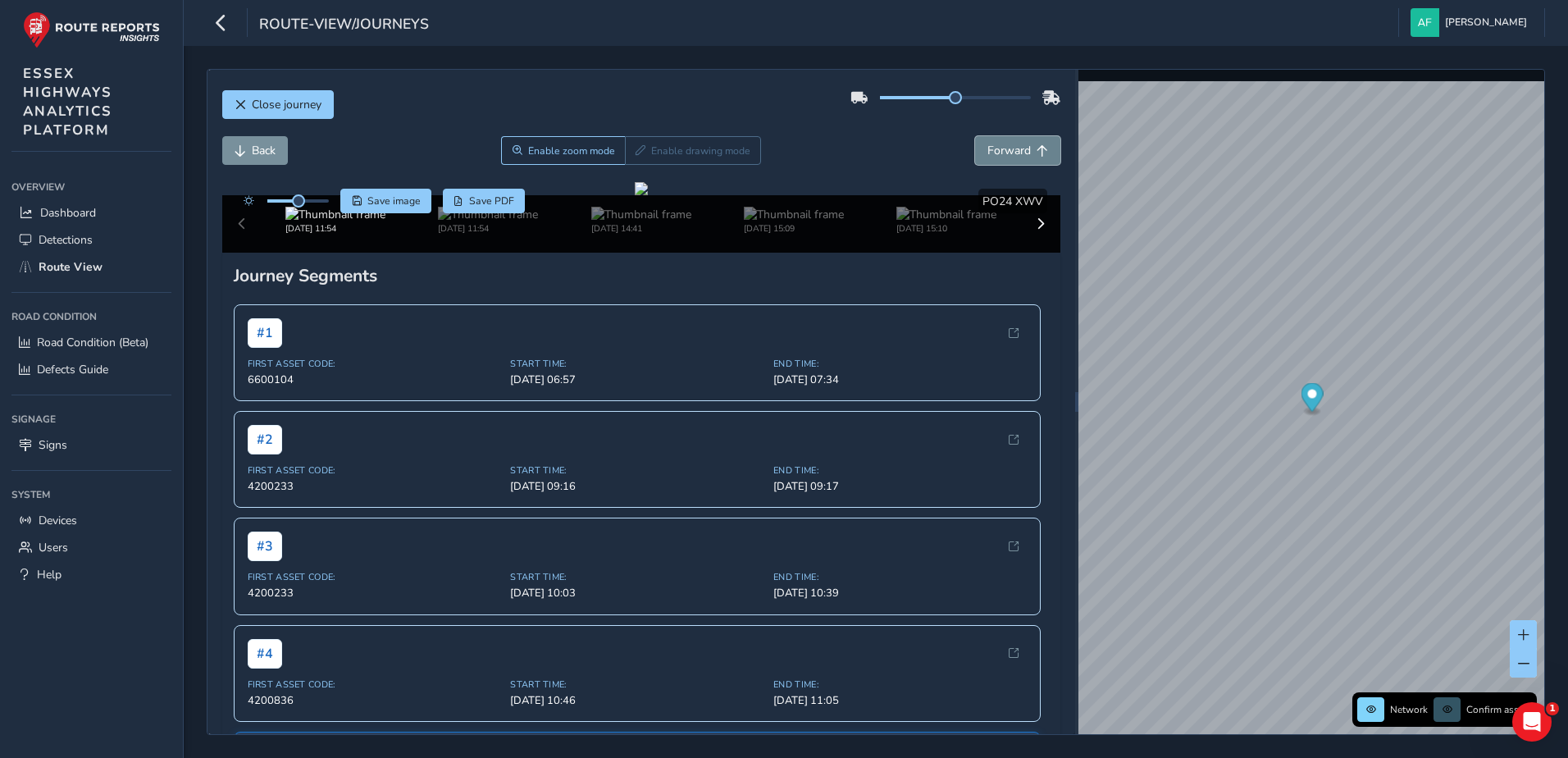
click at [987, 152] on span "Forward" at bounding box center [1009, 150] width 44 height 16
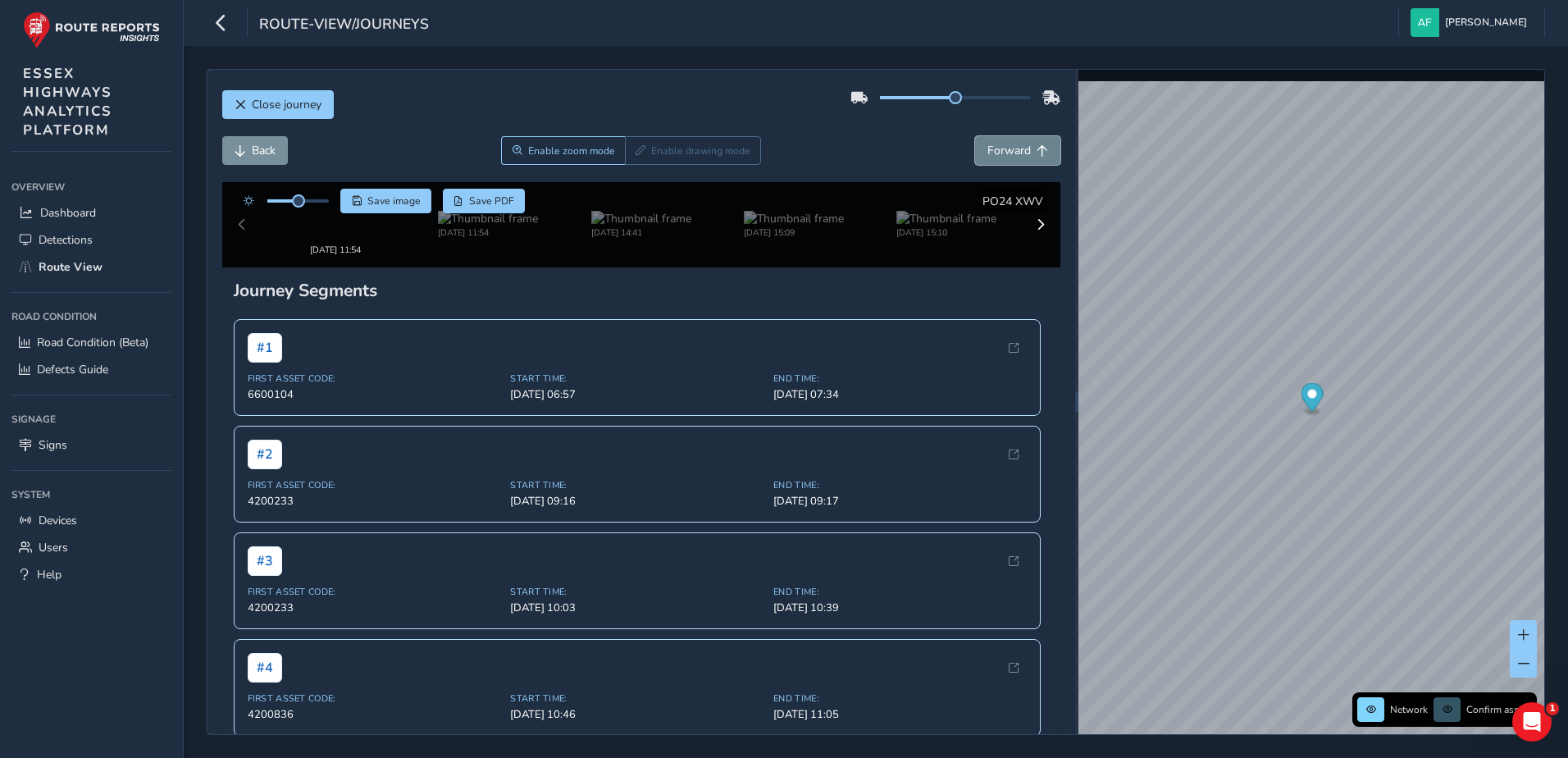
click at [987, 152] on span "Forward" at bounding box center [1009, 150] width 44 height 16
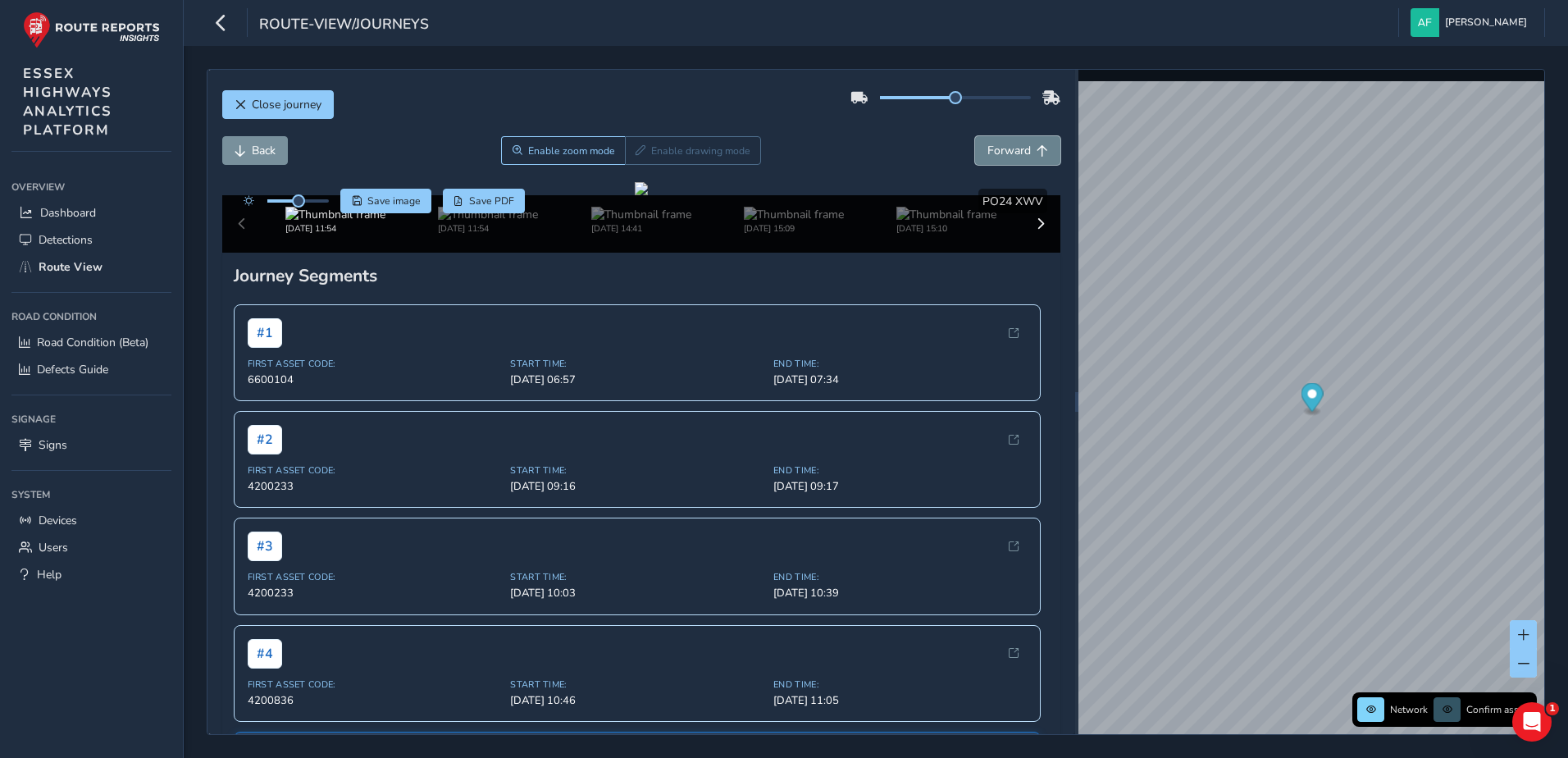
click at [987, 152] on span "Forward" at bounding box center [1009, 150] width 44 height 16
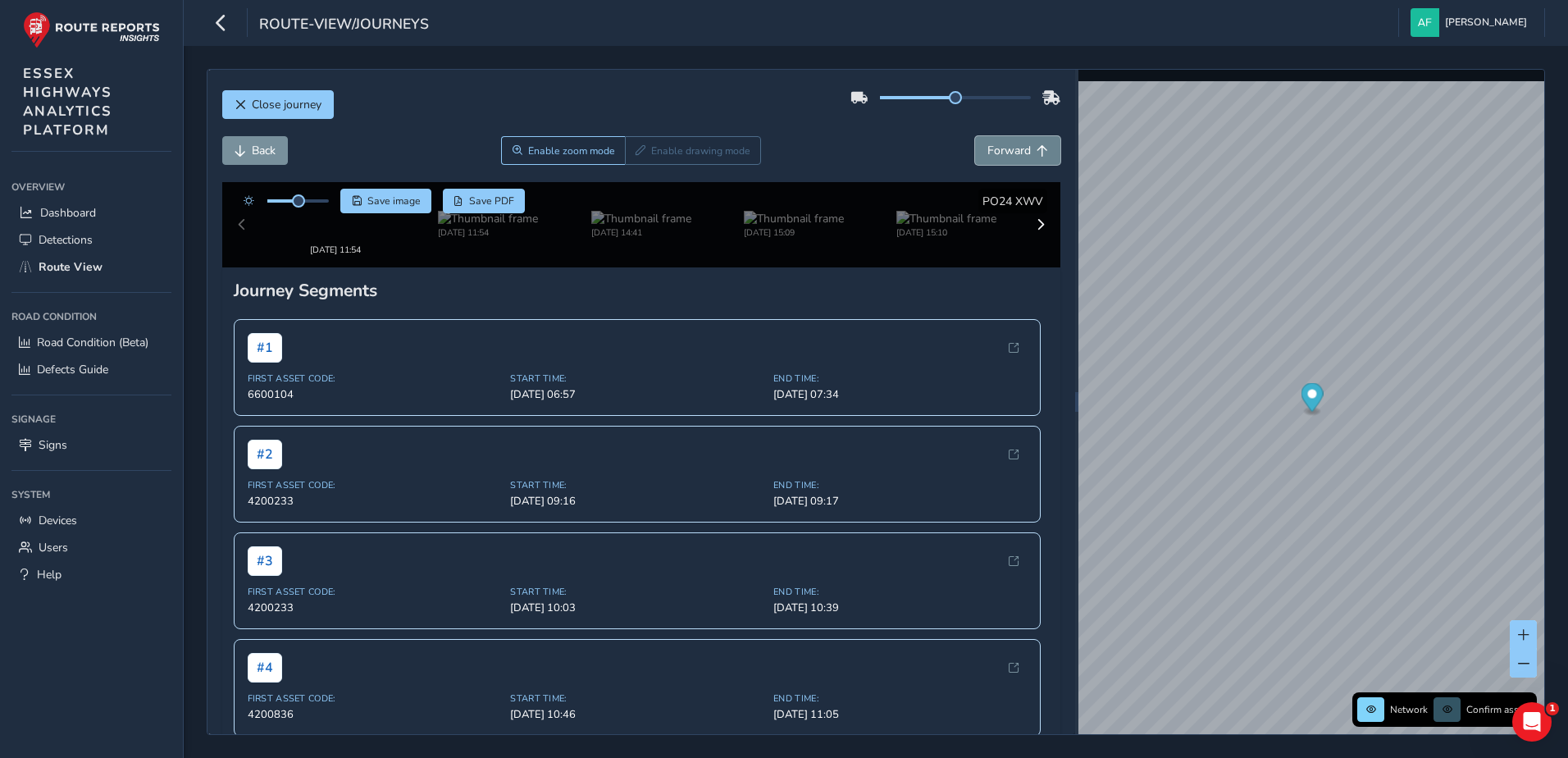
click at [987, 152] on span "Forward" at bounding box center [1009, 150] width 44 height 16
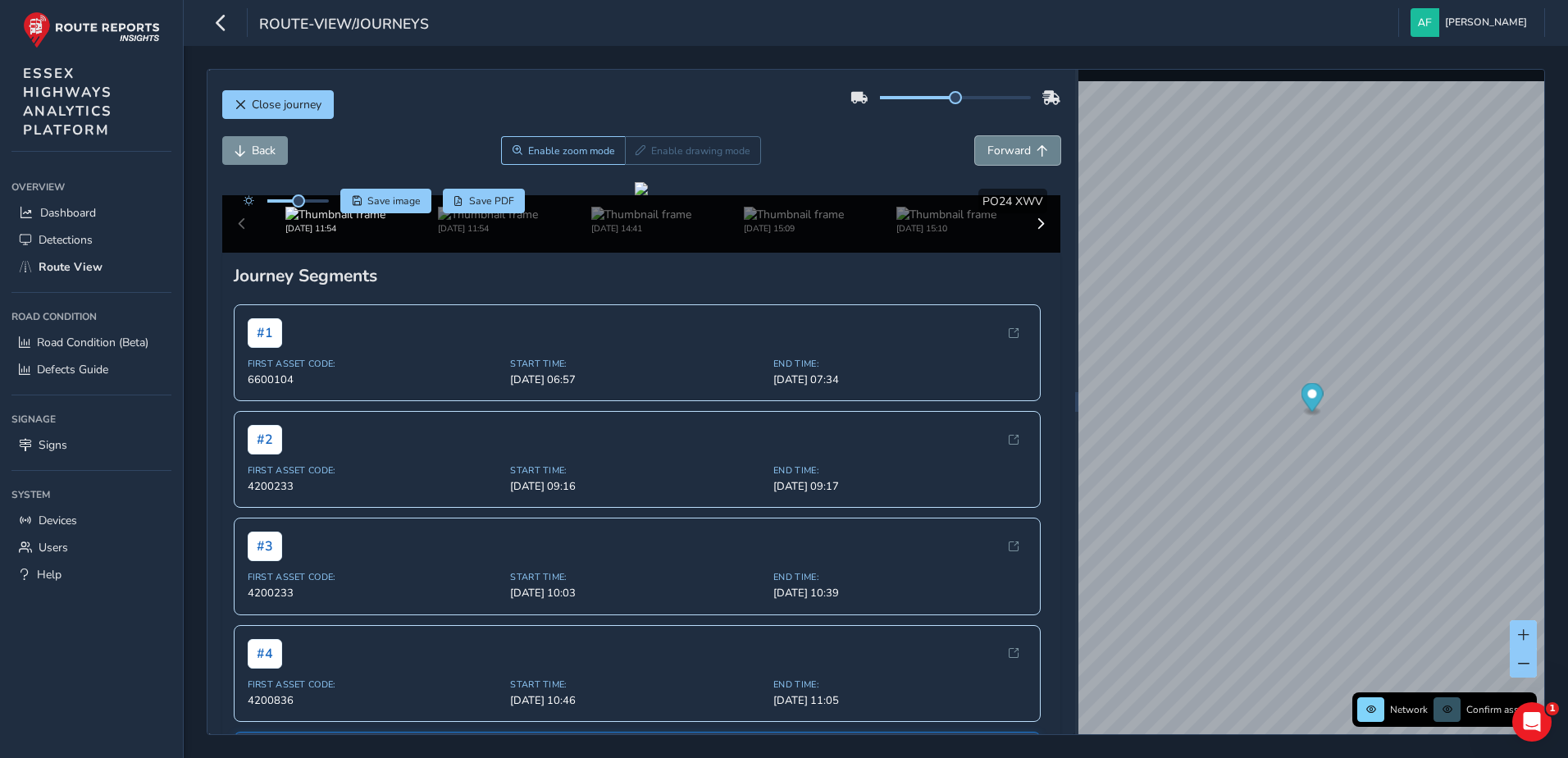
click at [987, 152] on span "Forward" at bounding box center [1009, 150] width 44 height 16
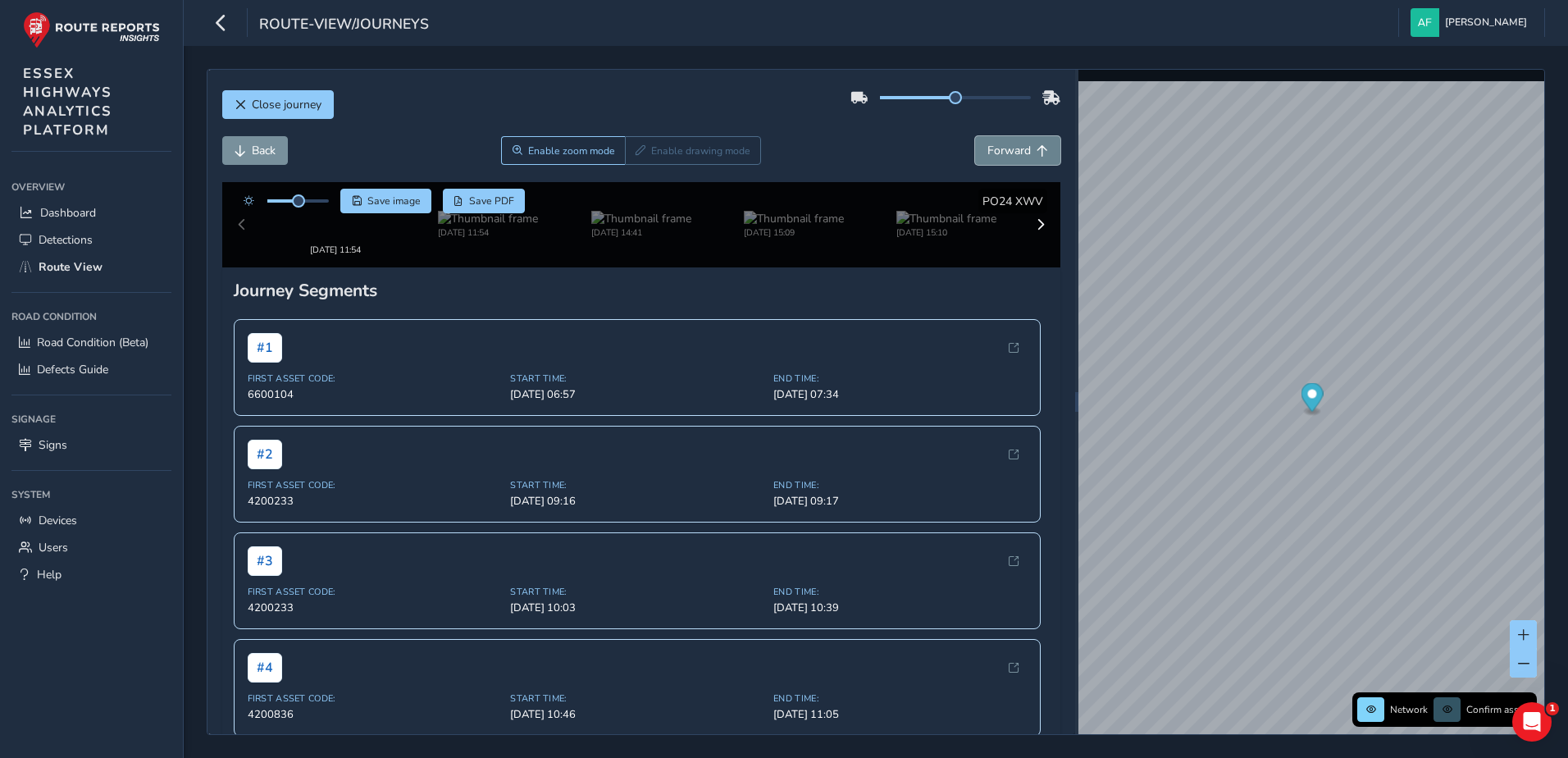
click at [987, 152] on span "Forward" at bounding box center [1009, 150] width 44 height 16
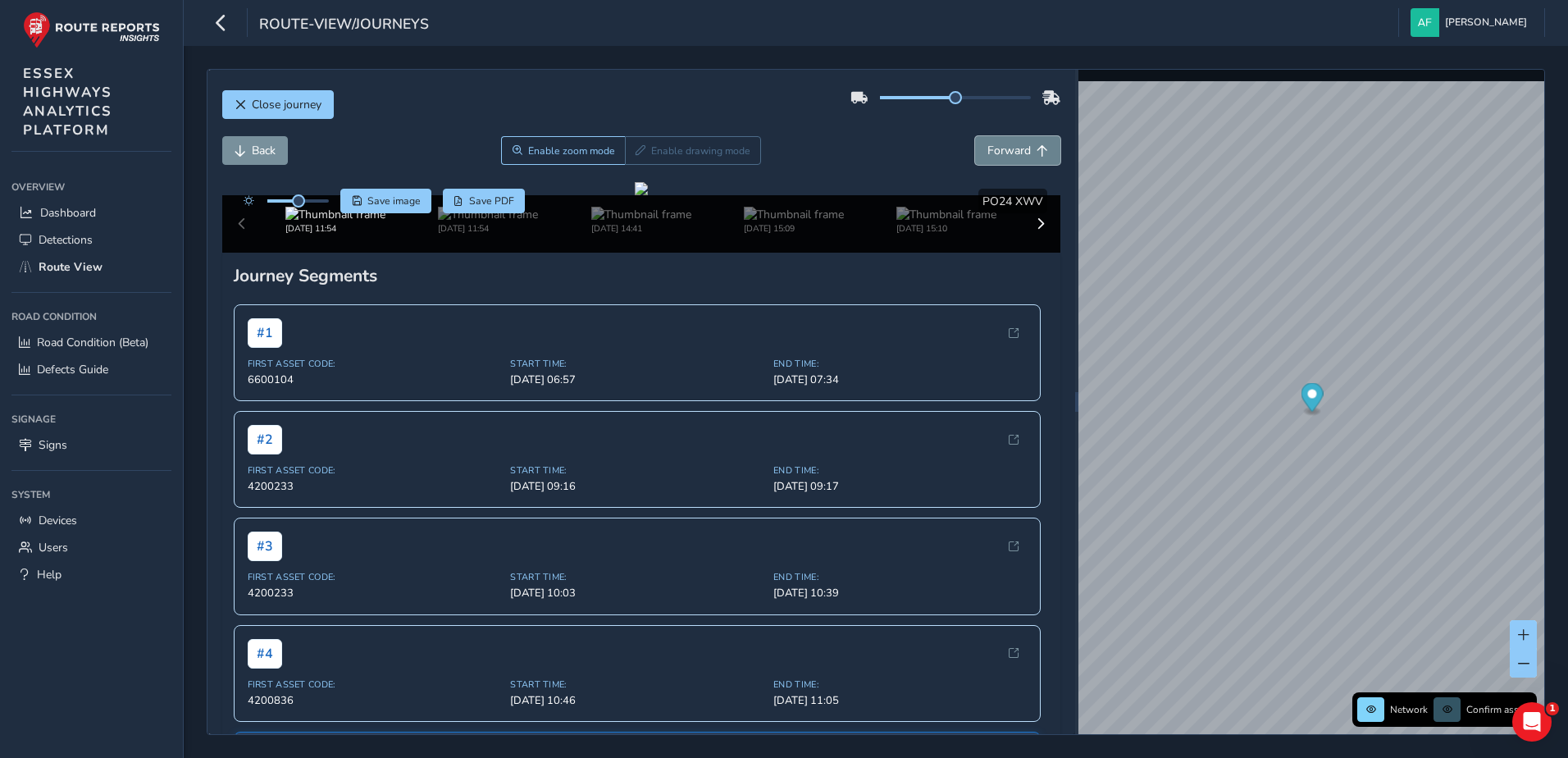
click at [987, 152] on span "Forward" at bounding box center [1009, 150] width 44 height 16
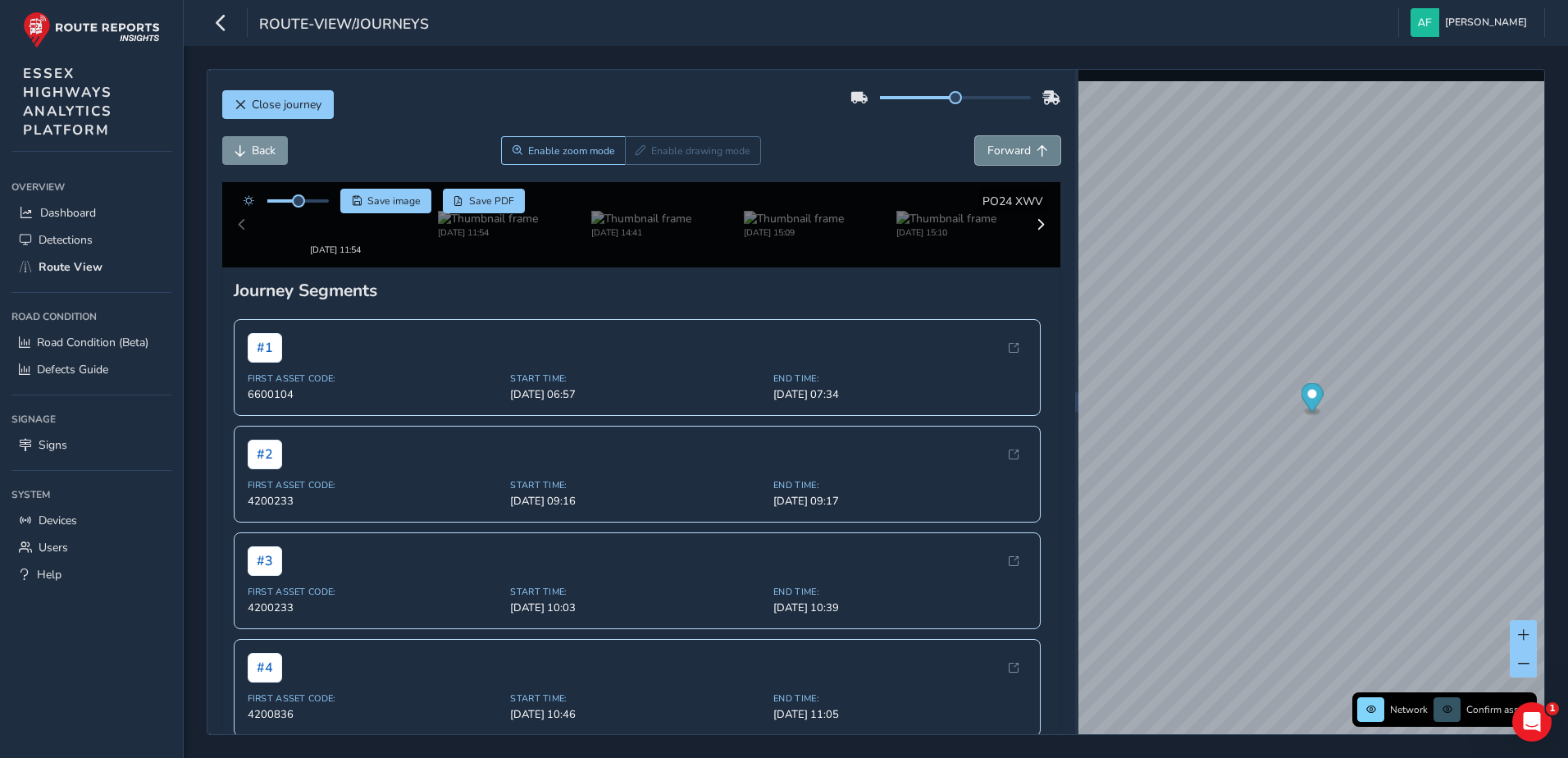
click at [987, 152] on span "Forward" at bounding box center [1009, 150] width 44 height 16
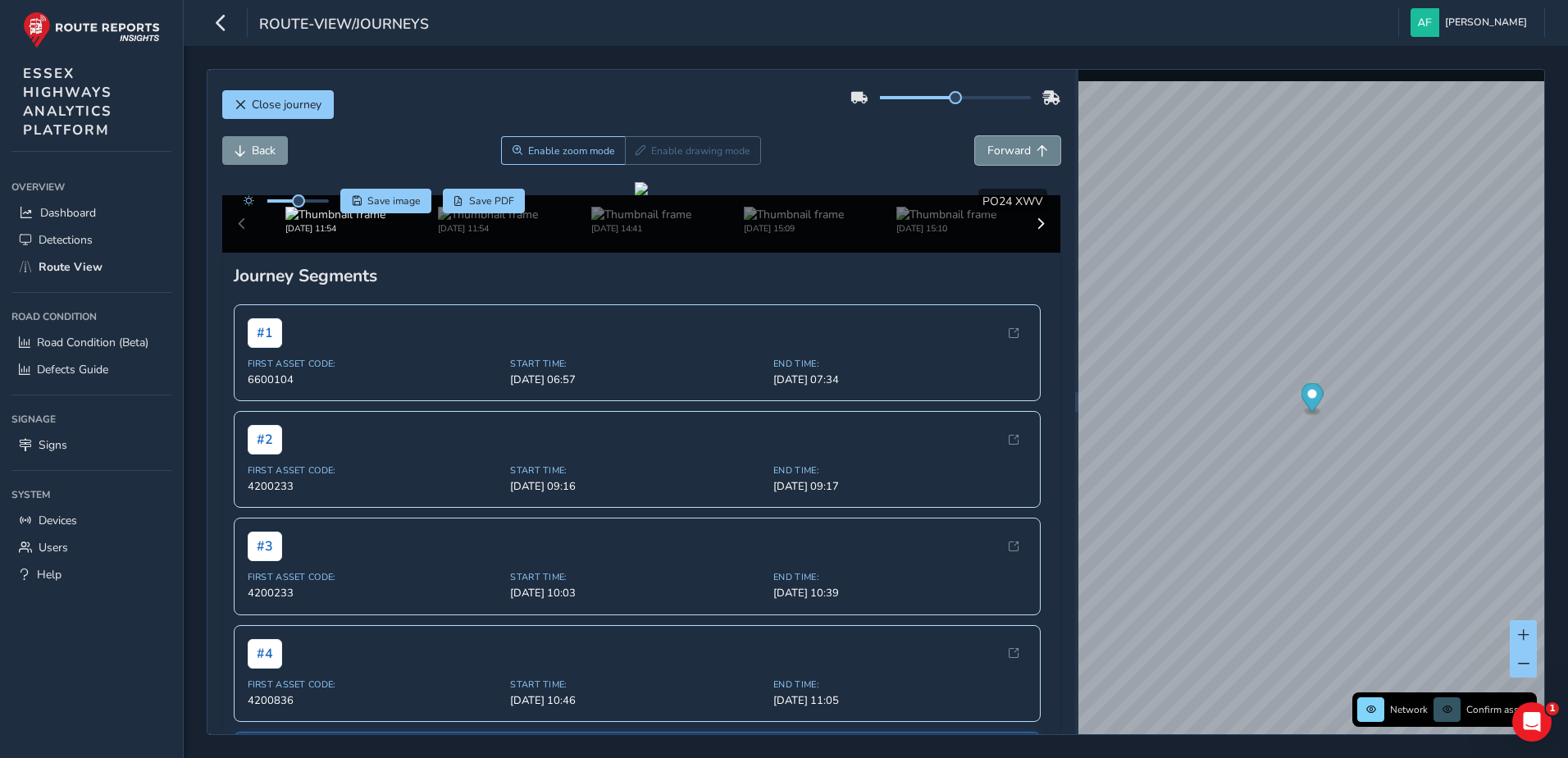
click at [987, 152] on span "Forward" at bounding box center [1009, 150] width 44 height 16
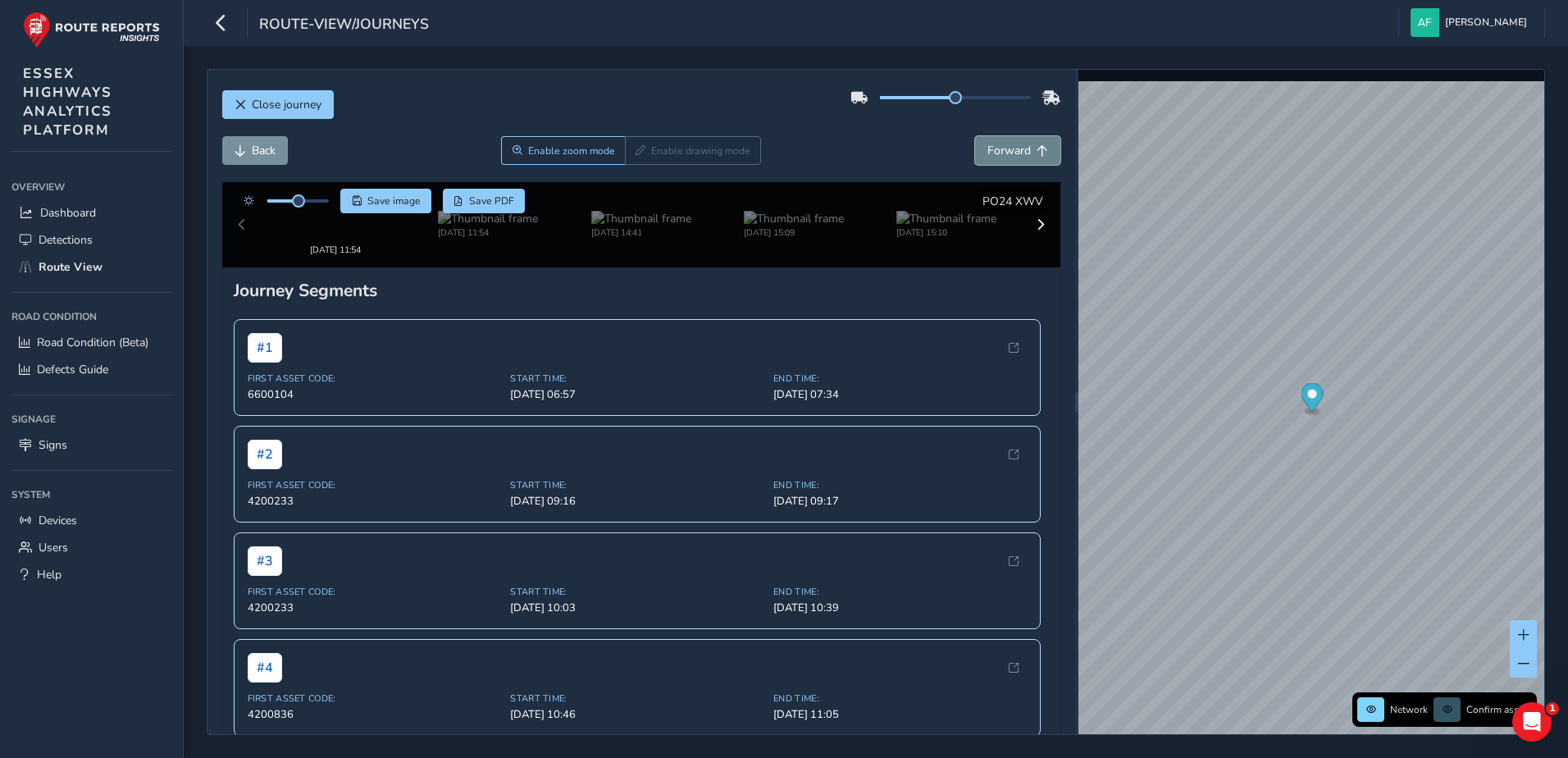
click at [987, 152] on span "Forward" at bounding box center [1009, 150] width 44 height 16
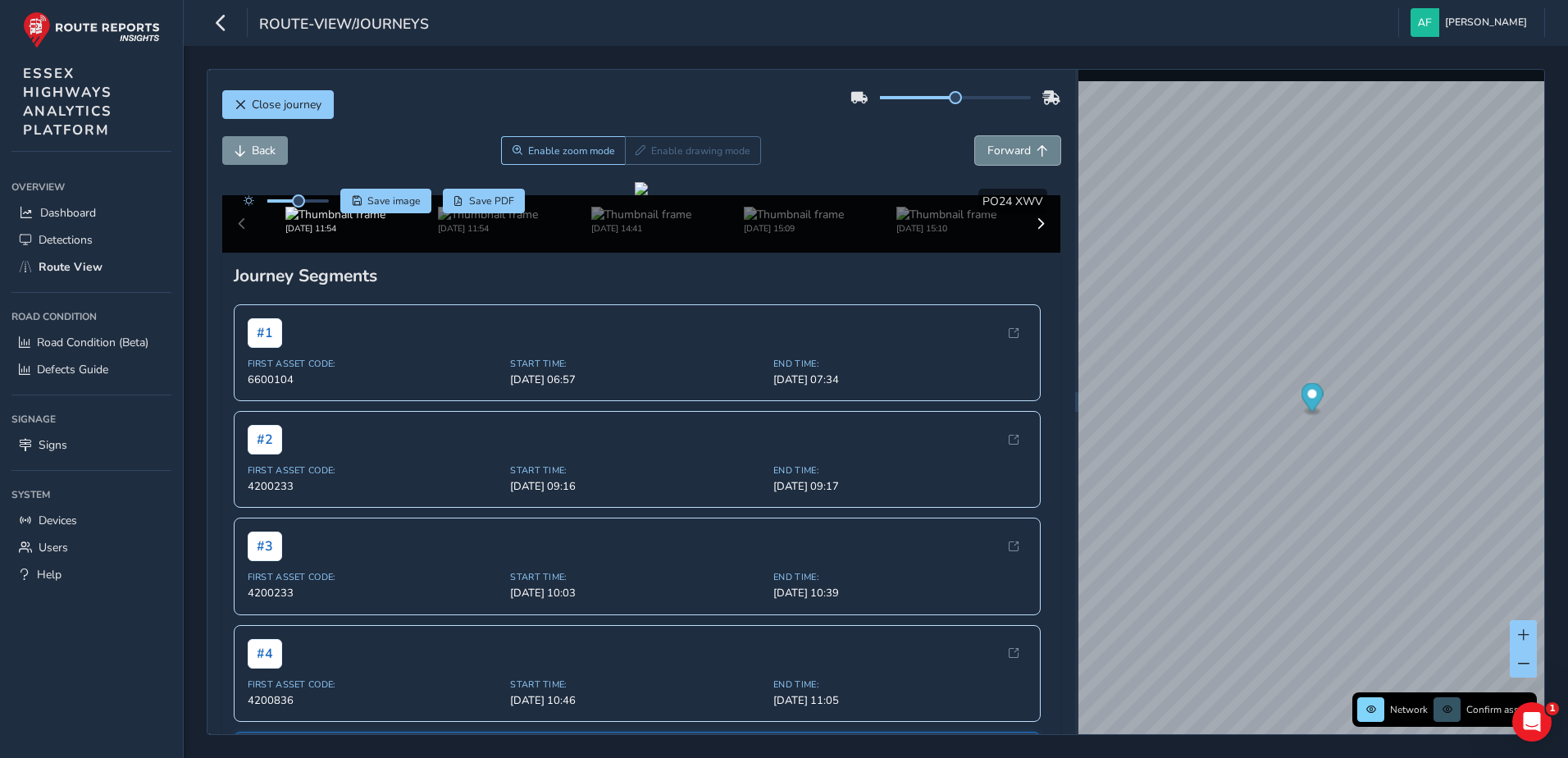
click at [987, 152] on span "Forward" at bounding box center [1009, 150] width 44 height 16
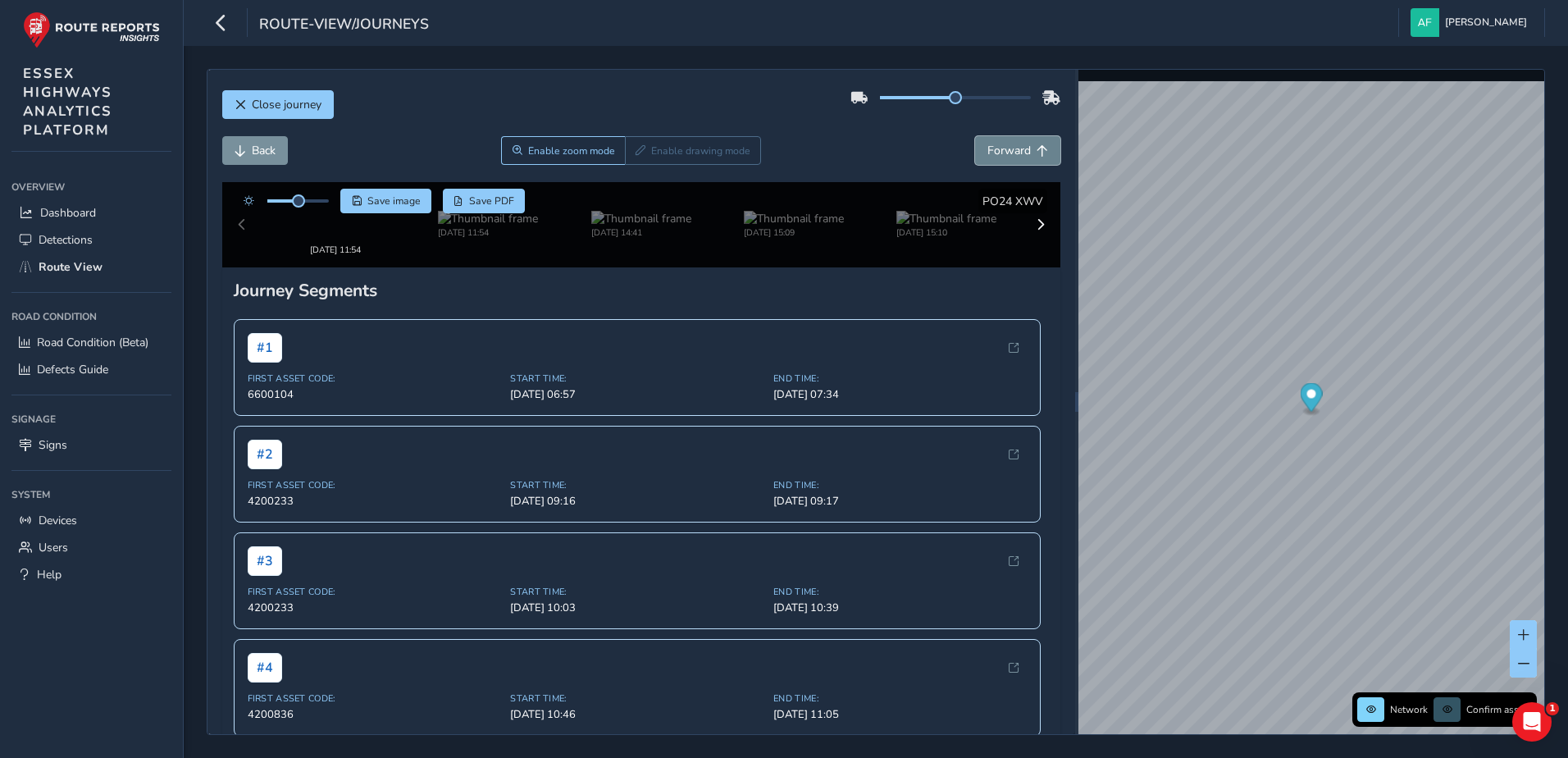
click at [987, 152] on span "Forward" at bounding box center [1009, 150] width 44 height 16
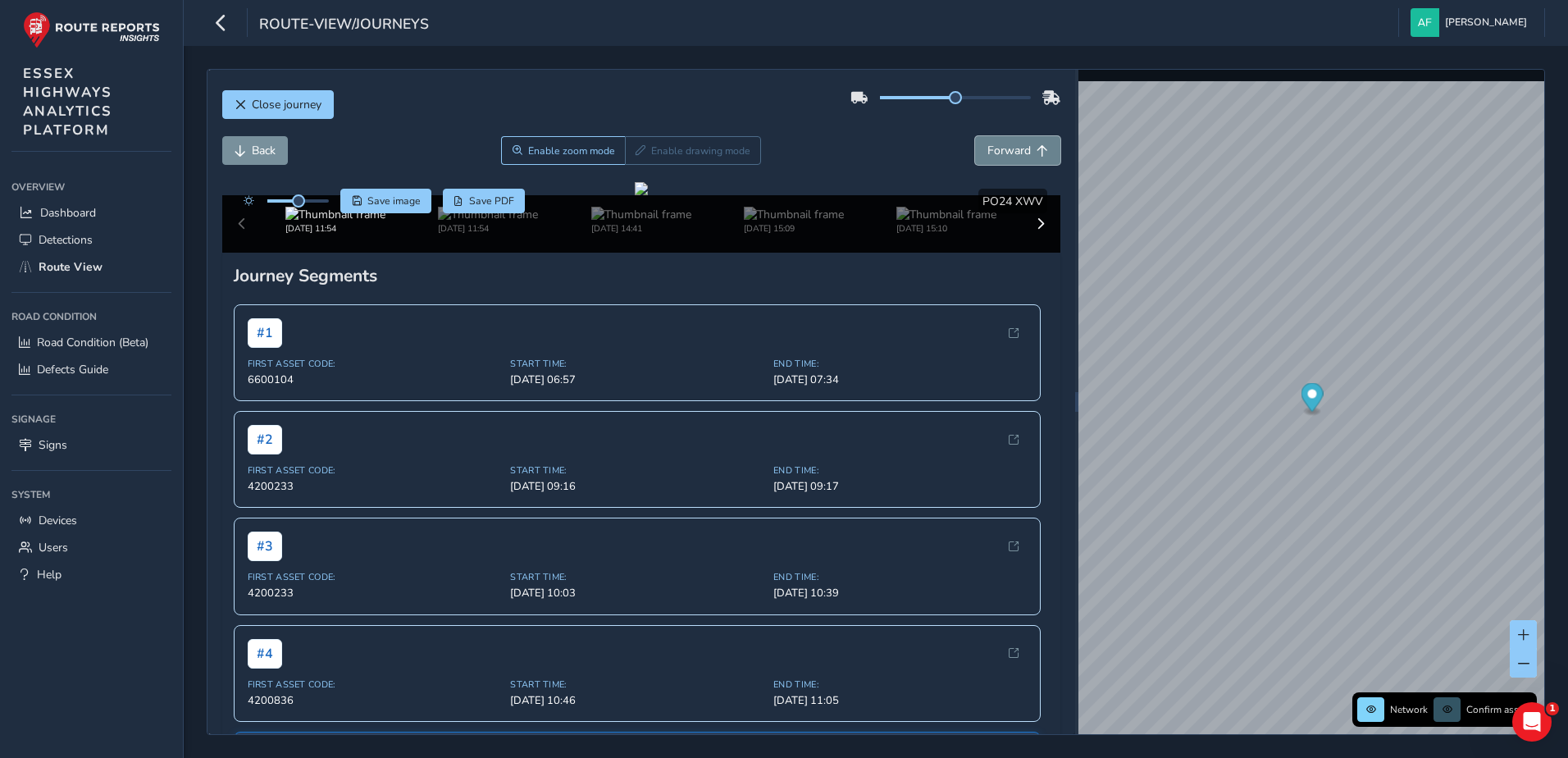
click at [987, 152] on span "Forward" at bounding box center [1009, 150] width 44 height 16
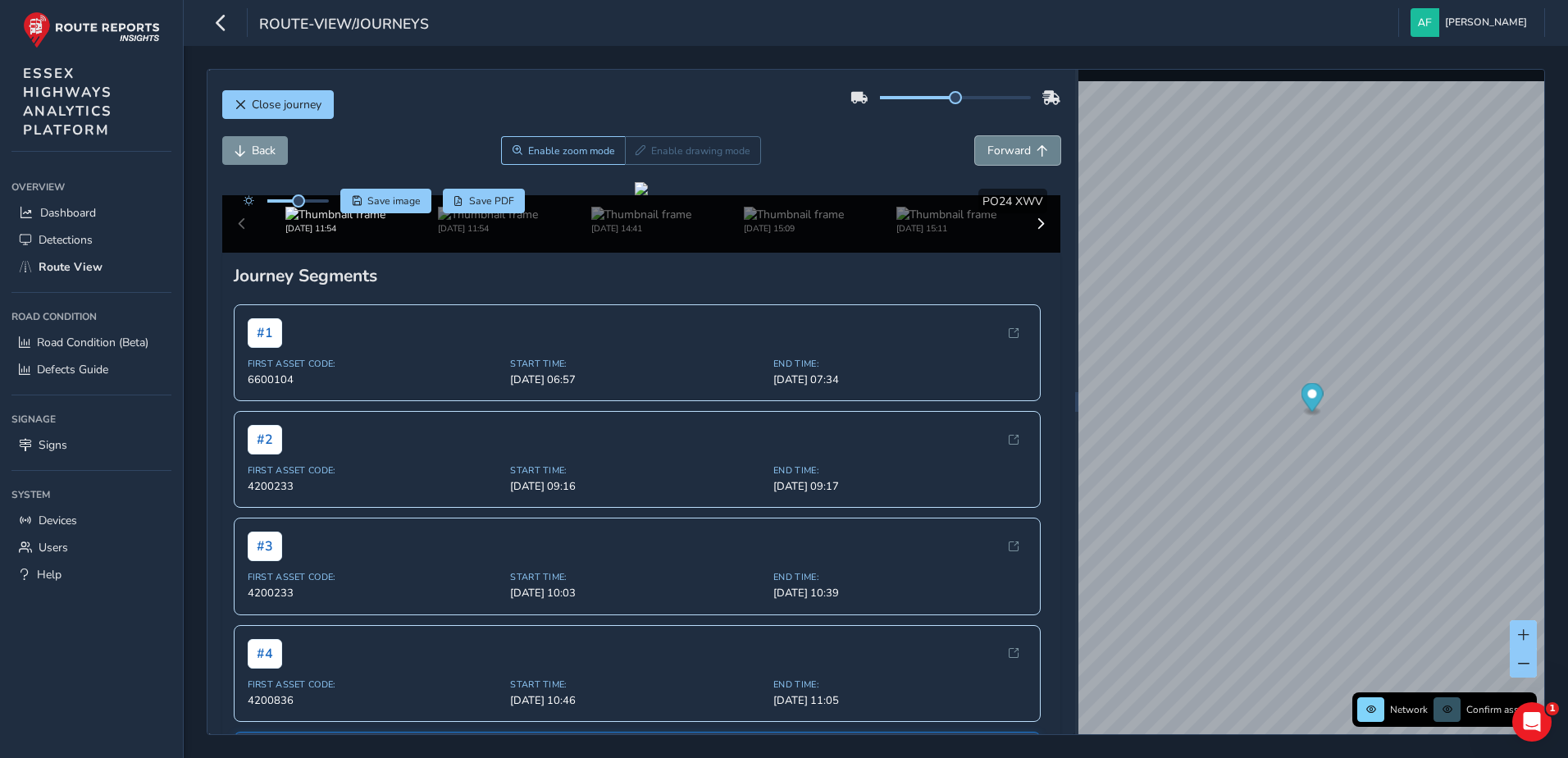
click at [987, 152] on span "Forward" at bounding box center [1009, 150] width 44 height 16
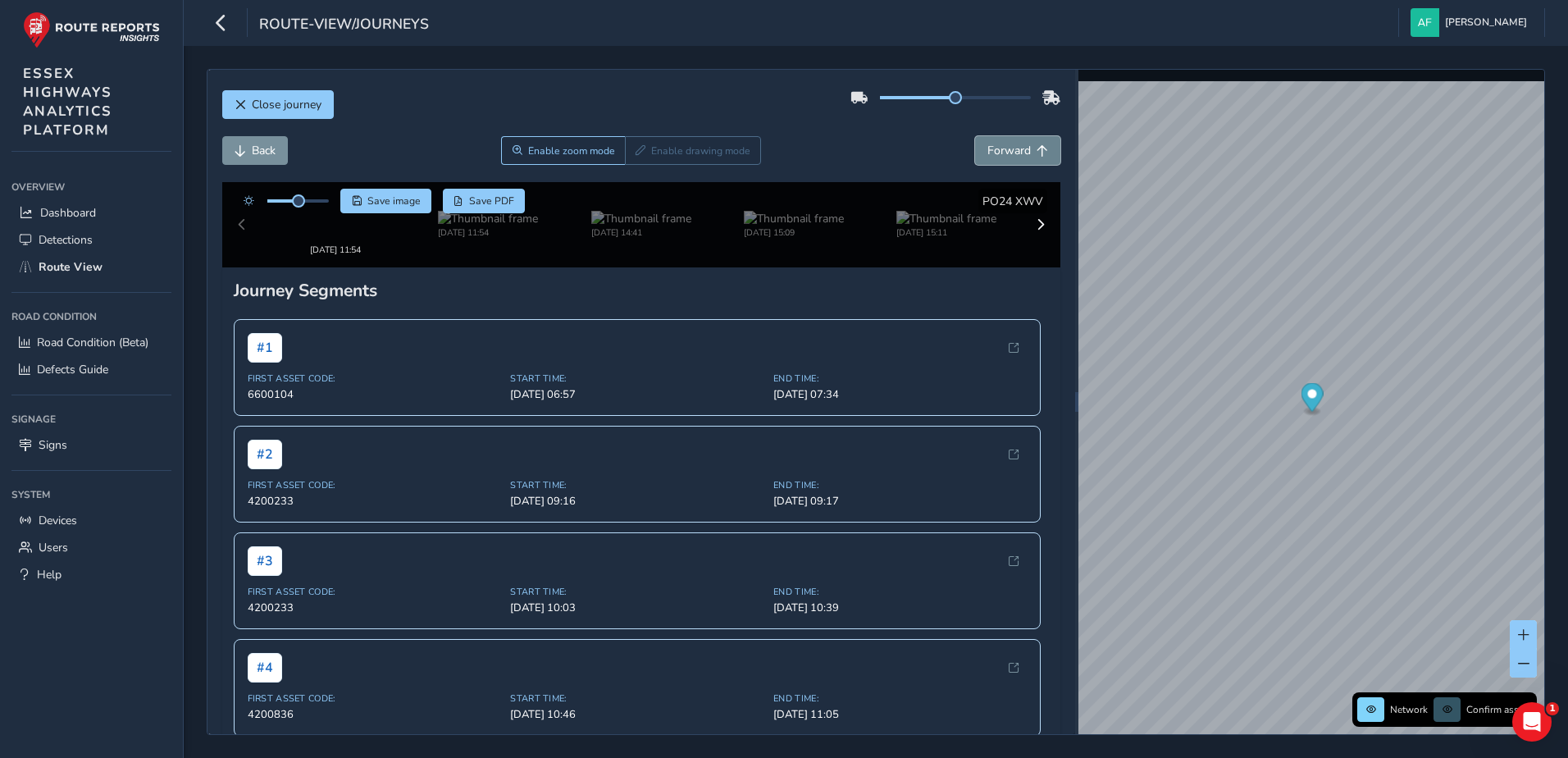
click at [987, 152] on span "Forward" at bounding box center [1009, 150] width 44 height 16
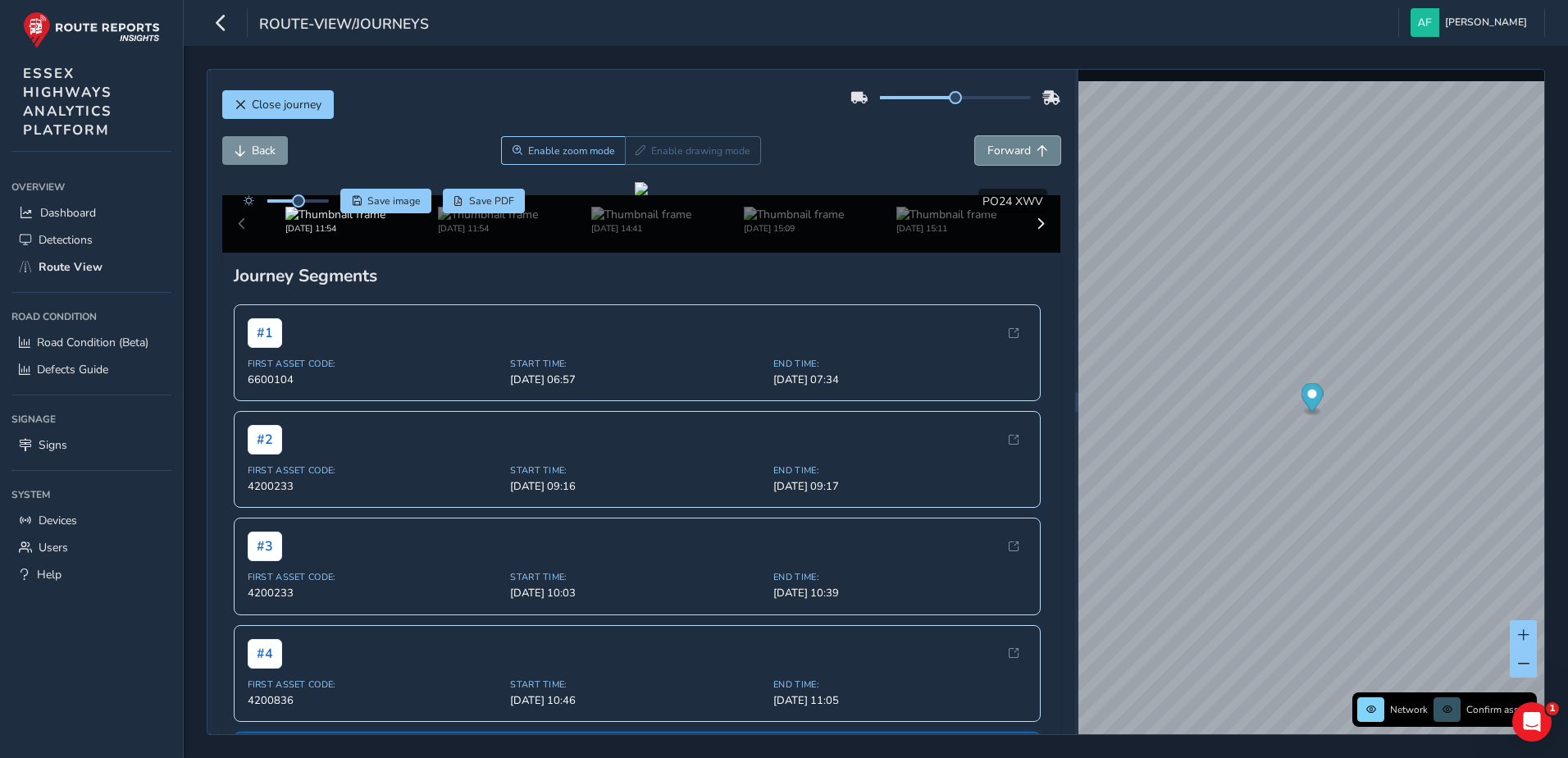
click at [987, 152] on span "Forward" at bounding box center [1009, 150] width 44 height 16
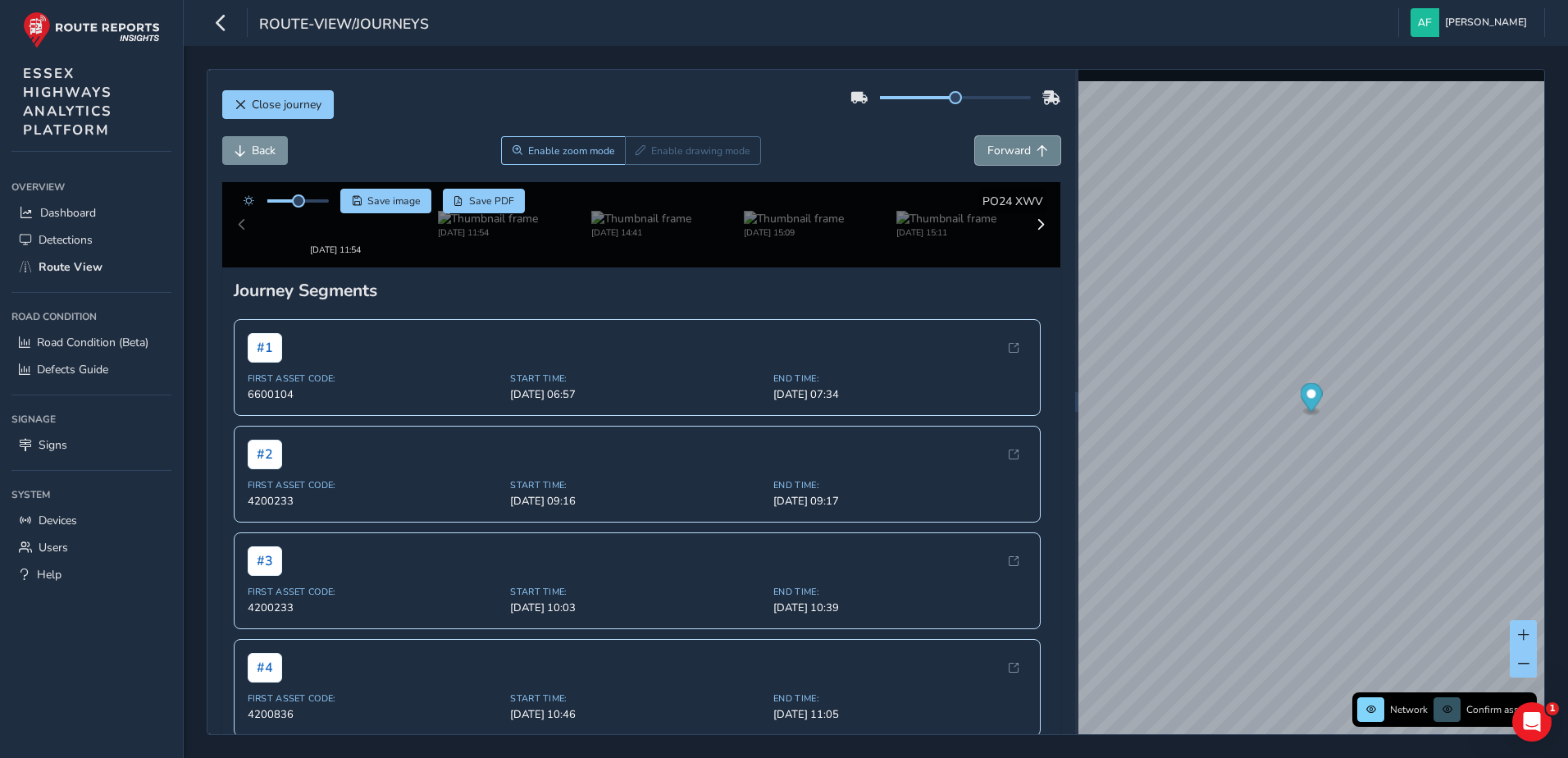
click at [987, 152] on span "Forward" at bounding box center [1009, 150] width 44 height 16
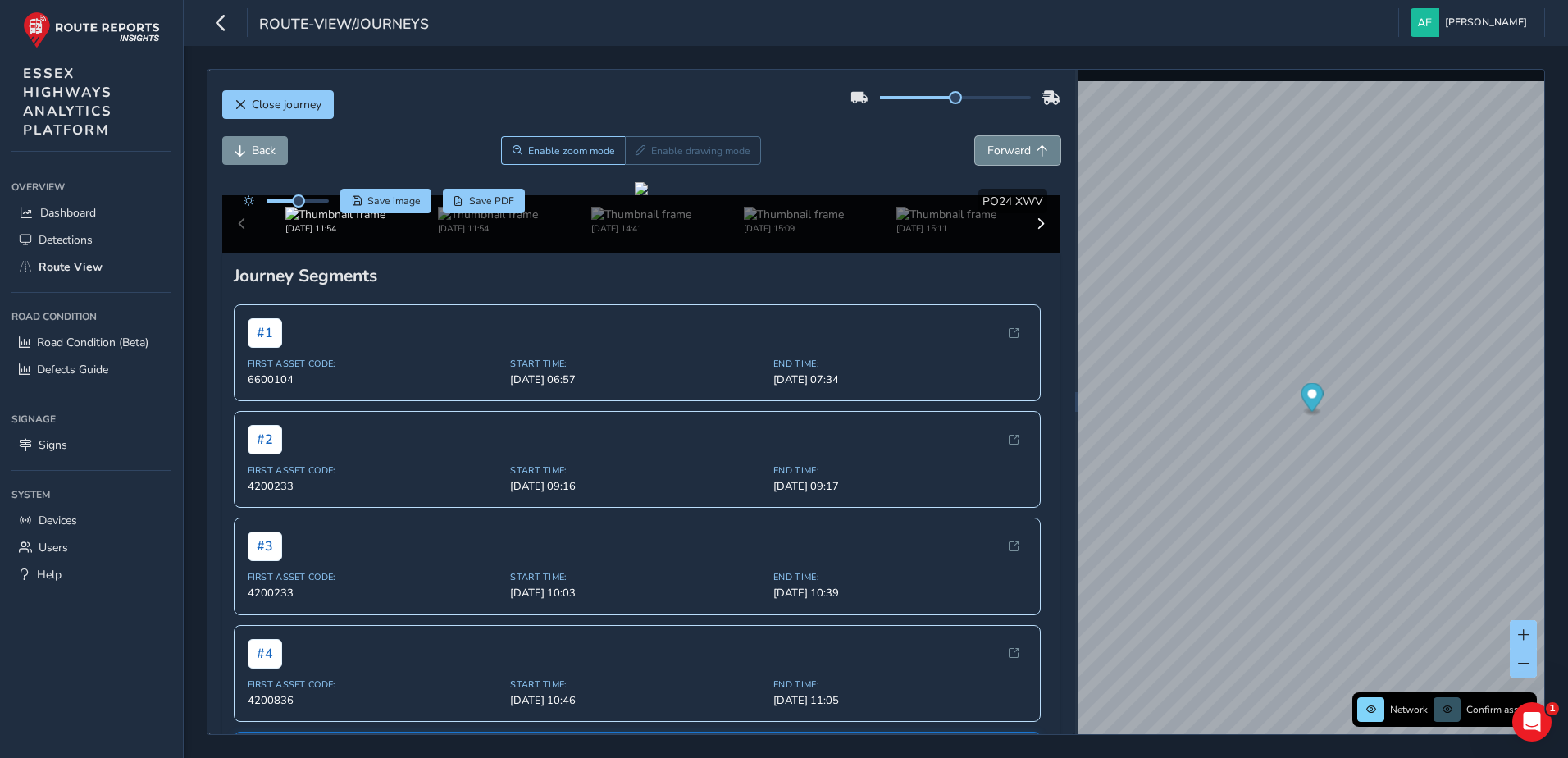
click at [987, 152] on span "Forward" at bounding box center [1009, 150] width 44 height 16
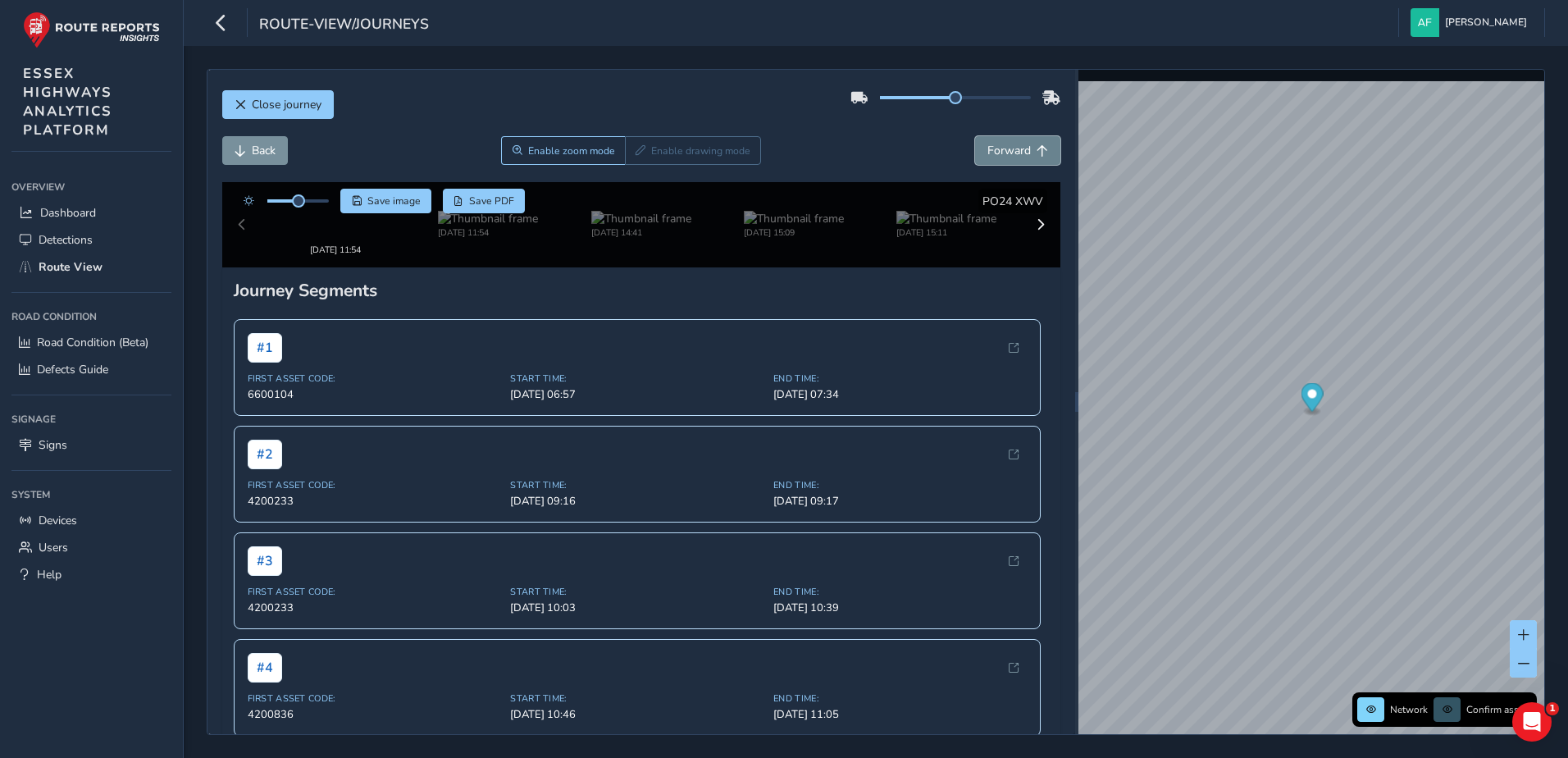
click at [987, 152] on span "Forward" at bounding box center [1009, 150] width 44 height 16
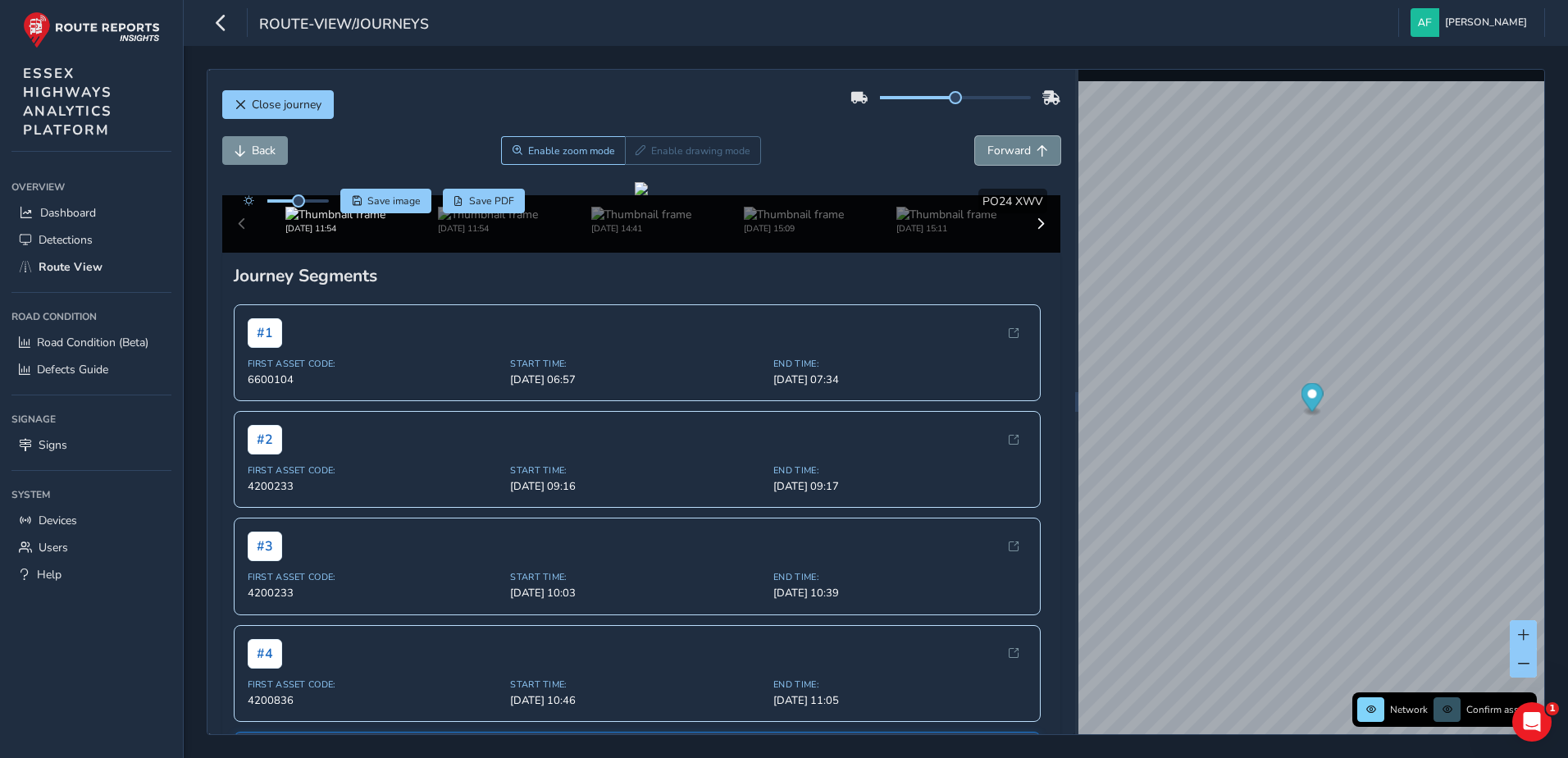
click at [987, 152] on span "Forward" at bounding box center [1009, 150] width 44 height 16
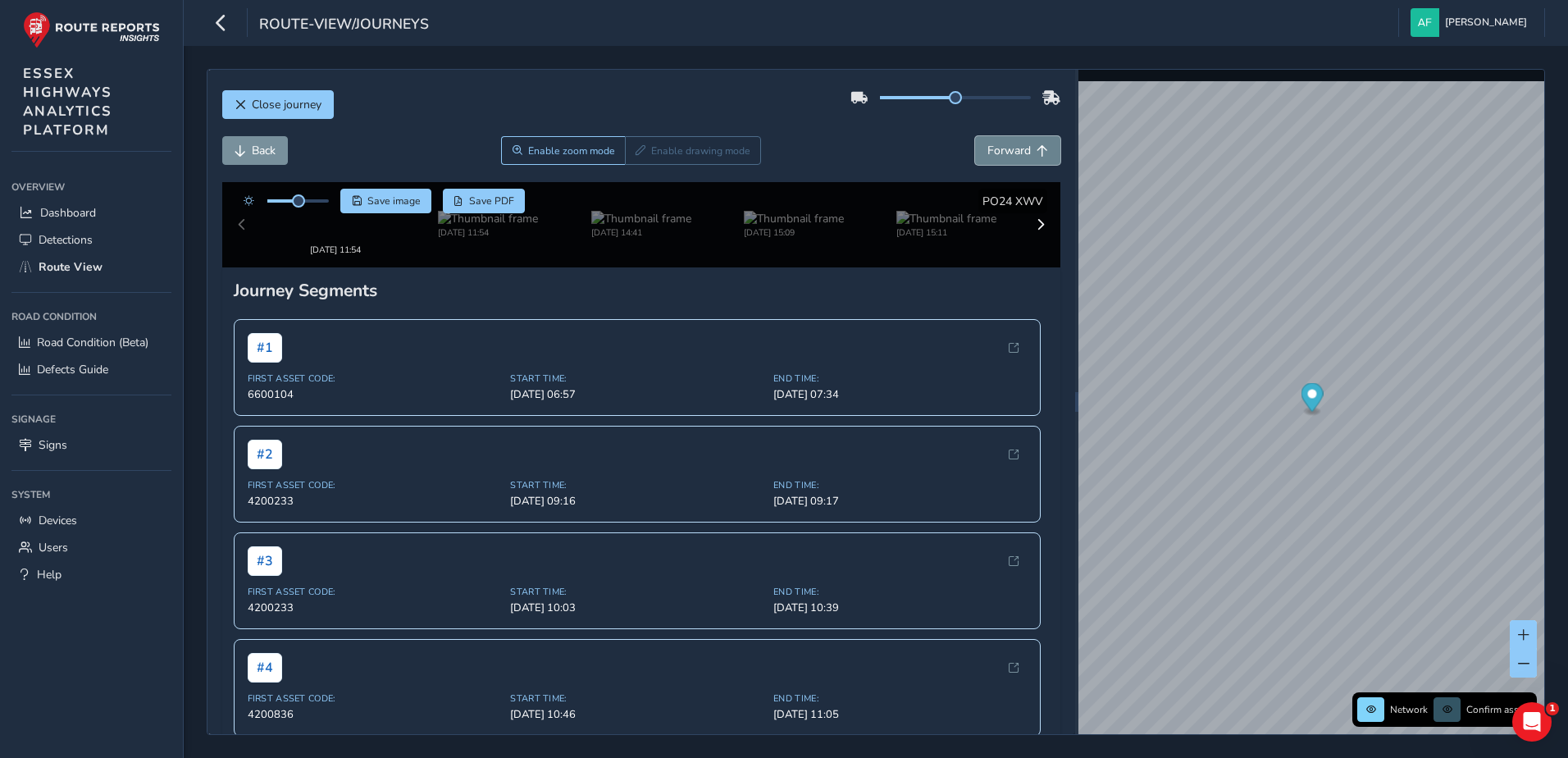
click at [987, 152] on span "Forward" at bounding box center [1009, 150] width 44 height 16
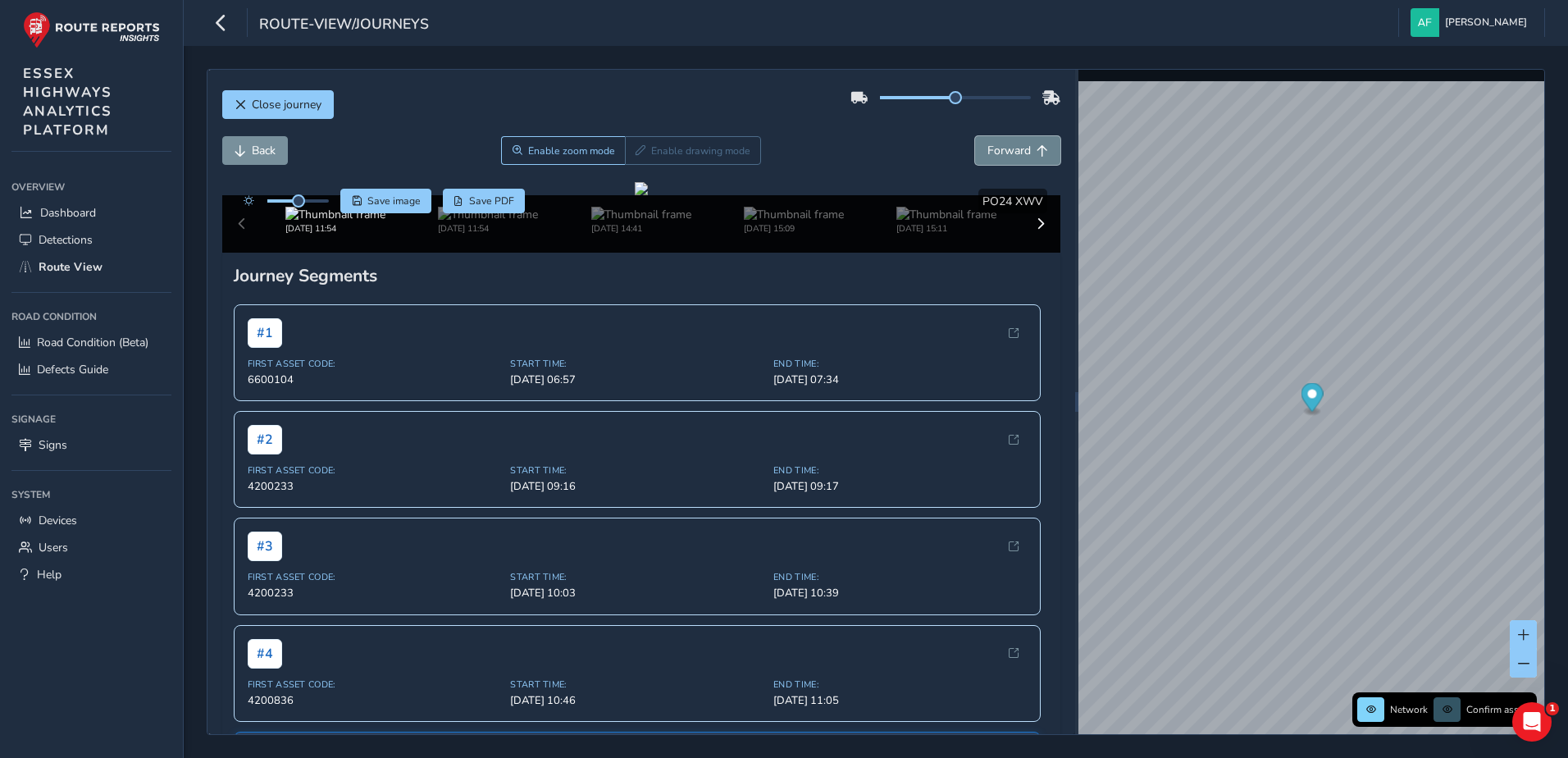
click at [987, 152] on span "Forward" at bounding box center [1009, 150] width 44 height 16
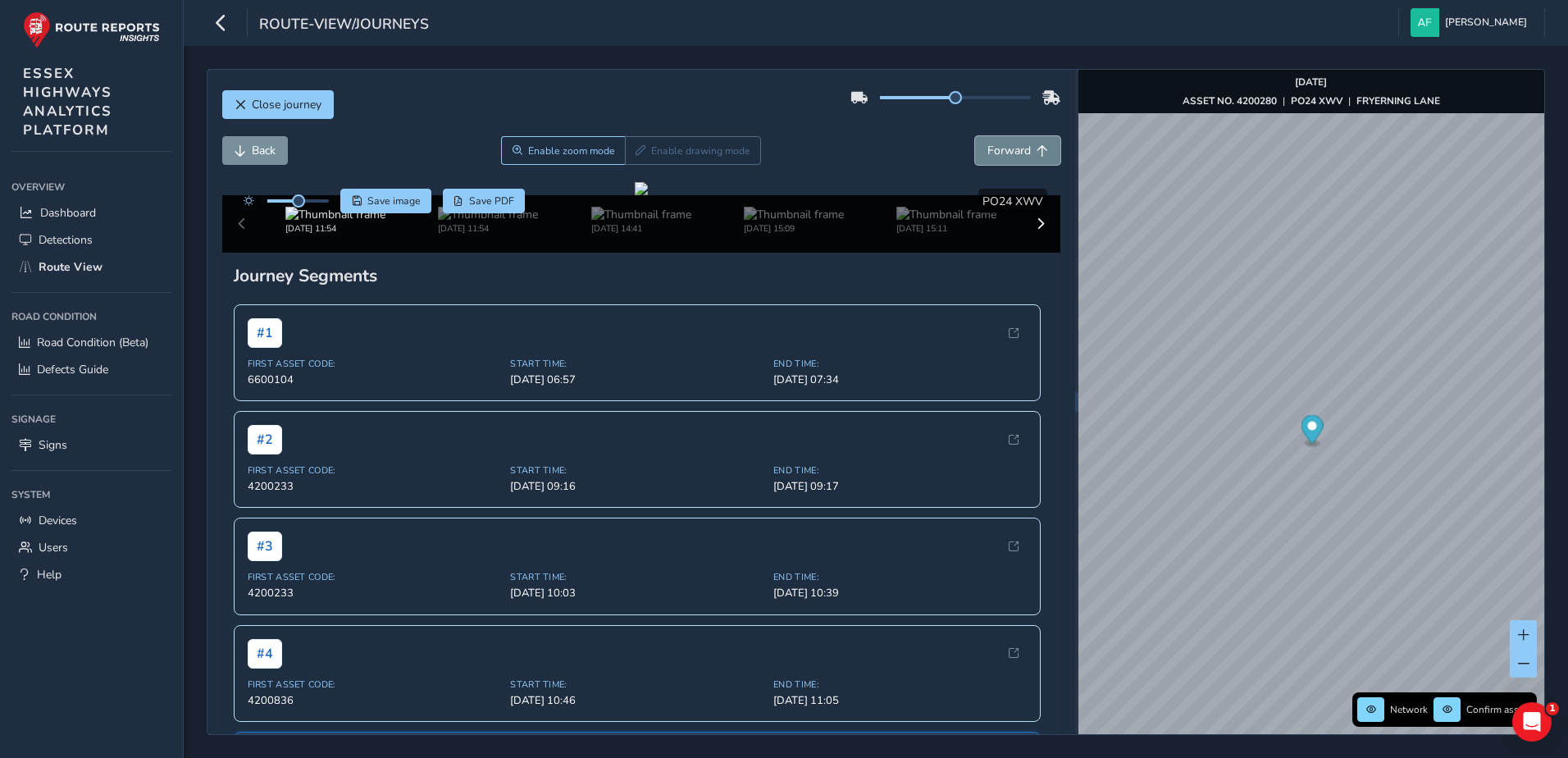
click at [987, 152] on span "Forward" at bounding box center [1009, 150] width 44 height 16
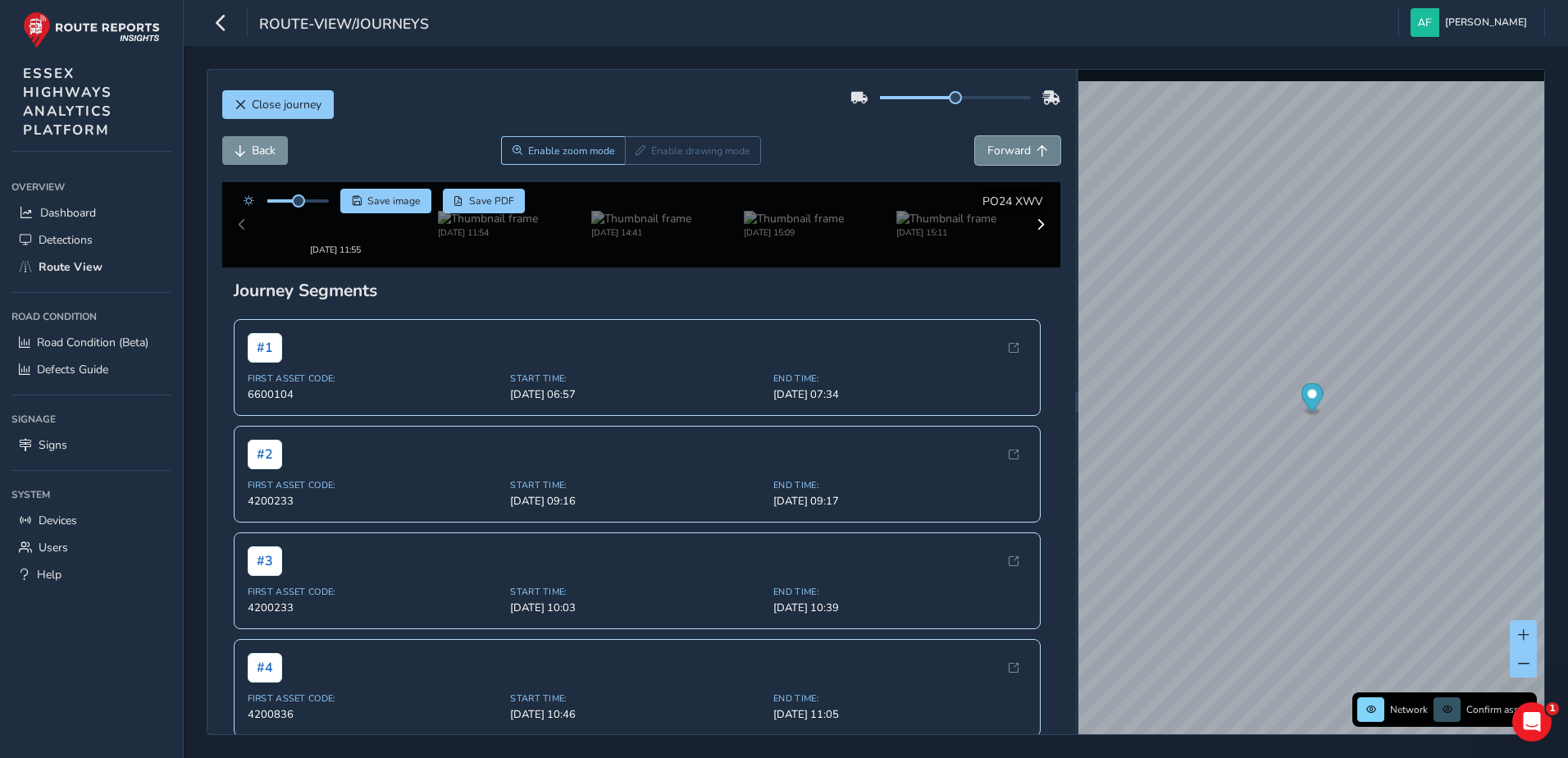
click at [987, 152] on span "Forward" at bounding box center [1009, 150] width 44 height 16
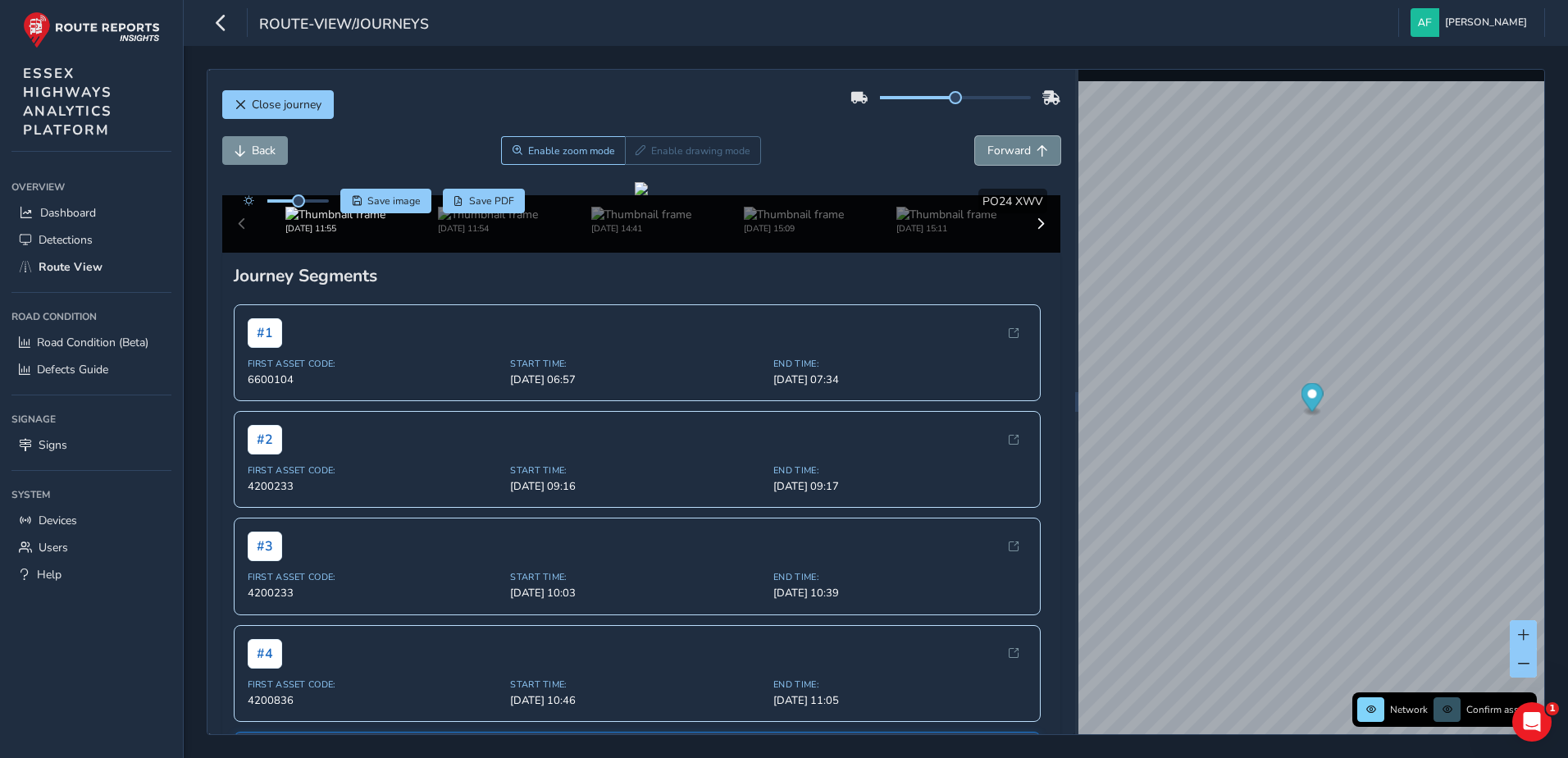
click at [987, 152] on span "Forward" at bounding box center [1009, 150] width 44 height 16
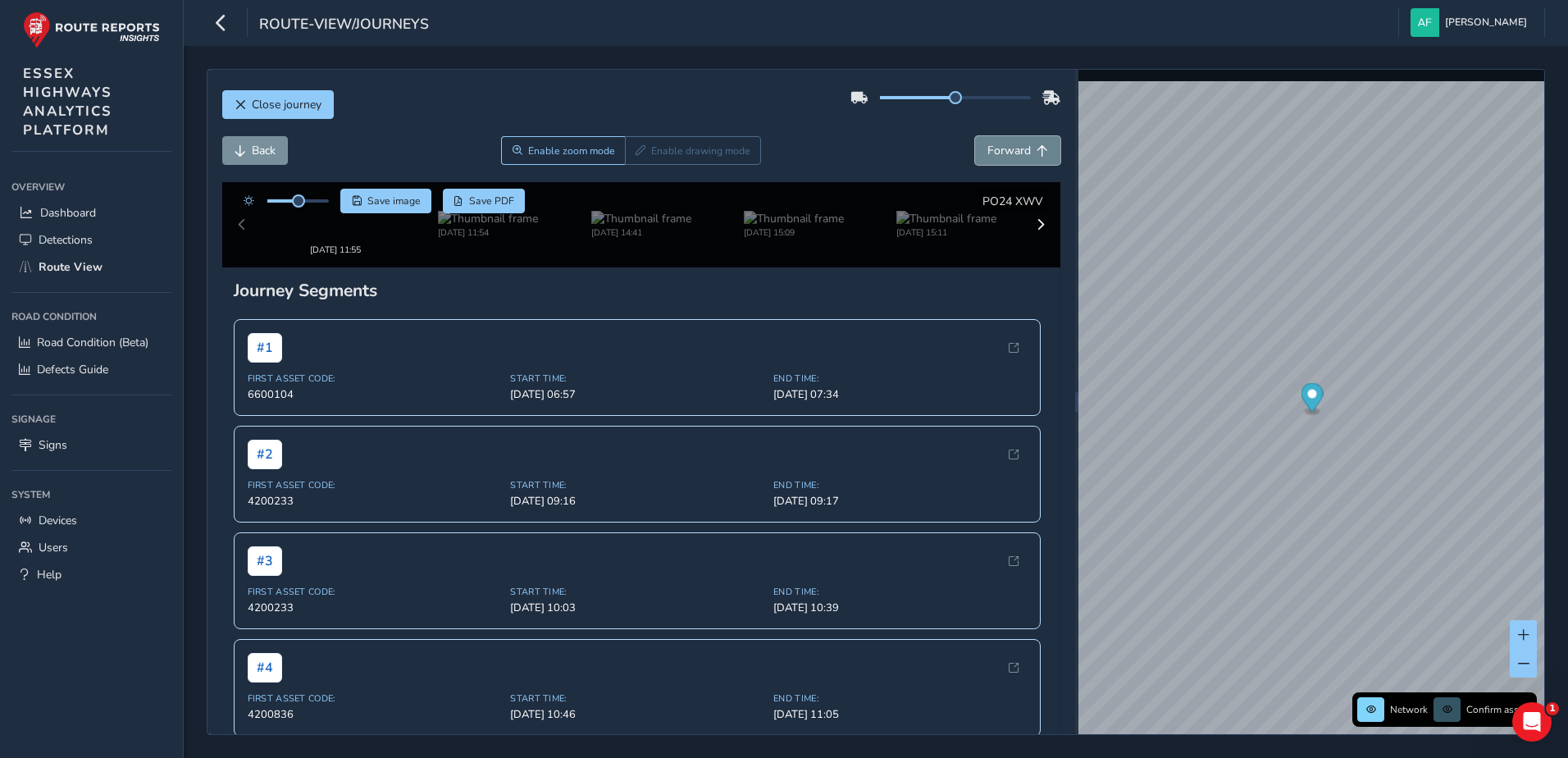
click at [987, 152] on span "Forward" at bounding box center [1009, 150] width 44 height 16
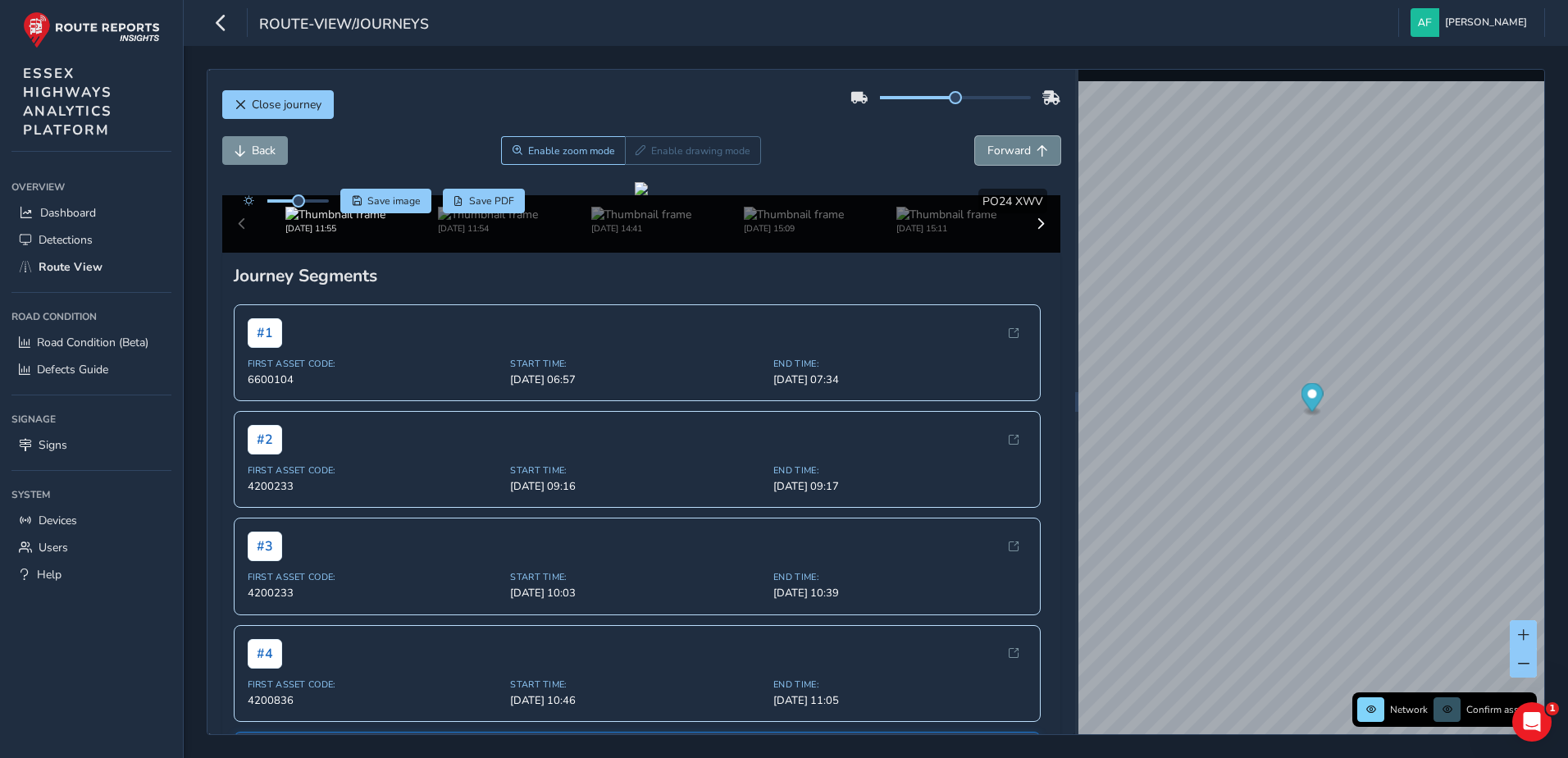
click at [987, 152] on span "Forward" at bounding box center [1009, 150] width 44 height 16
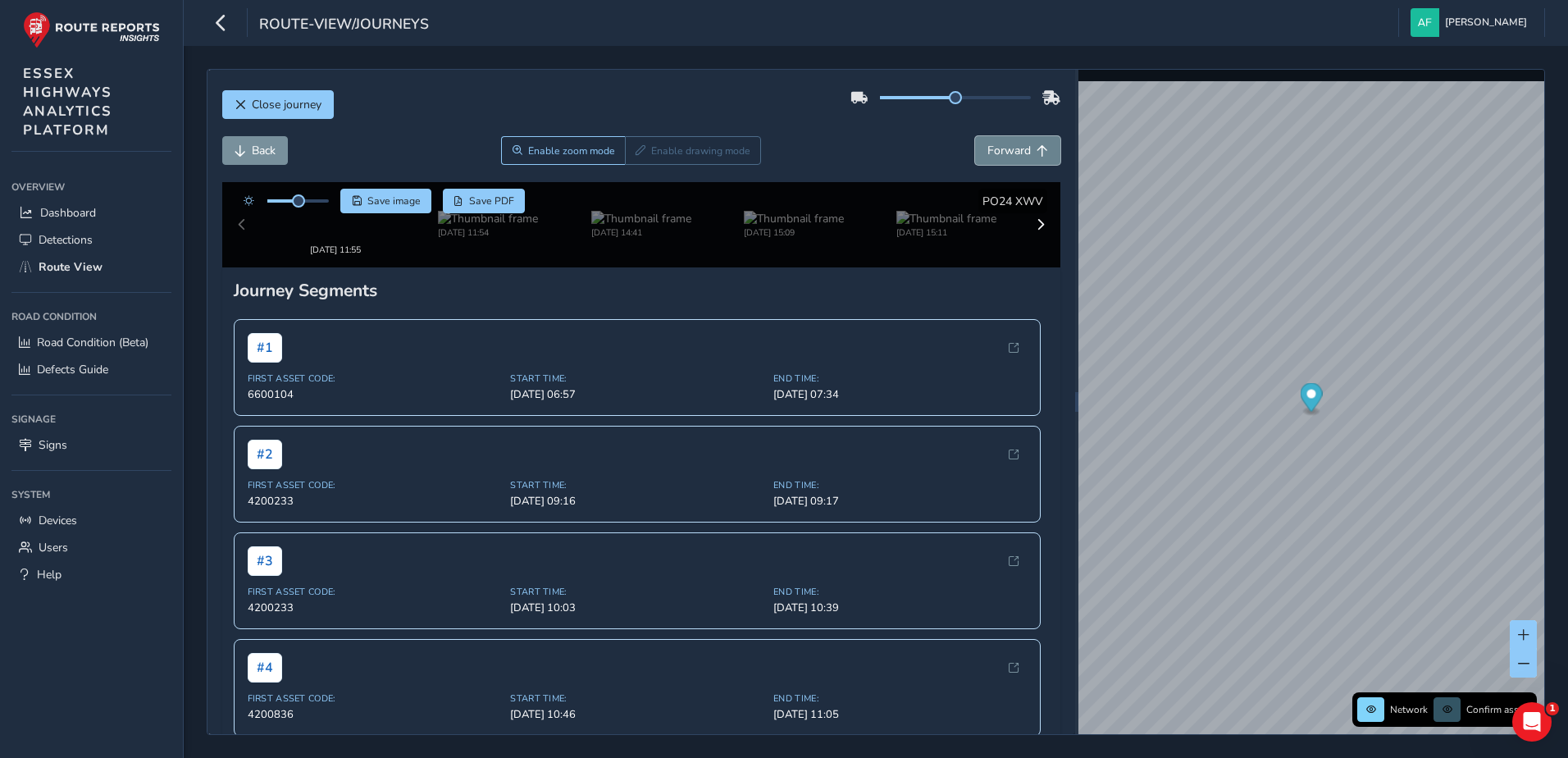
click at [987, 152] on span "Forward" at bounding box center [1009, 150] width 44 height 16
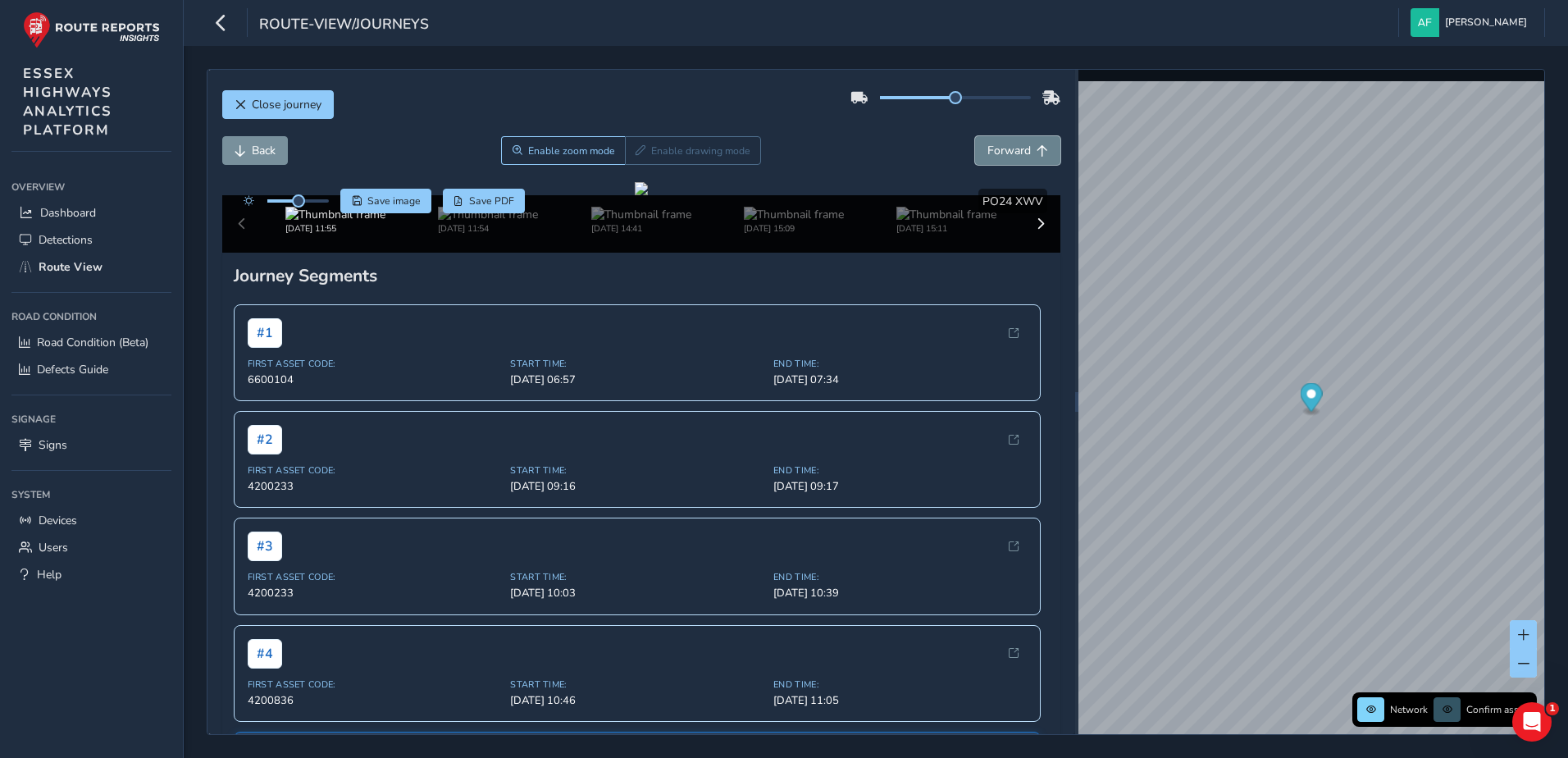
click at [987, 152] on span "Forward" at bounding box center [1009, 150] width 44 height 16
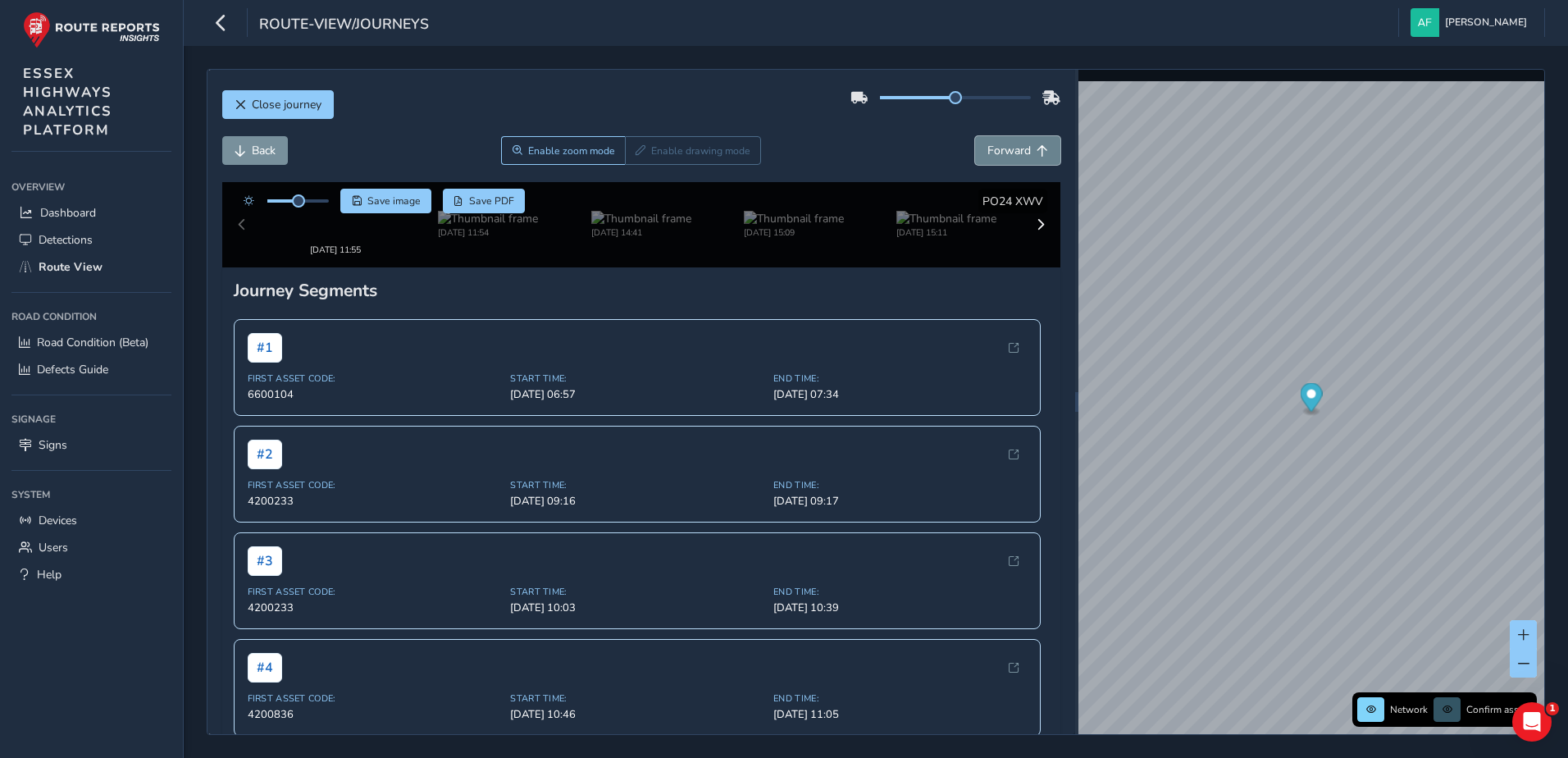
click at [987, 152] on span "Forward" at bounding box center [1009, 150] width 44 height 16
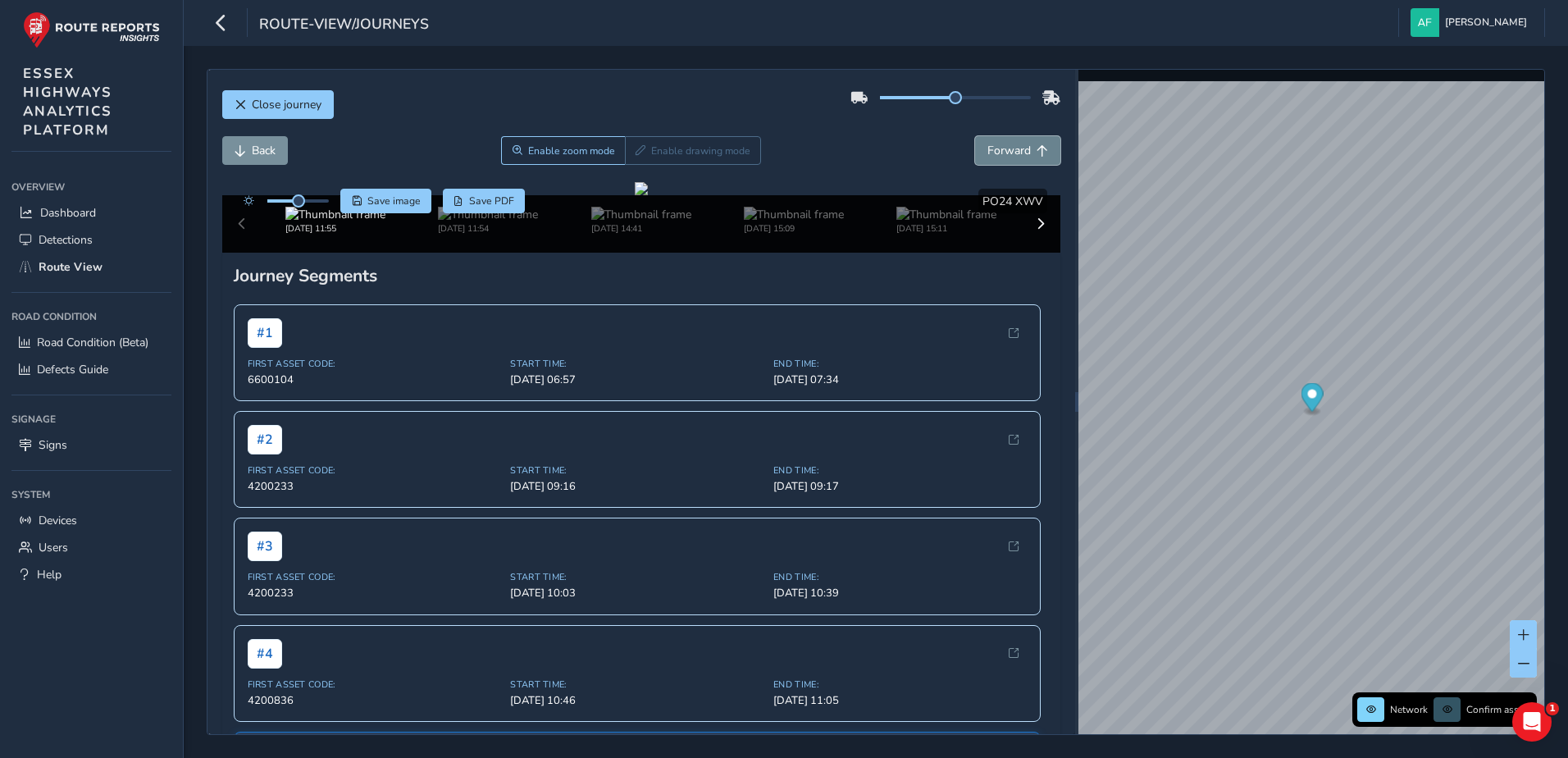
click at [987, 152] on span "Forward" at bounding box center [1009, 150] width 44 height 16
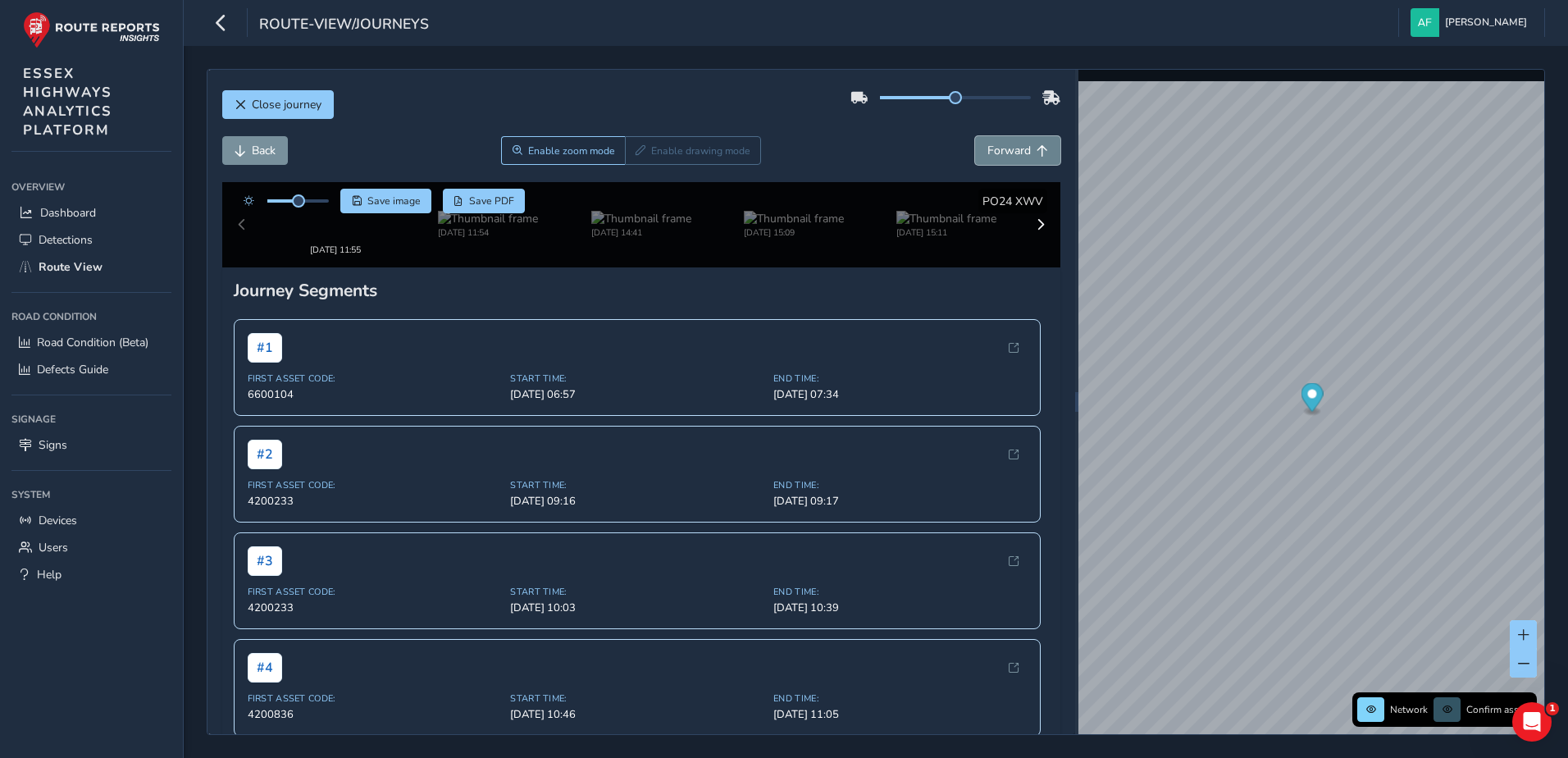
click at [987, 152] on span "Forward" at bounding box center [1009, 150] width 44 height 16
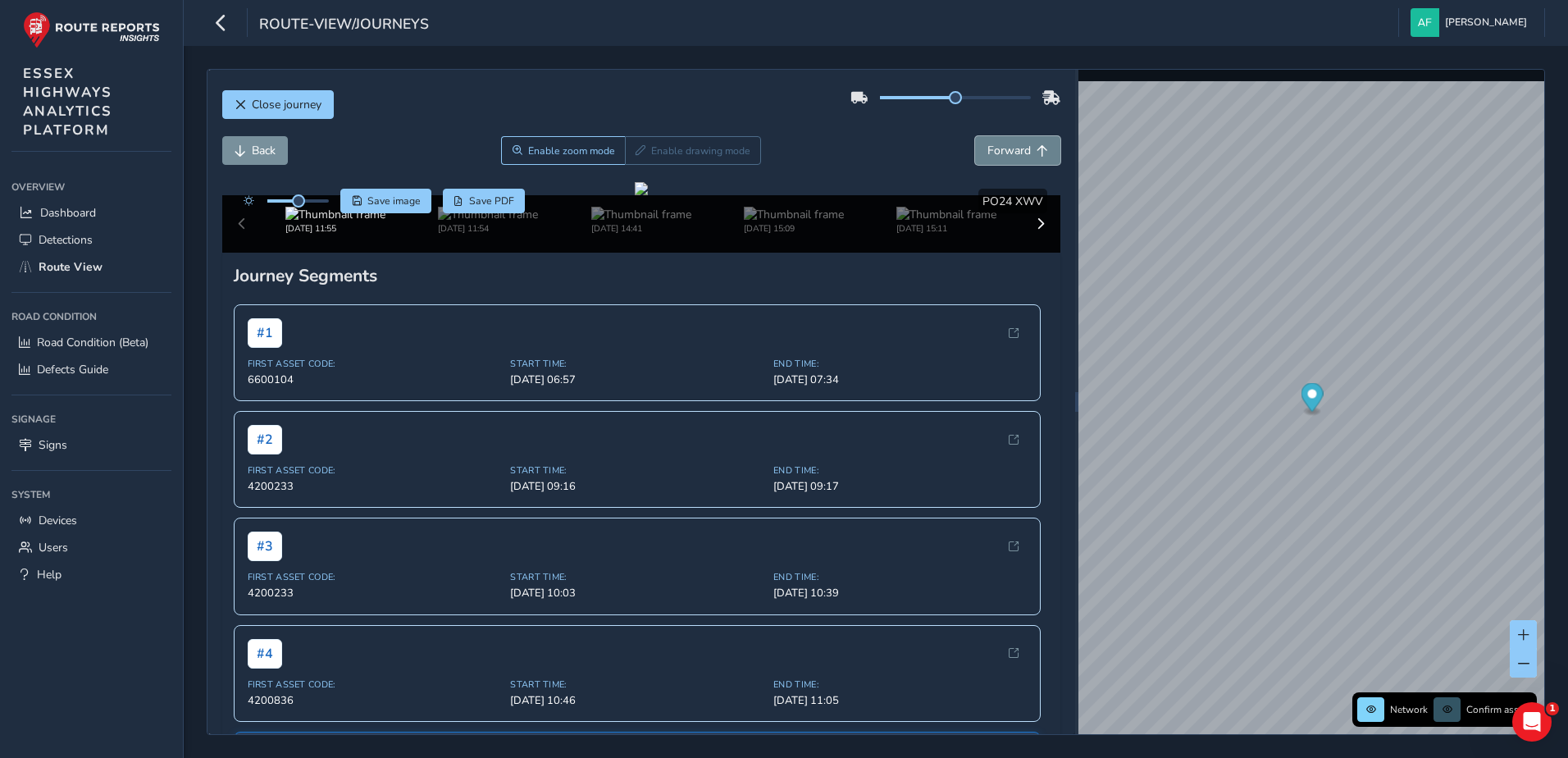
click at [987, 152] on span "Forward" at bounding box center [1009, 150] width 44 height 16
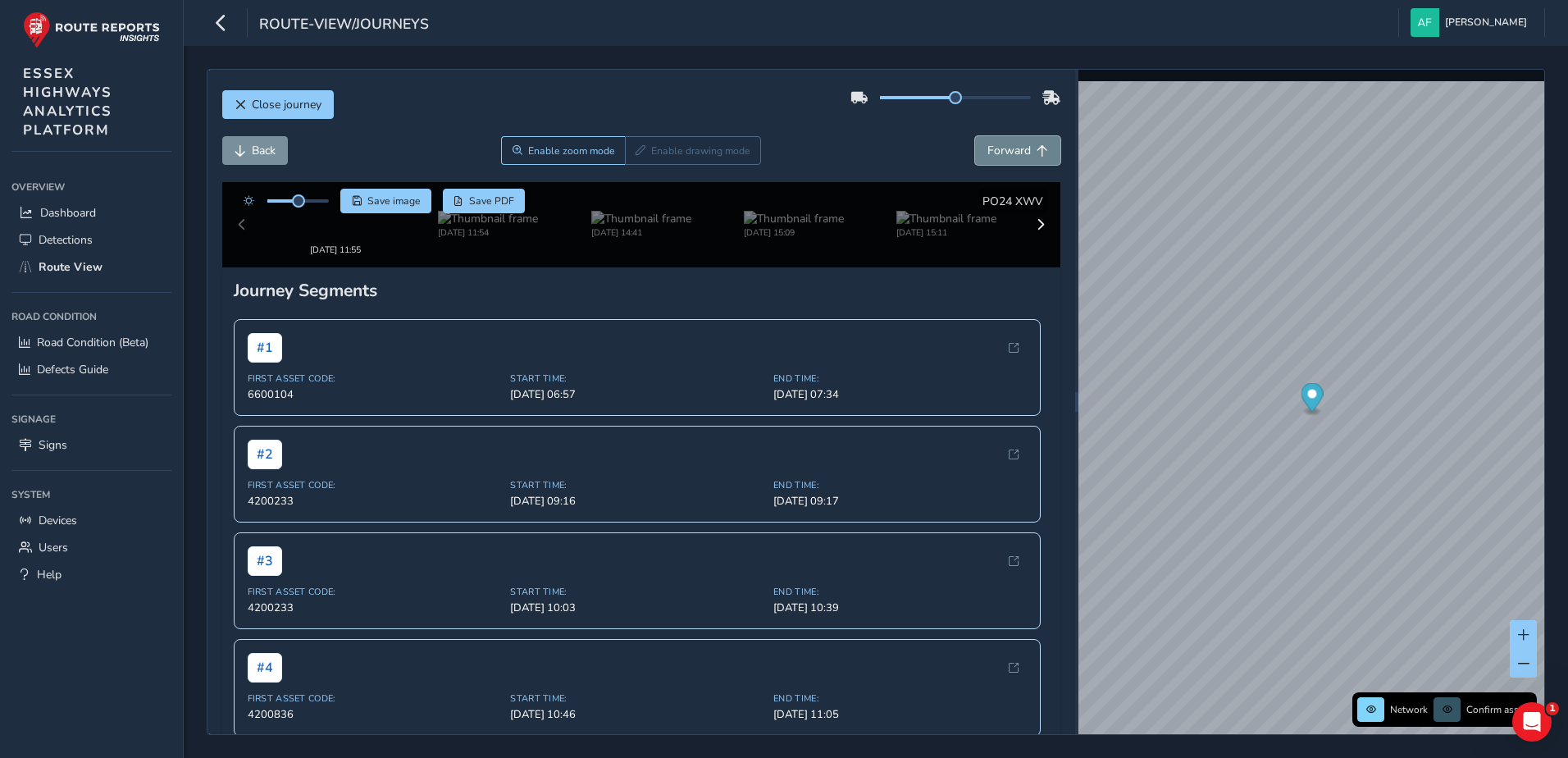
click at [987, 152] on span "Forward" at bounding box center [1009, 150] width 44 height 16
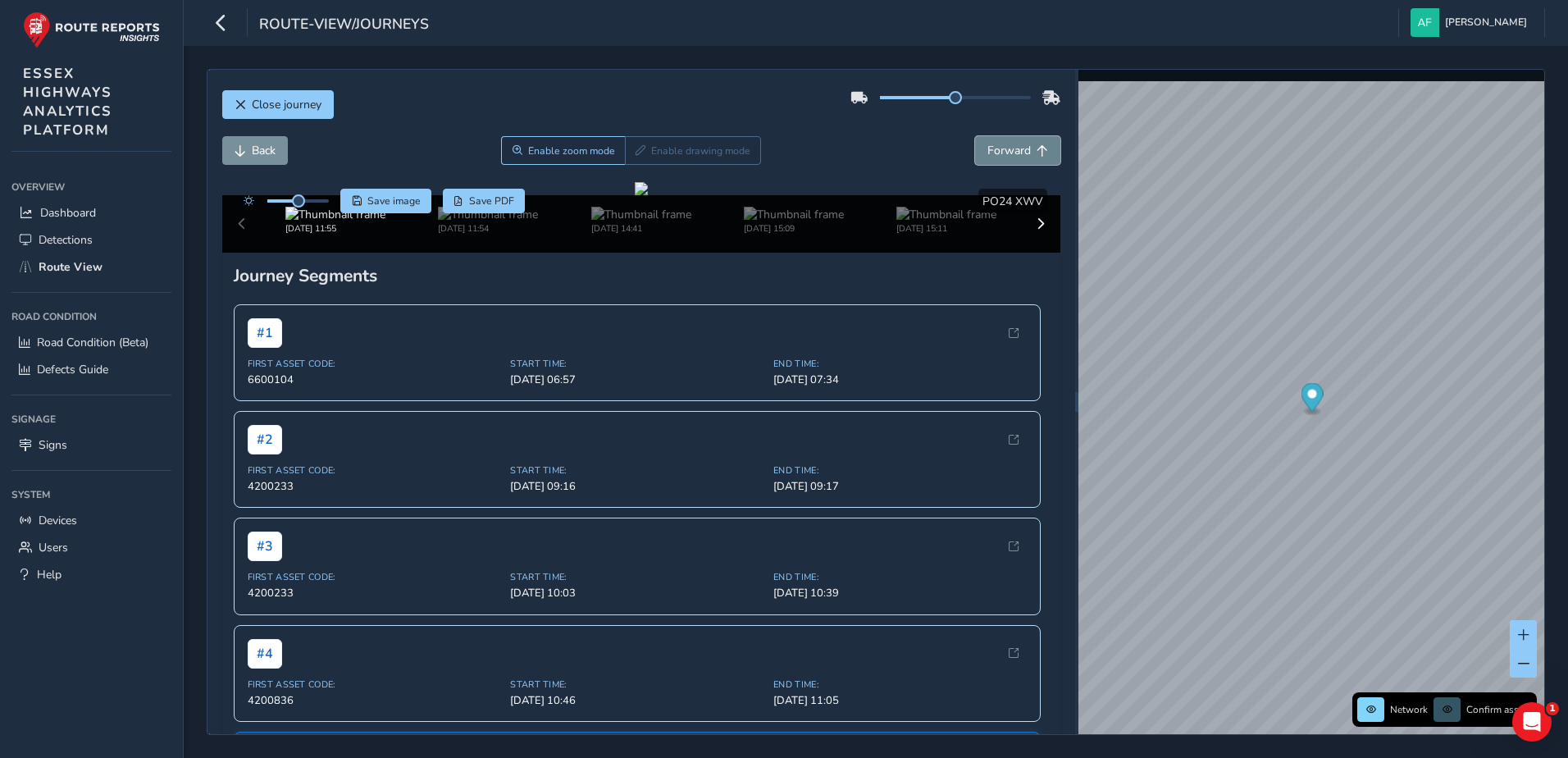
click at [987, 152] on span "Forward" at bounding box center [1009, 150] width 44 height 16
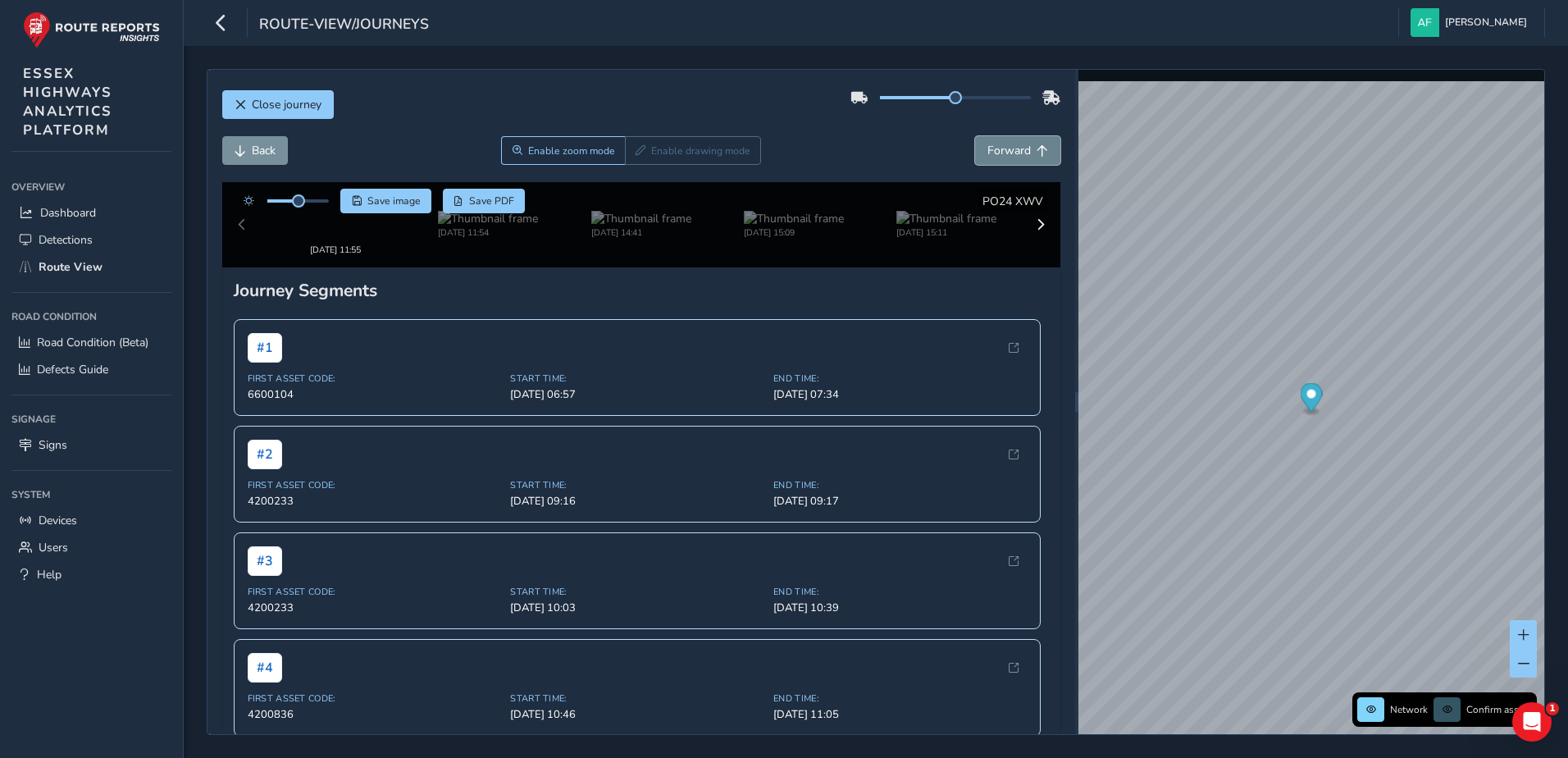
click at [987, 152] on span "Forward" at bounding box center [1009, 150] width 44 height 16
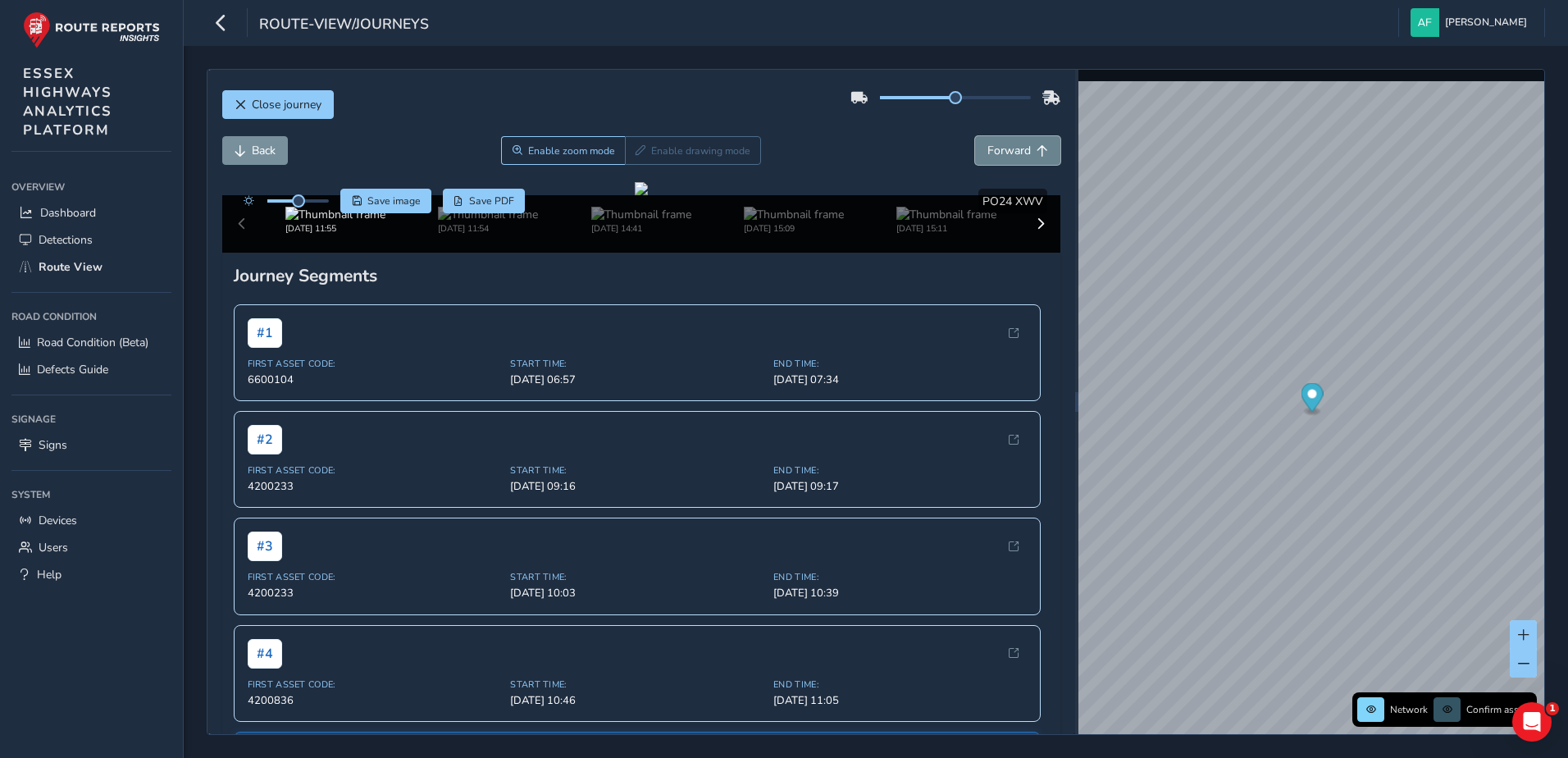
click at [987, 152] on span "Forward" at bounding box center [1009, 150] width 44 height 16
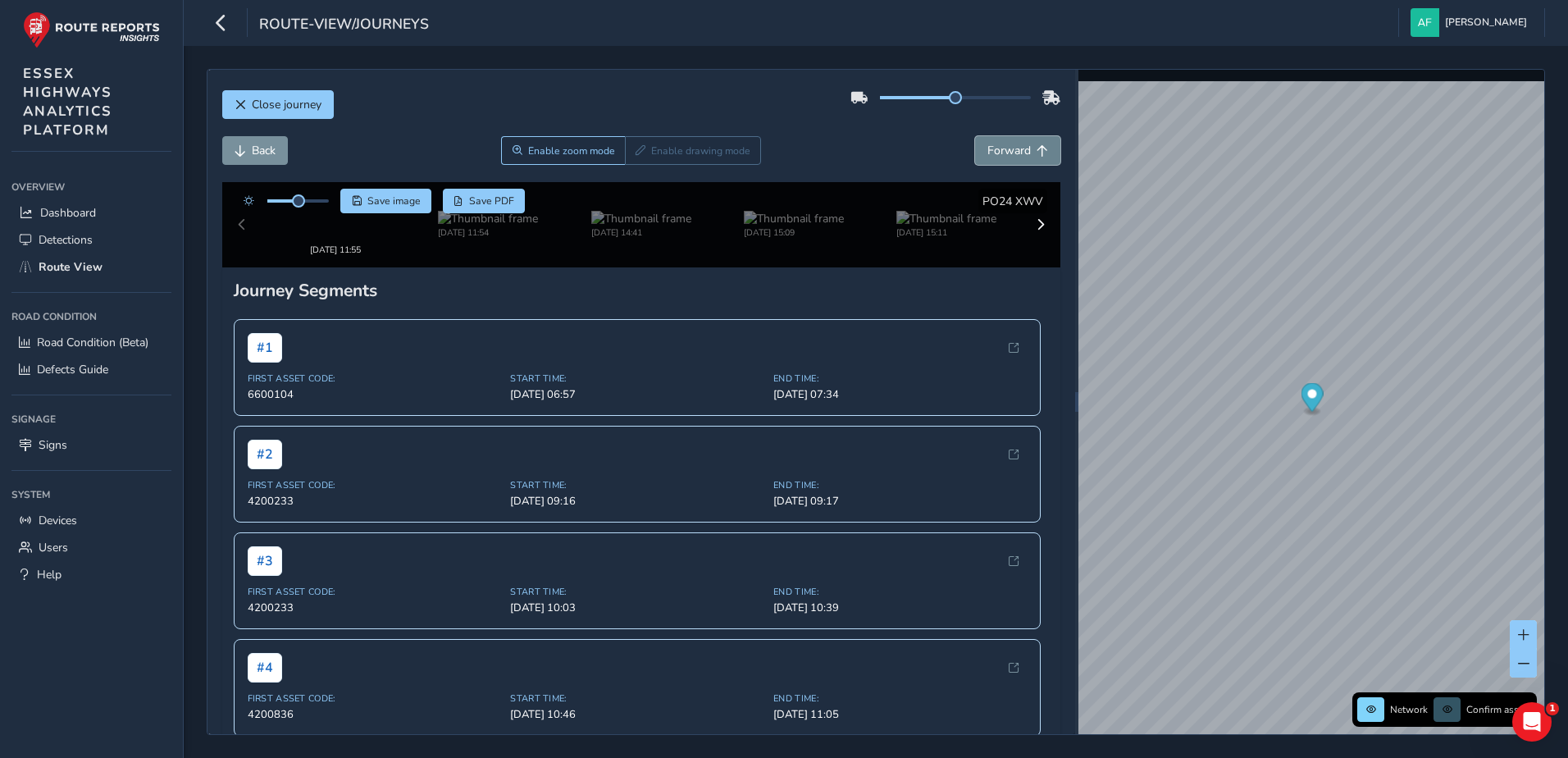
click at [987, 152] on span "Forward" at bounding box center [1009, 150] width 44 height 16
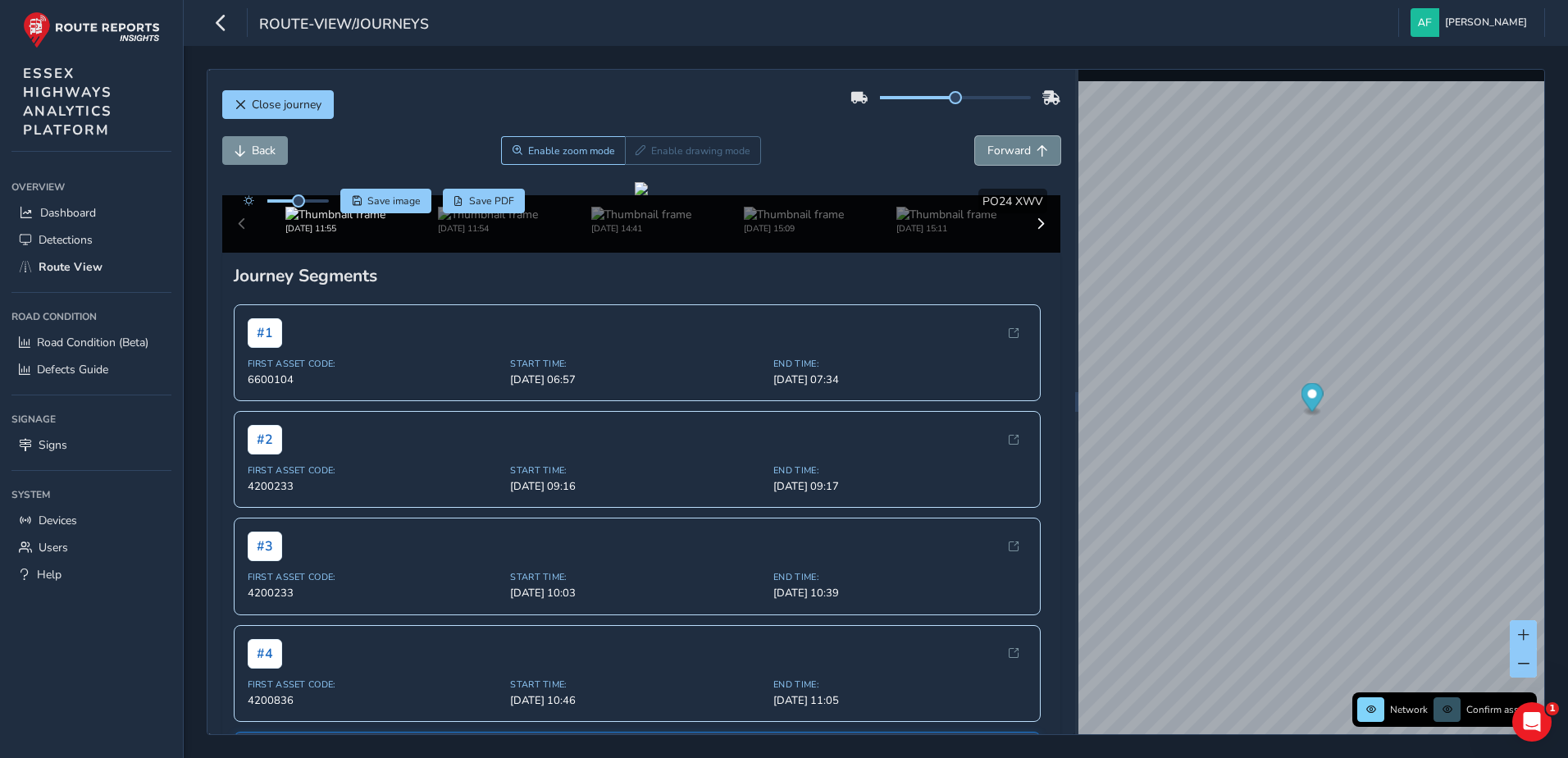
click at [987, 152] on span "Forward" at bounding box center [1009, 150] width 44 height 16
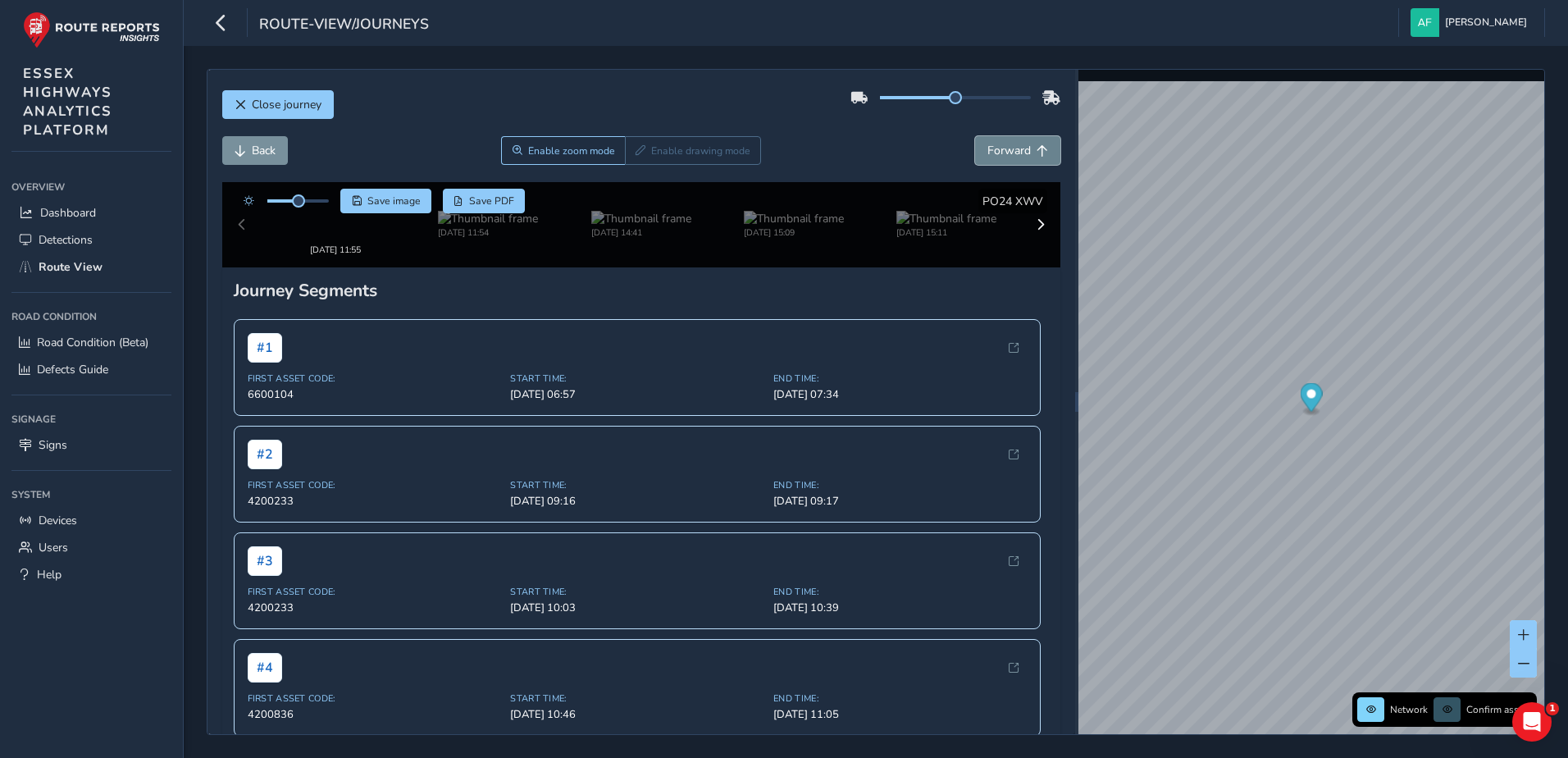
click at [987, 152] on span "Forward" at bounding box center [1009, 150] width 44 height 16
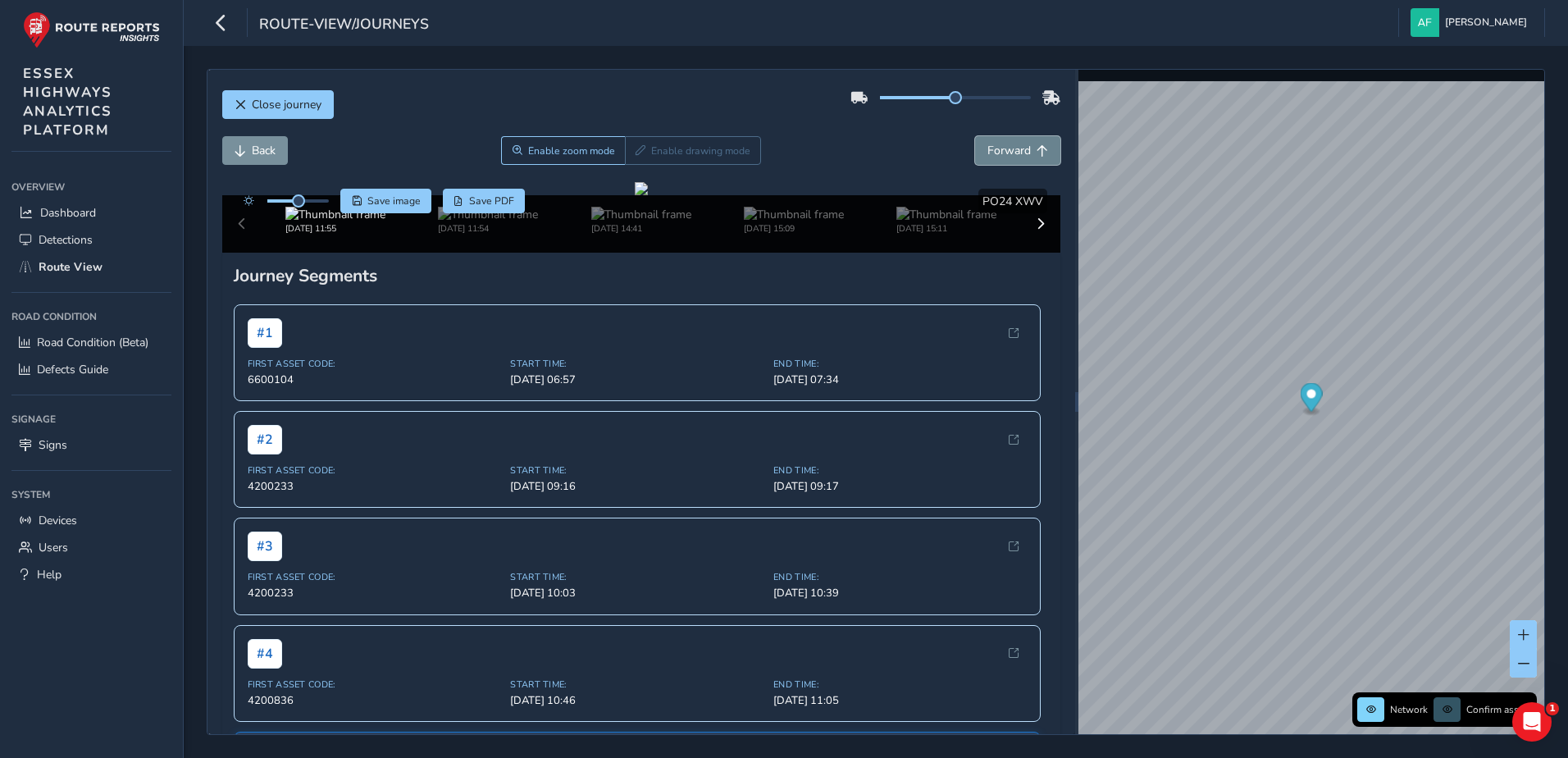
click at [987, 152] on span "Forward" at bounding box center [1009, 150] width 44 height 16
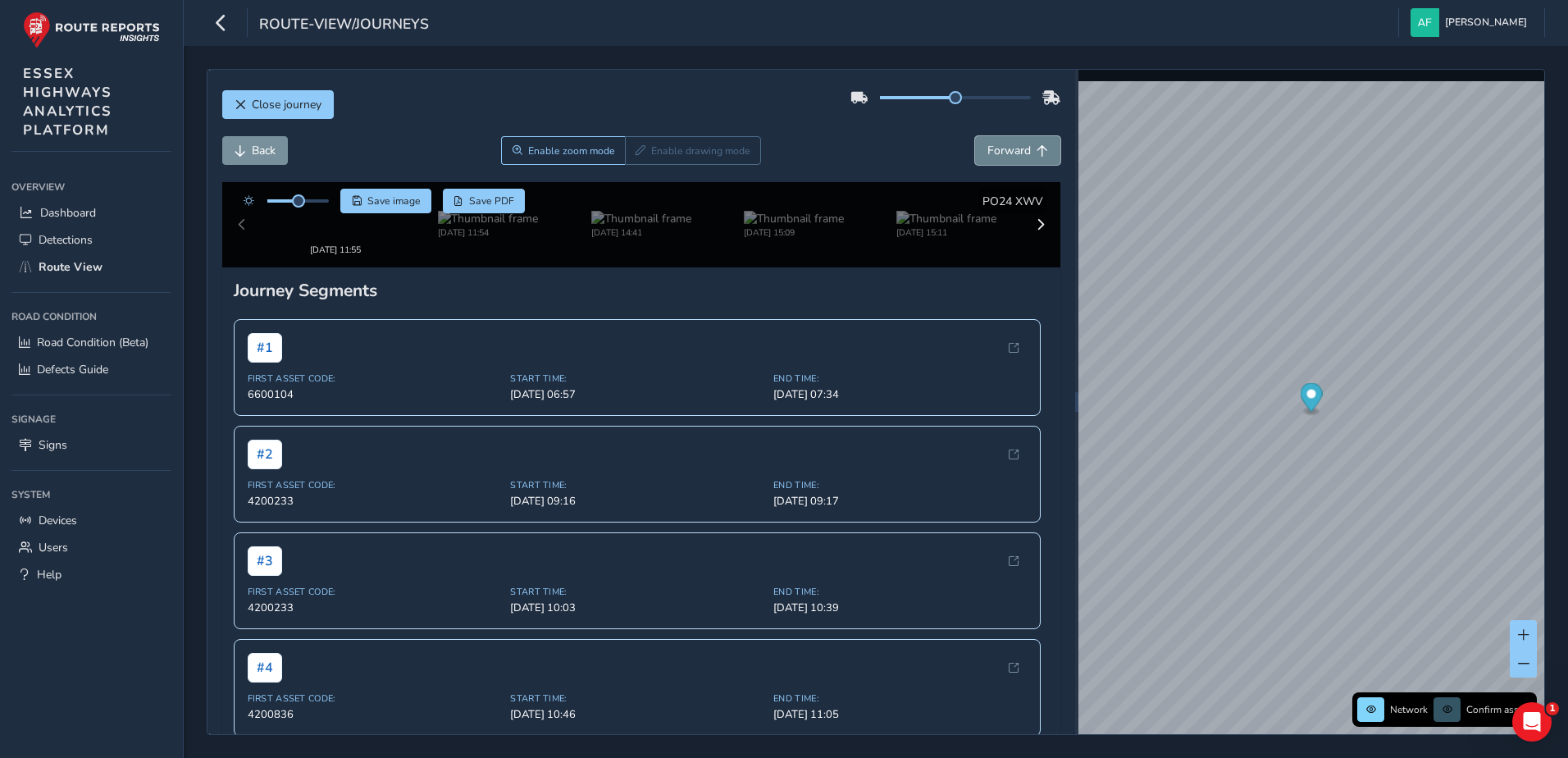
click at [987, 152] on span "Forward" at bounding box center [1009, 150] width 44 height 16
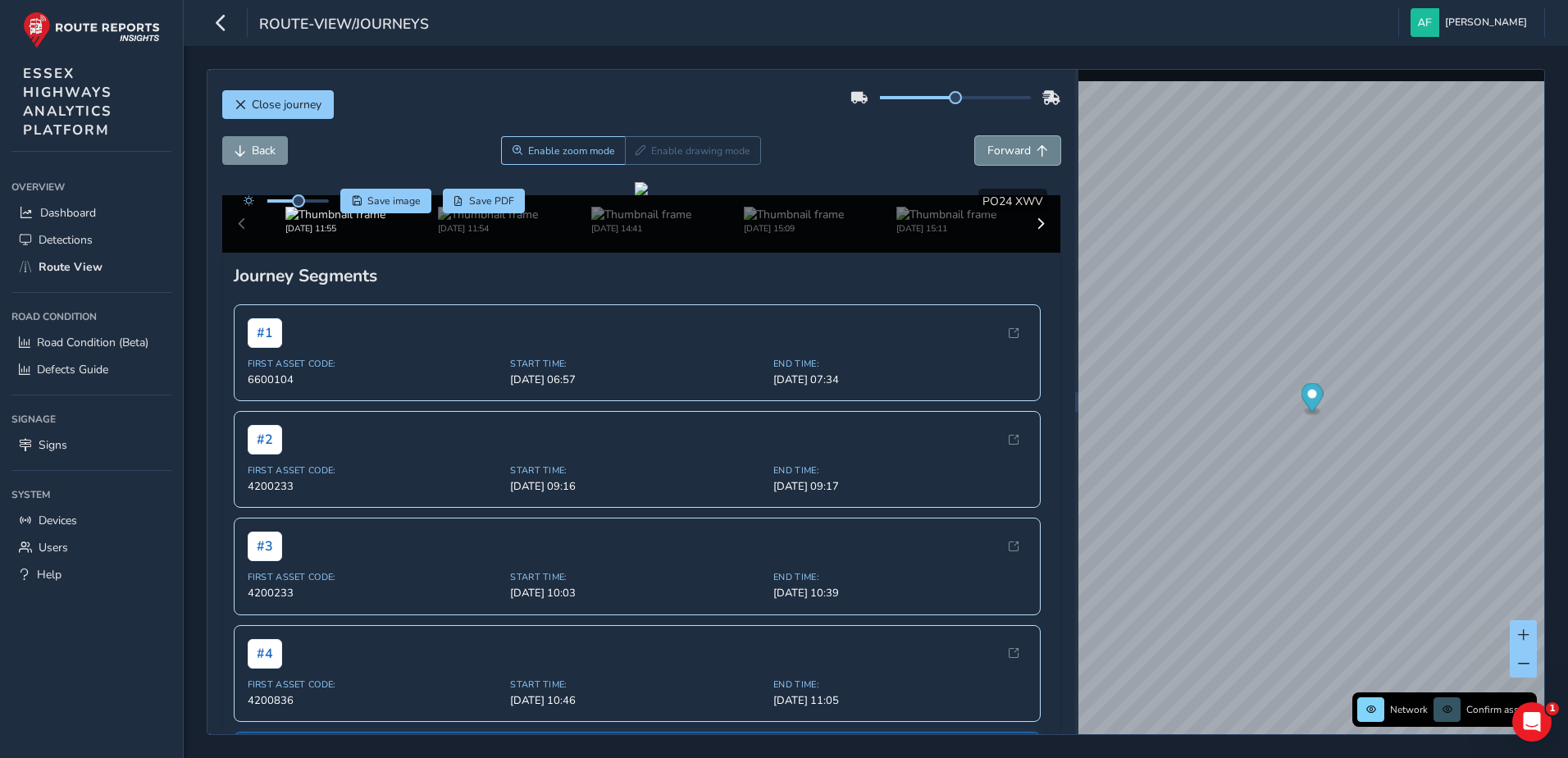
click at [987, 152] on span "Forward" at bounding box center [1009, 150] width 44 height 16
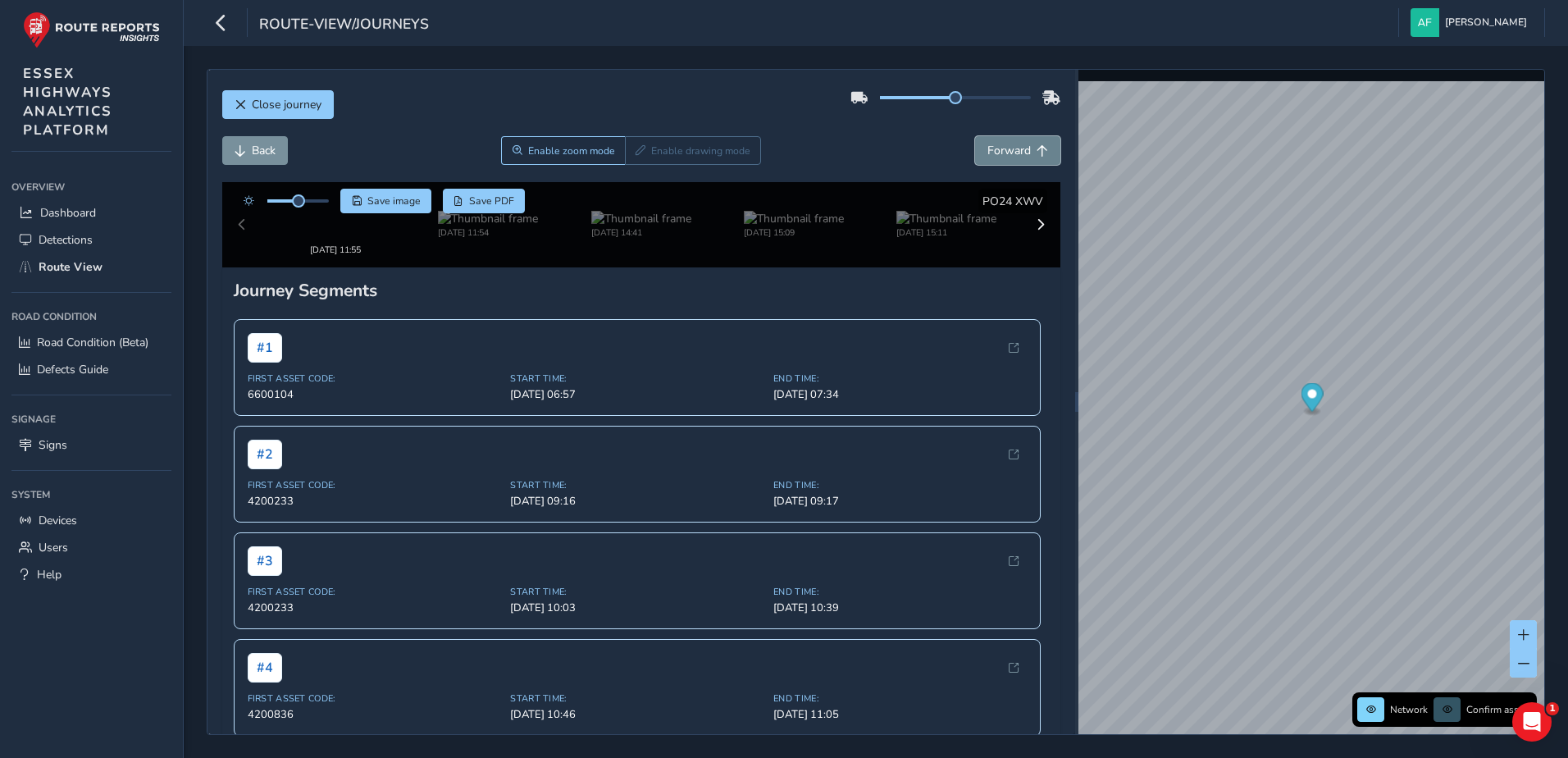
click at [987, 152] on span "Forward" at bounding box center [1009, 150] width 44 height 16
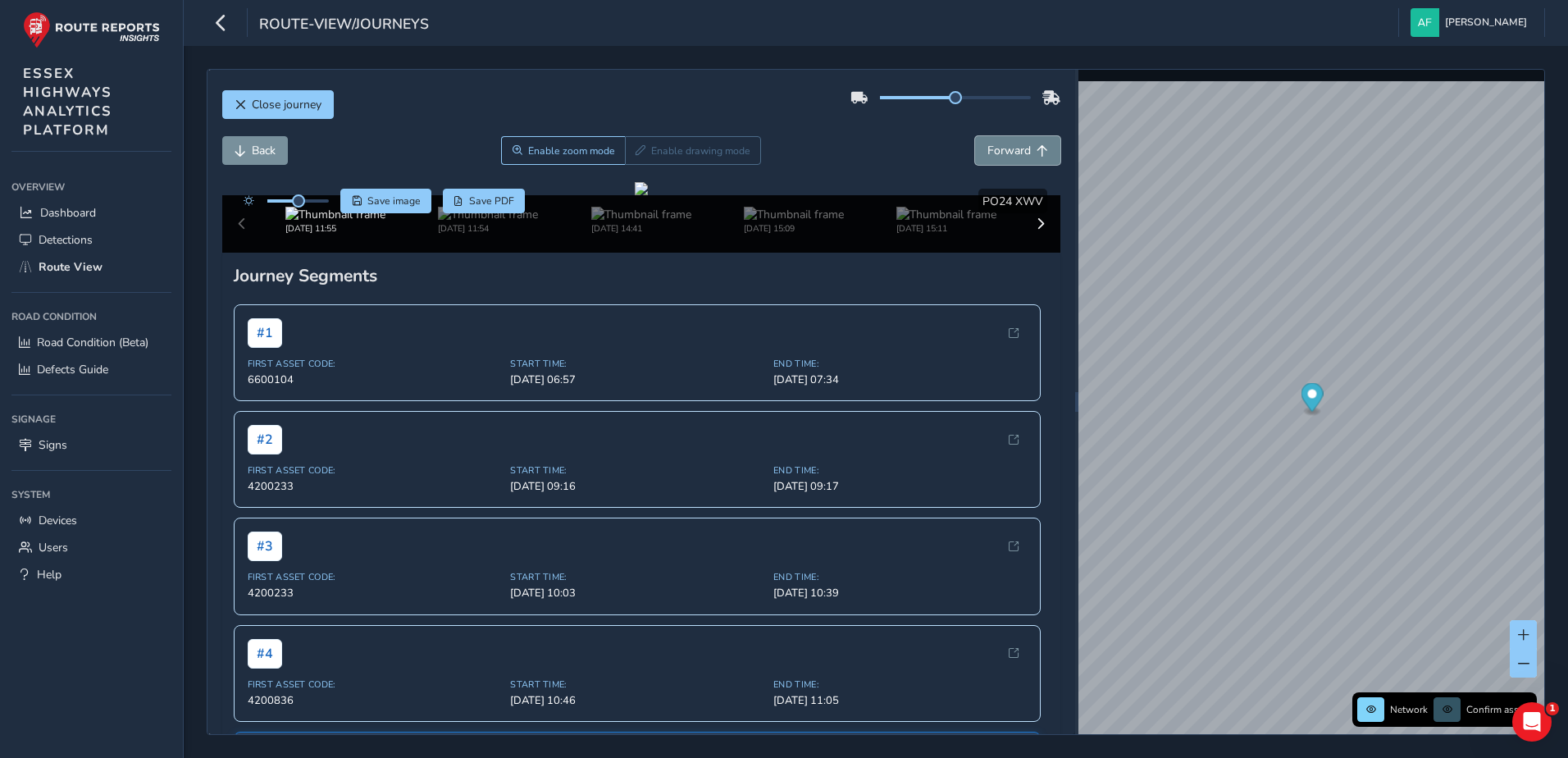
click at [987, 152] on span "Forward" at bounding box center [1009, 150] width 44 height 16
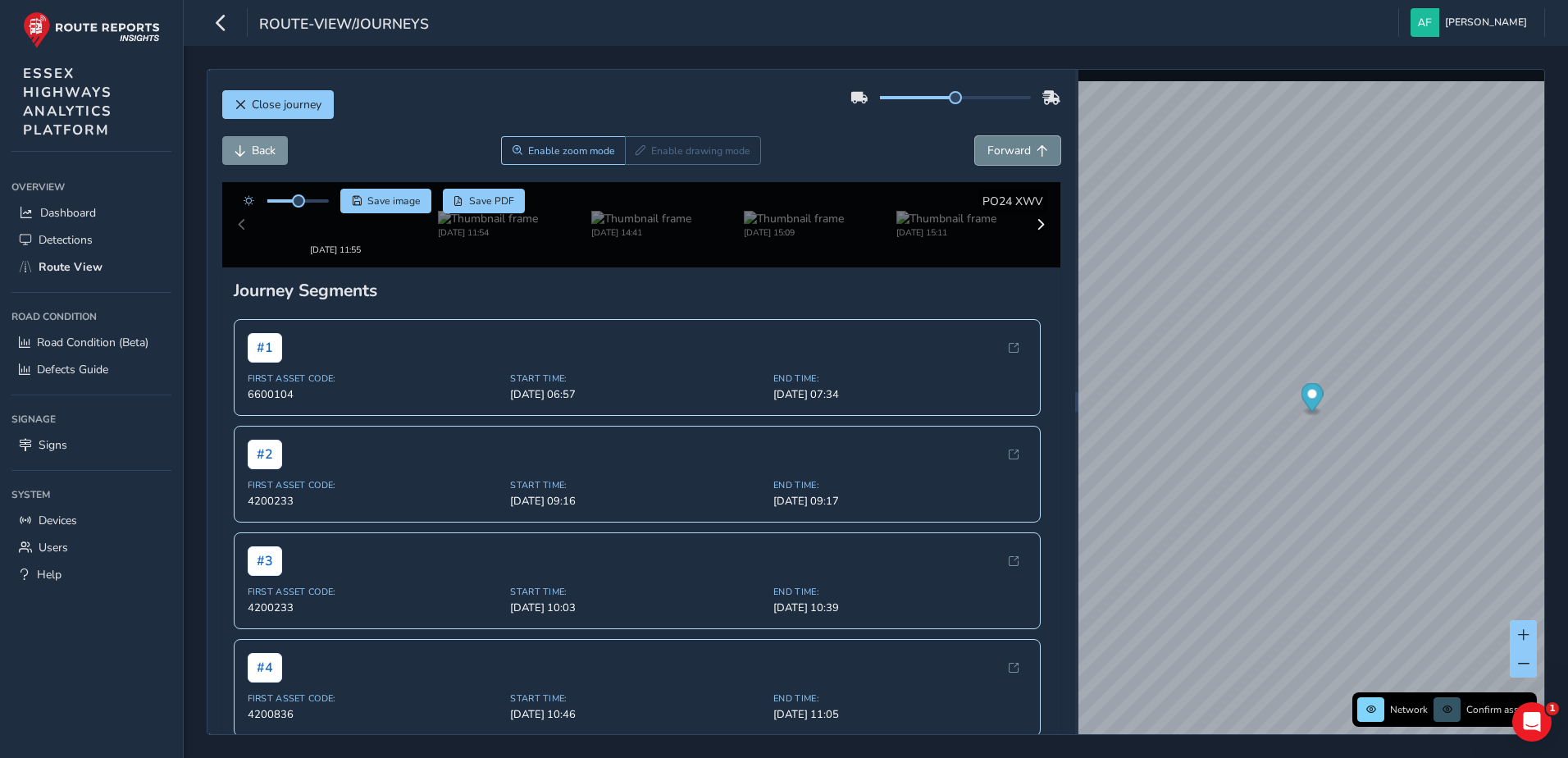
click at [987, 152] on span "Forward" at bounding box center [1009, 150] width 44 height 16
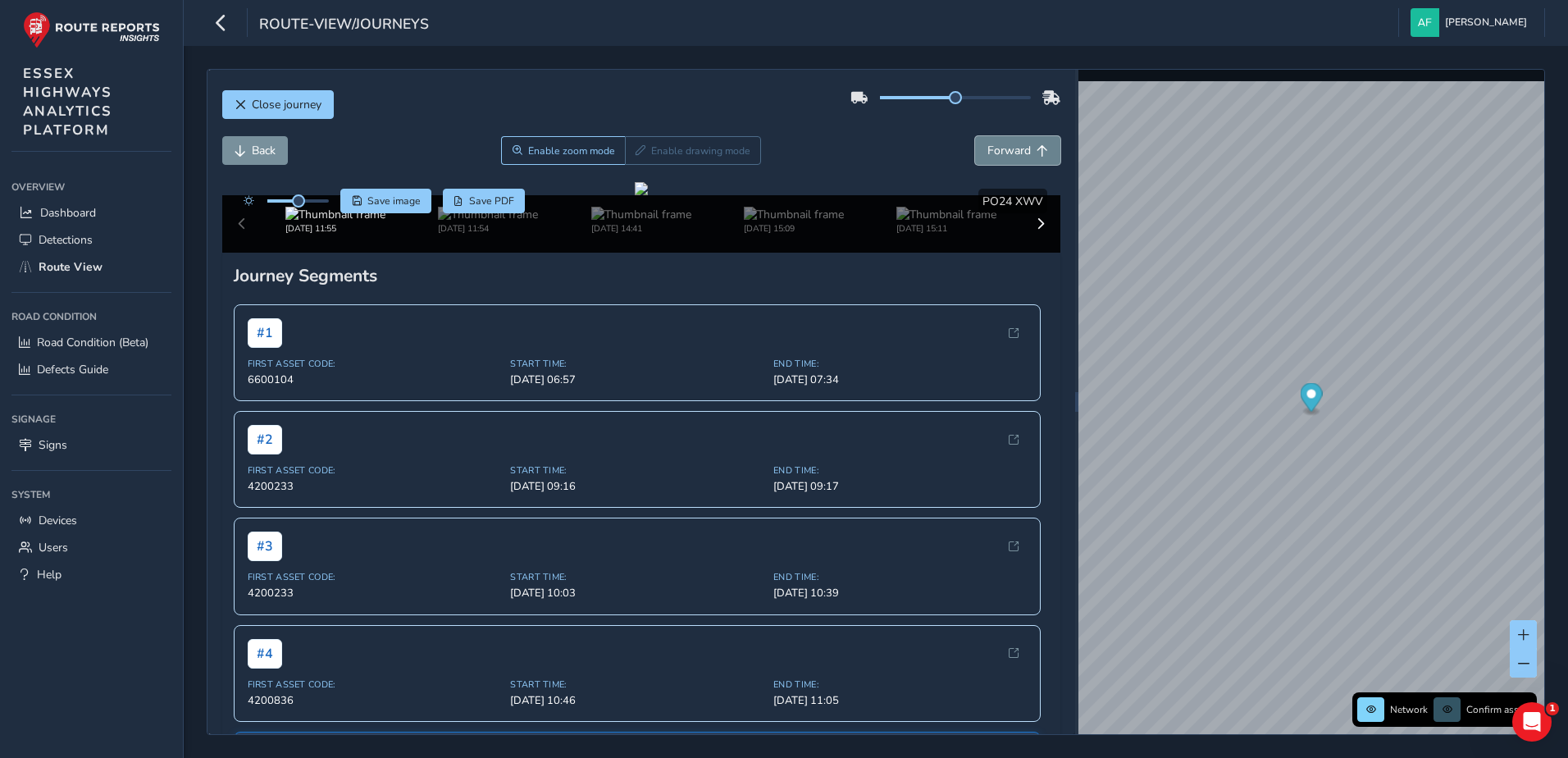
click at [987, 152] on span "Forward" at bounding box center [1009, 150] width 44 height 16
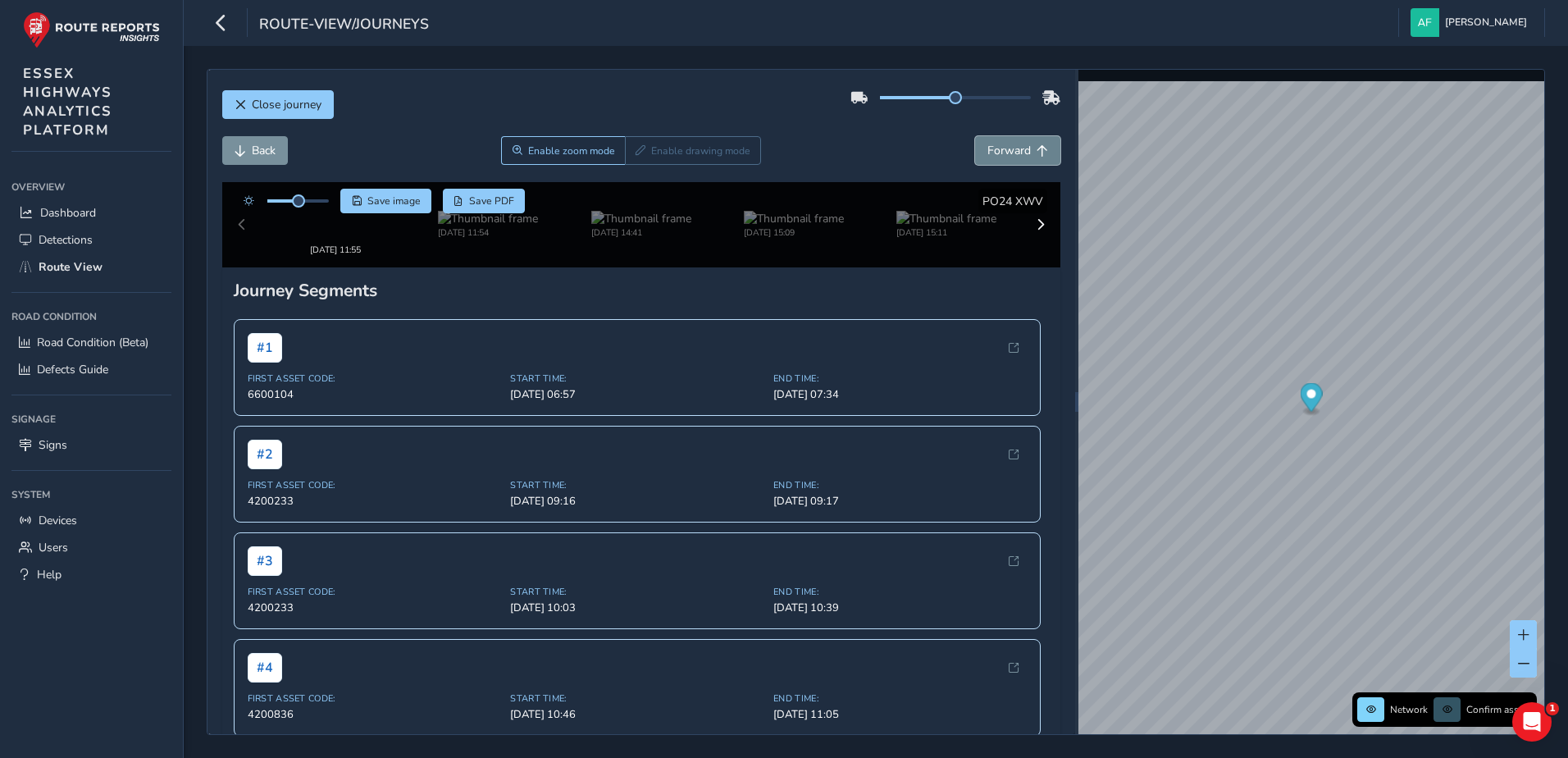
click at [987, 152] on span "Forward" at bounding box center [1009, 150] width 44 height 16
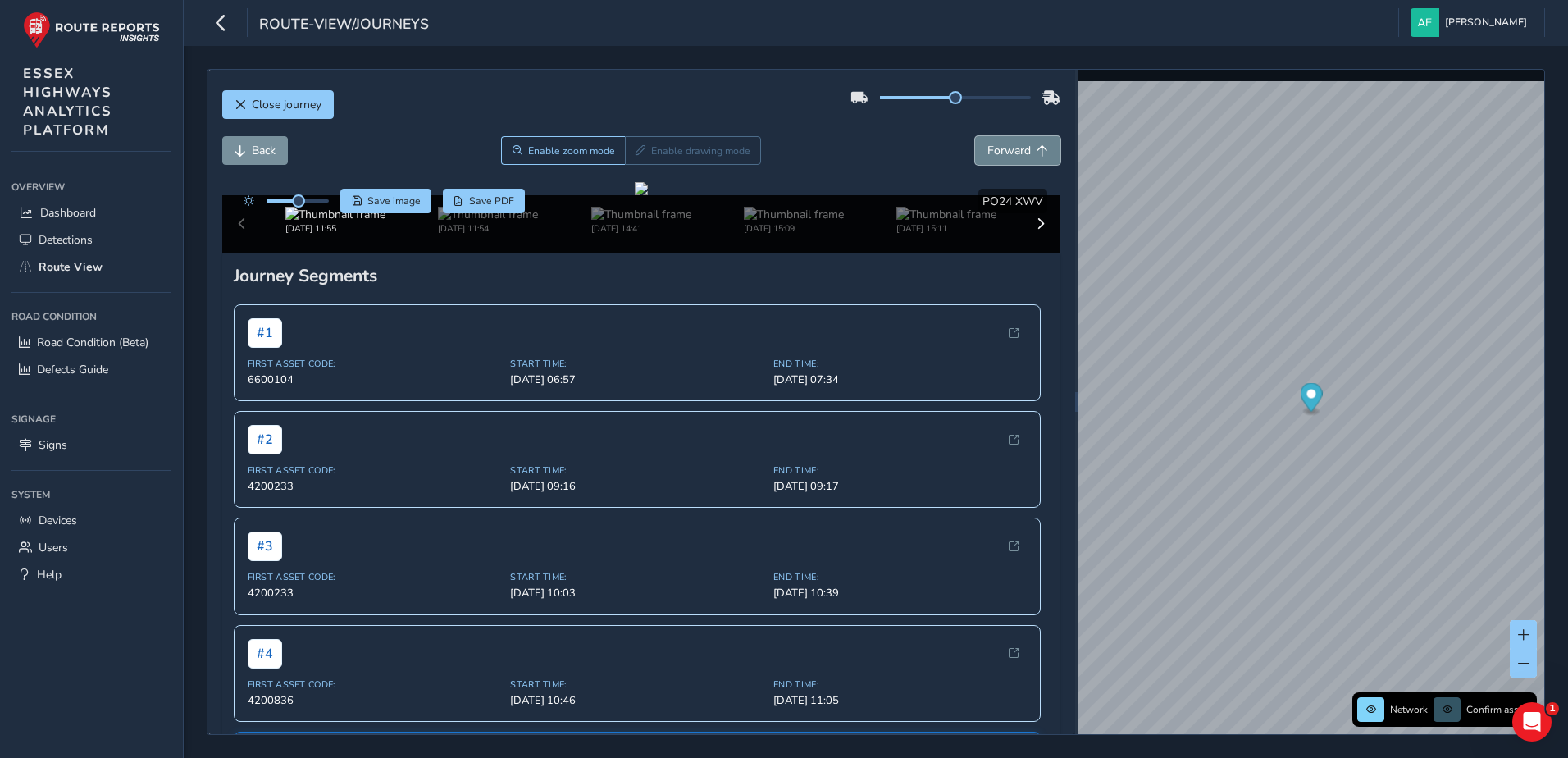
click at [987, 152] on span "Forward" at bounding box center [1009, 150] width 44 height 16
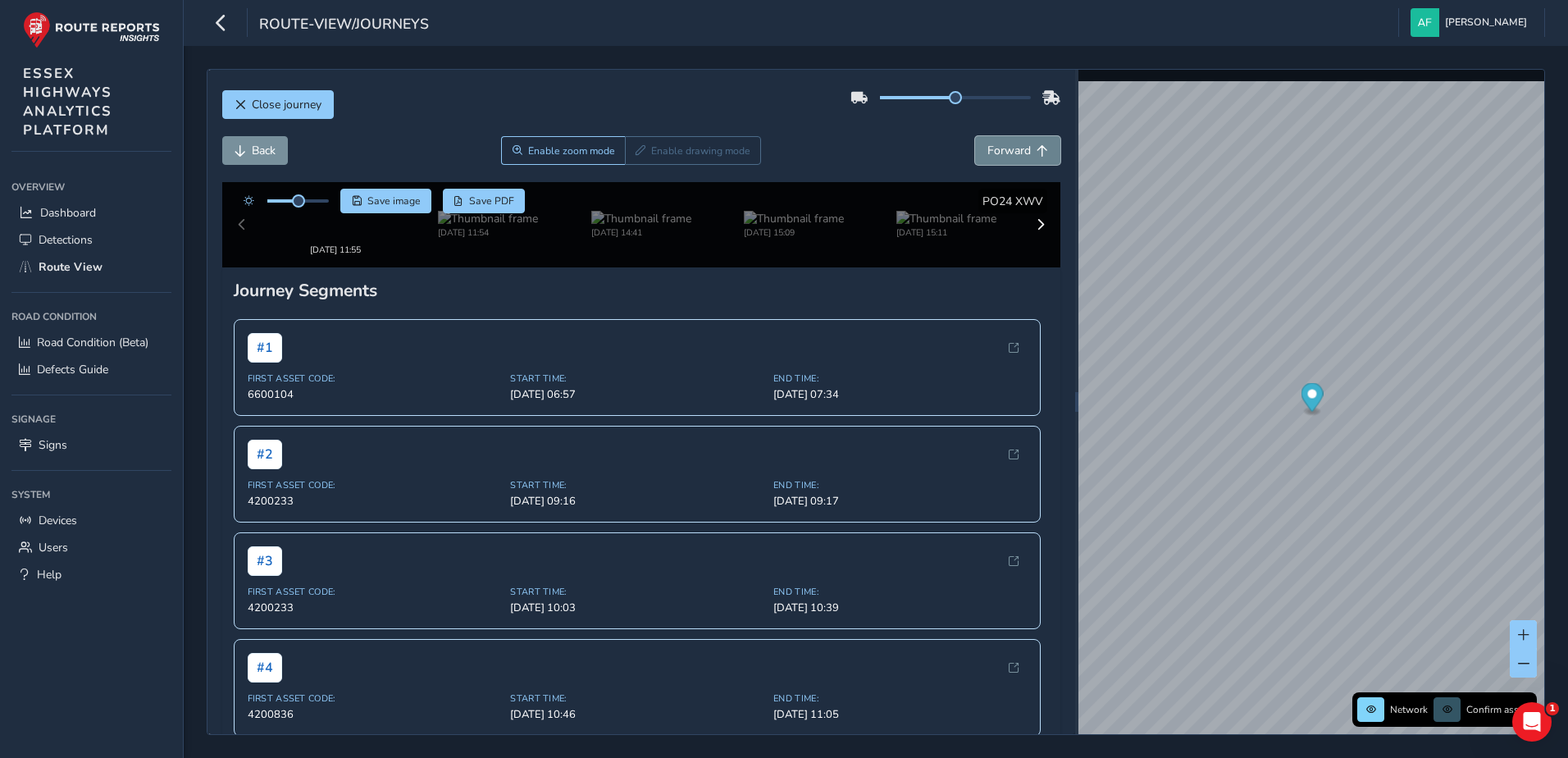
click at [987, 152] on span "Forward" at bounding box center [1009, 150] width 44 height 16
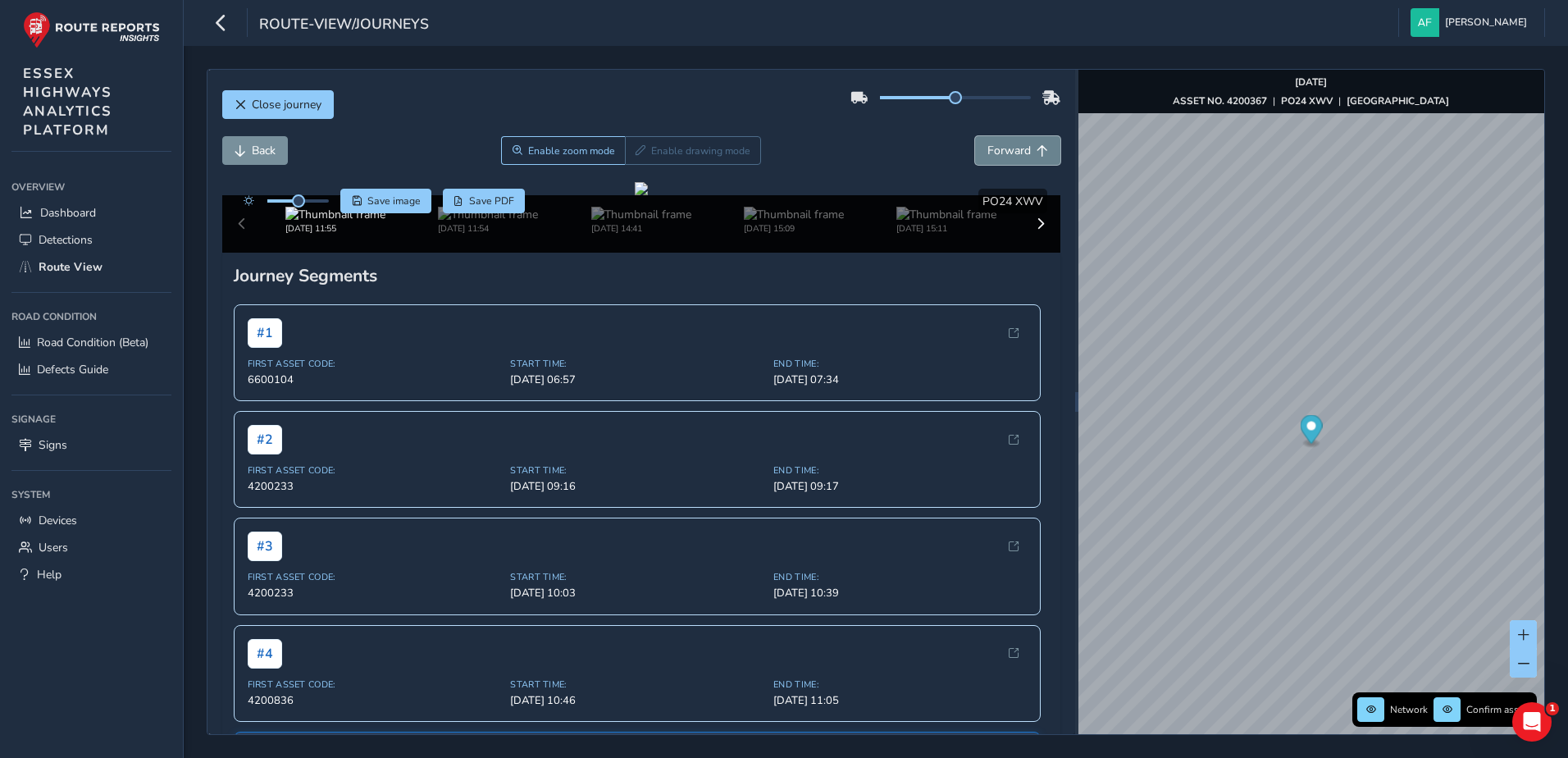
click at [987, 152] on span "Forward" at bounding box center [1009, 150] width 44 height 16
click at [274, 102] on span "Close journey" at bounding box center [286, 104] width 70 height 16
